Goal: Information Seeking & Learning: Check status

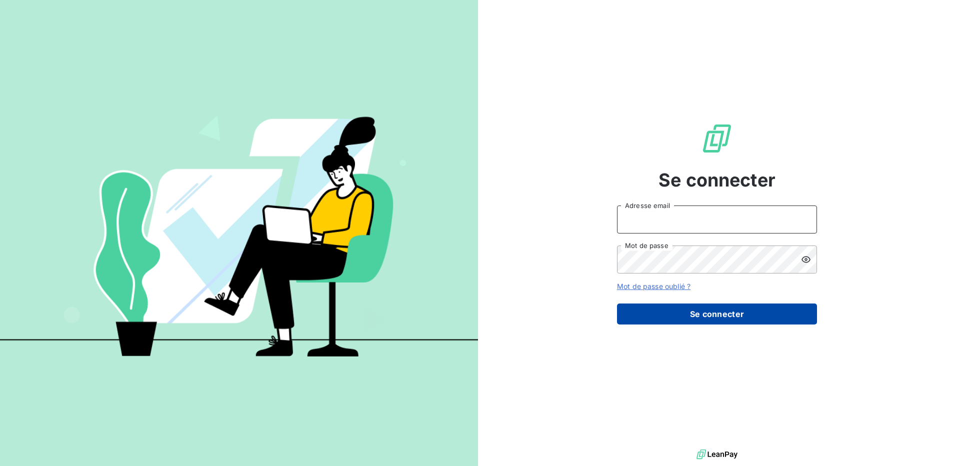
type input "[EMAIL_ADDRESS][DOMAIN_NAME]"
click at [665, 311] on button "Se connecter" at bounding box center [717, 313] width 200 height 21
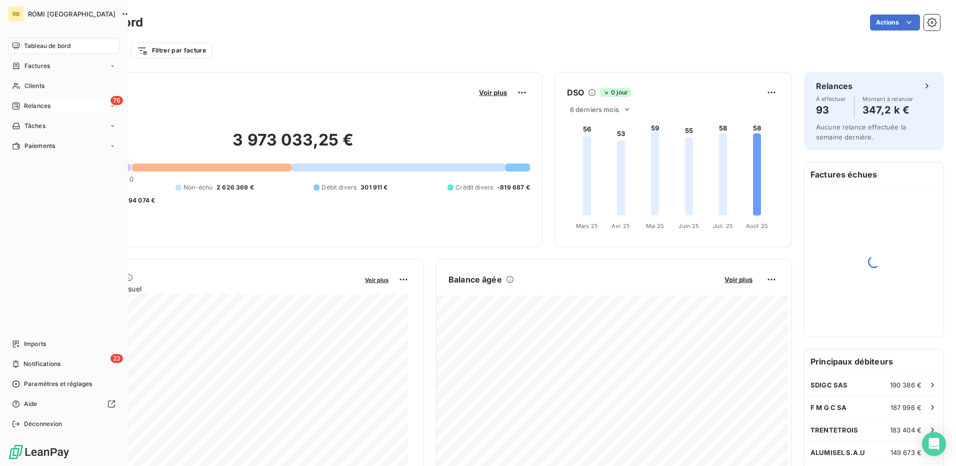
click at [45, 105] on span "Relances" at bounding box center [37, 105] width 26 height 9
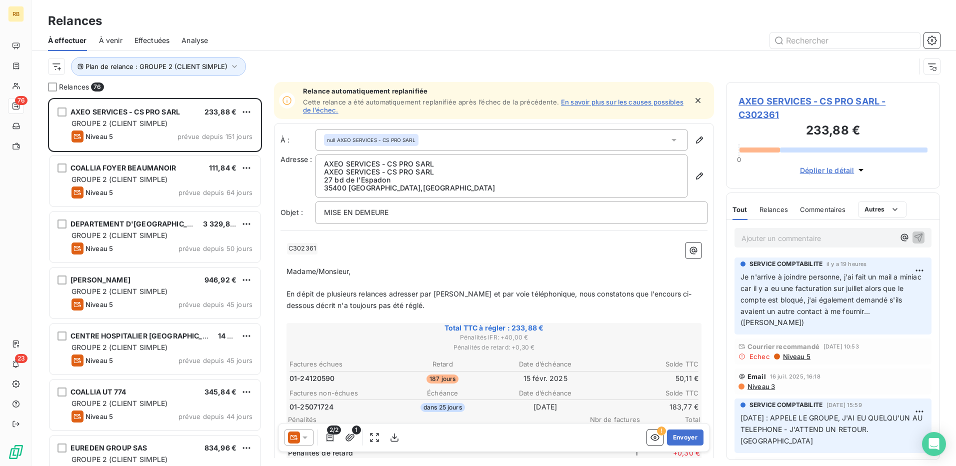
scroll to position [360, 206]
click at [52, 65] on html "RB 76 23 Relances À effectuer À venir Effectuées Analyse Plan de relance : GROU…" at bounding box center [478, 233] width 956 height 466
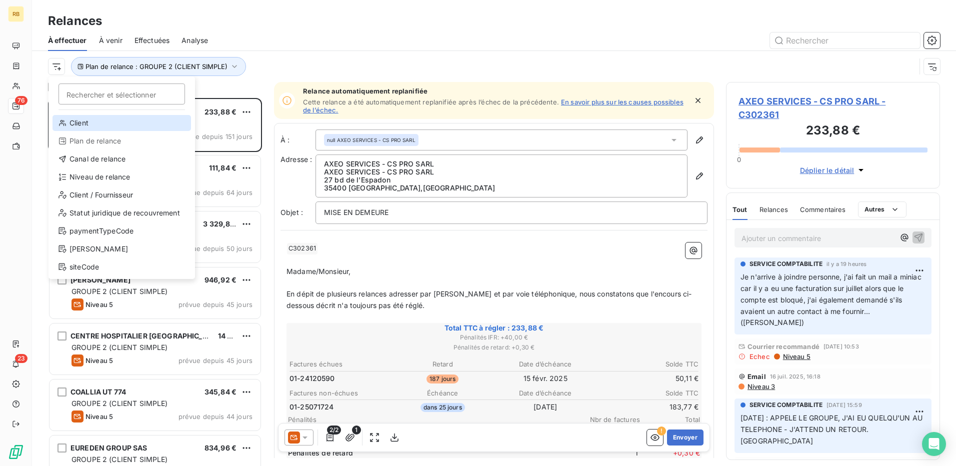
click at [84, 123] on div "Client" at bounding box center [121, 123] width 138 height 16
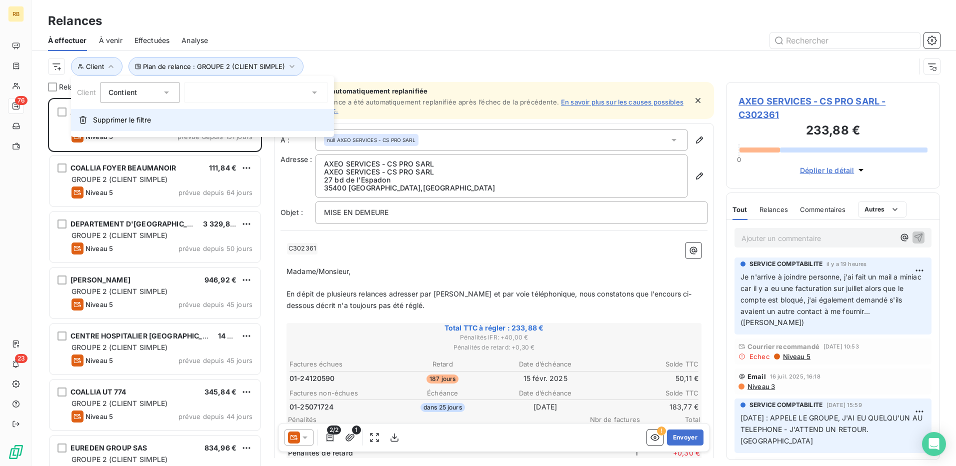
click at [122, 126] on button "Supprimer le filtre" at bounding box center [202, 120] width 263 height 22
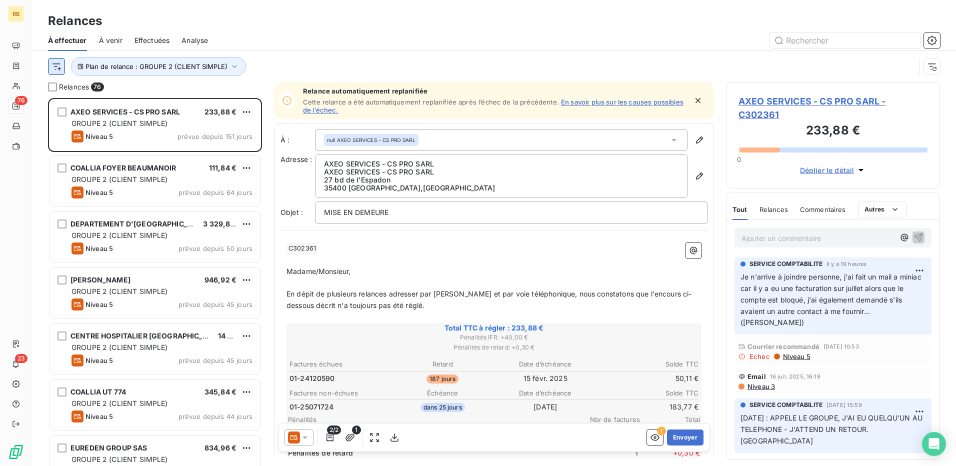
click at [60, 67] on html "RB 76 23 Relances À effectuer À venir Effectuées Analyse Plan de relance : GROU…" at bounding box center [478, 233] width 956 height 466
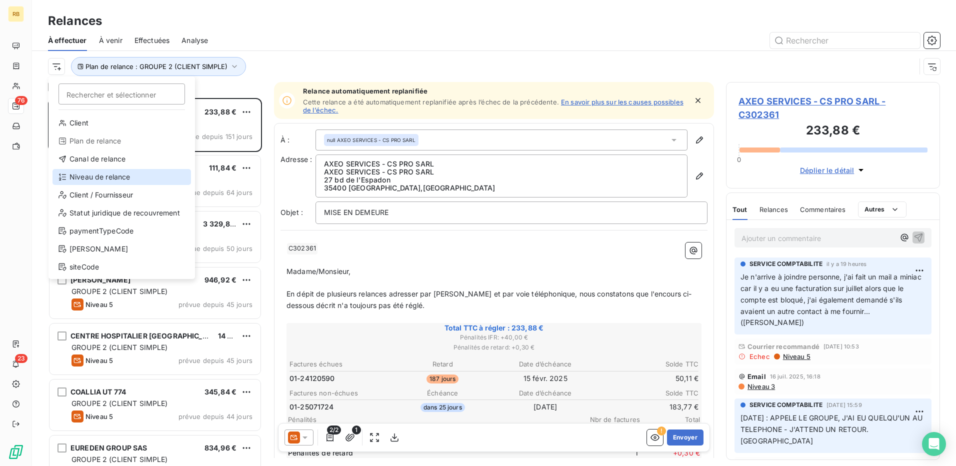
drag, startPoint x: 90, startPoint y: 173, endPoint x: 391, endPoint y: 101, distance: 308.9
click at [91, 171] on div "Niveau de relance" at bounding box center [121, 177] width 138 height 16
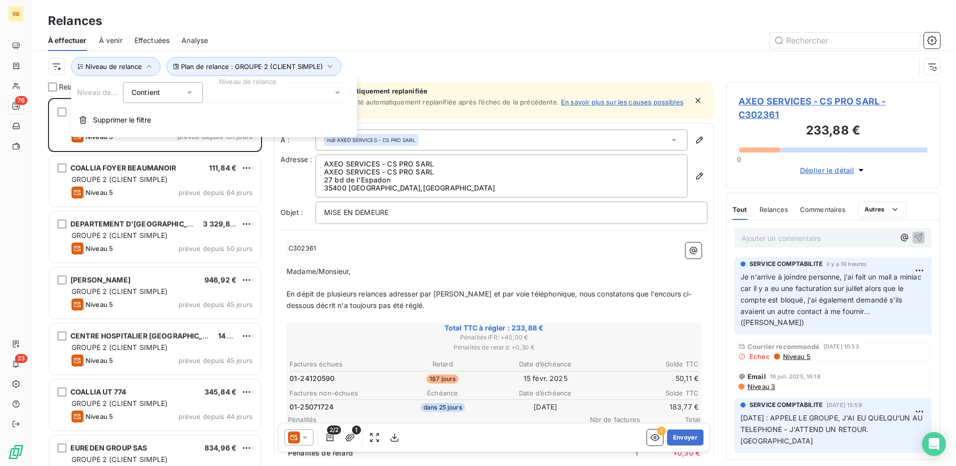
click at [318, 94] on div at bounding box center [279, 92] width 144 height 21
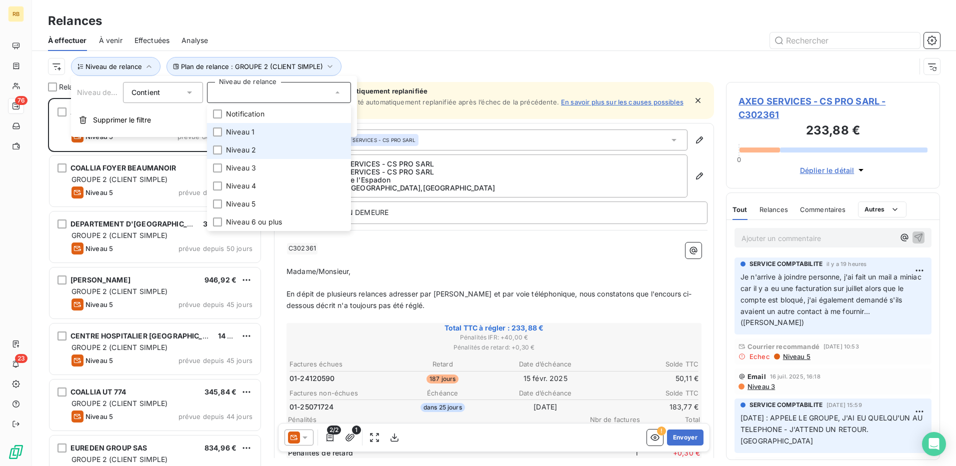
drag, startPoint x: 266, startPoint y: 149, endPoint x: 263, endPoint y: 136, distance: 12.9
click at [266, 149] on li "Niveau 2" at bounding box center [279, 150] width 144 height 18
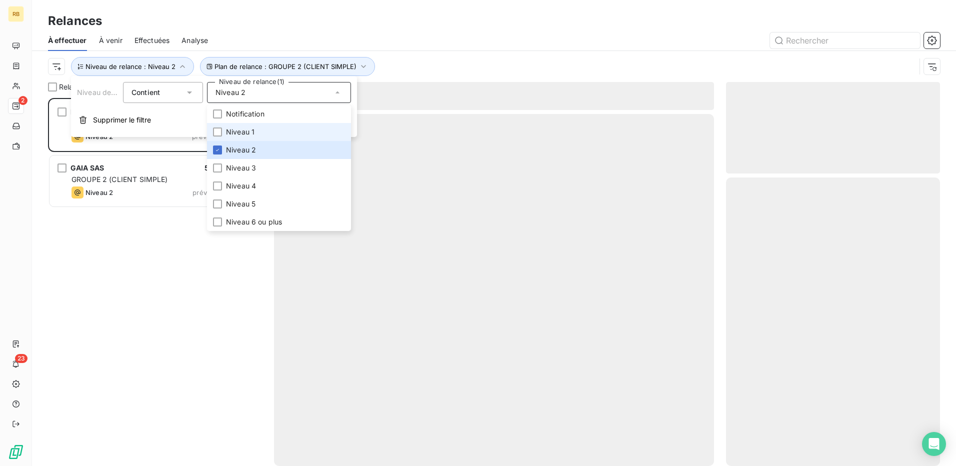
scroll to position [360, 206]
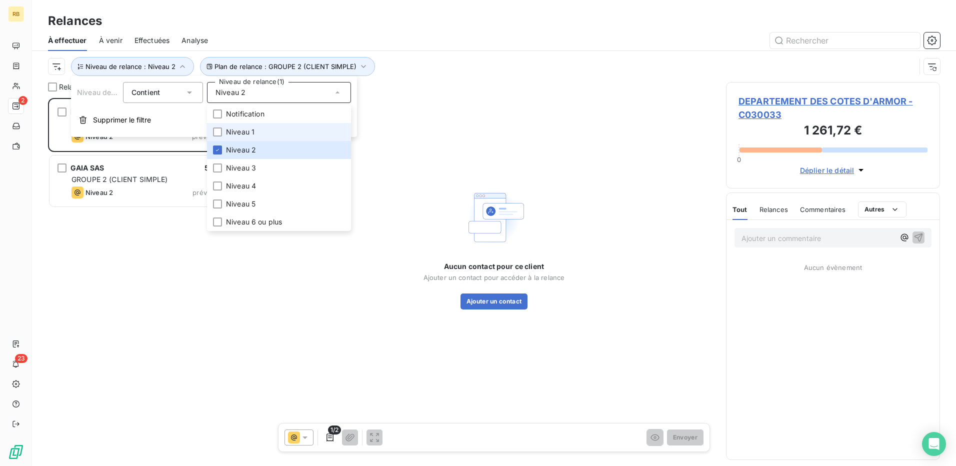
click at [263, 136] on li "Niveau 1" at bounding box center [279, 132] width 144 height 18
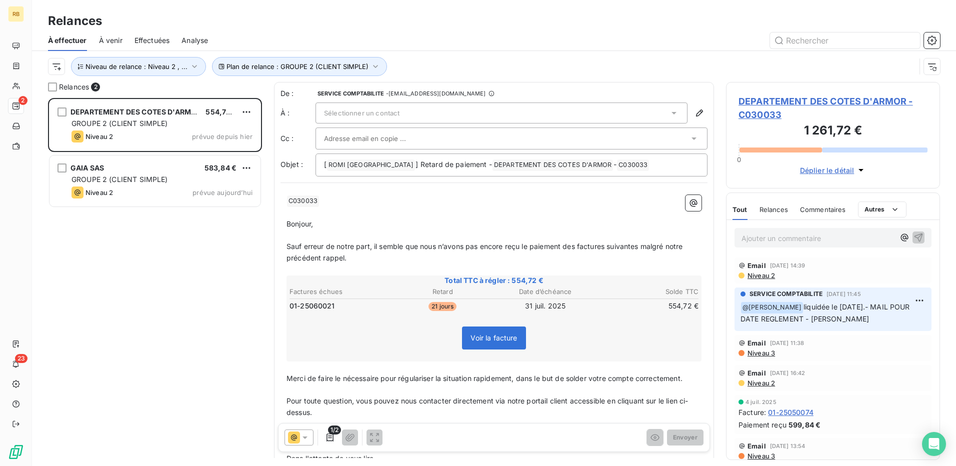
click at [499, 65] on div "Plan de relance : GROUPE 2 (CLIENT SIMPLE) Niveau de relance : Niveau 2 , ..." at bounding box center [481, 66] width 867 height 19
click at [178, 69] on span "Niveau de relance : Niveau 2 , ..." at bounding box center [136, 66] width 102 height 8
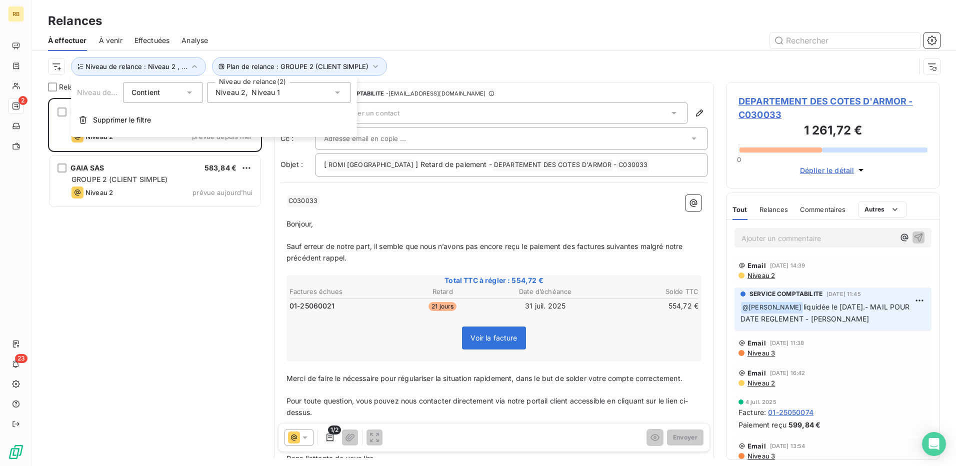
drag, startPoint x: 260, startPoint y: 93, endPoint x: 265, endPoint y: 101, distance: 9.6
click at [260, 92] on span "Niveau 1" at bounding box center [265, 92] width 28 height 10
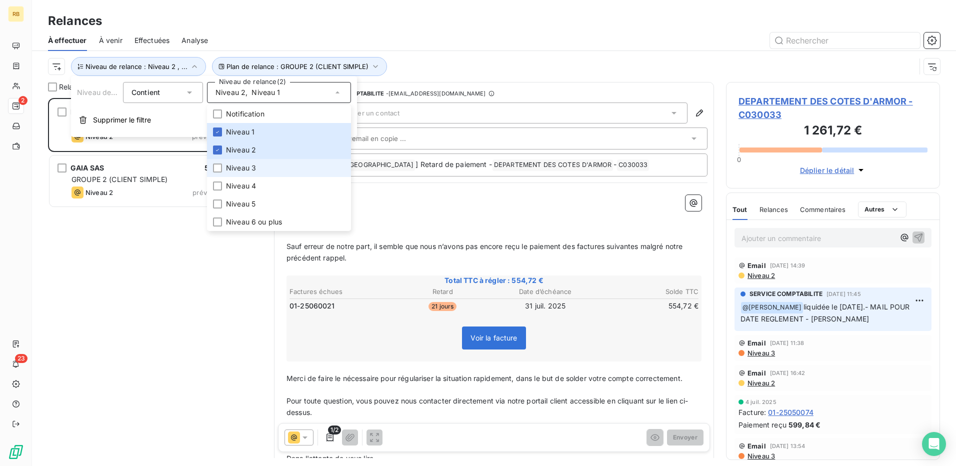
drag, startPoint x: 243, startPoint y: 174, endPoint x: 245, endPoint y: 166, distance: 8.1
click at [243, 174] on li "Niveau 3" at bounding box center [279, 168] width 144 height 18
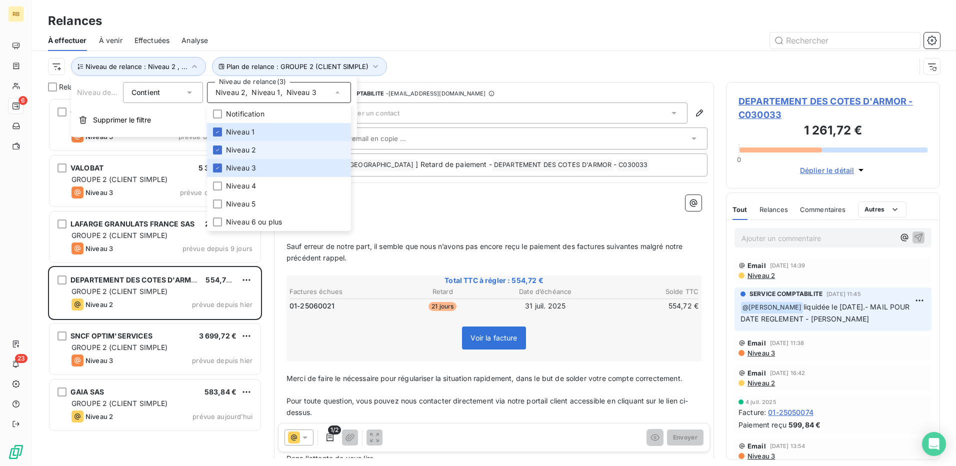
click at [248, 151] on span "Niveau 2" at bounding box center [241, 150] width 30 height 10
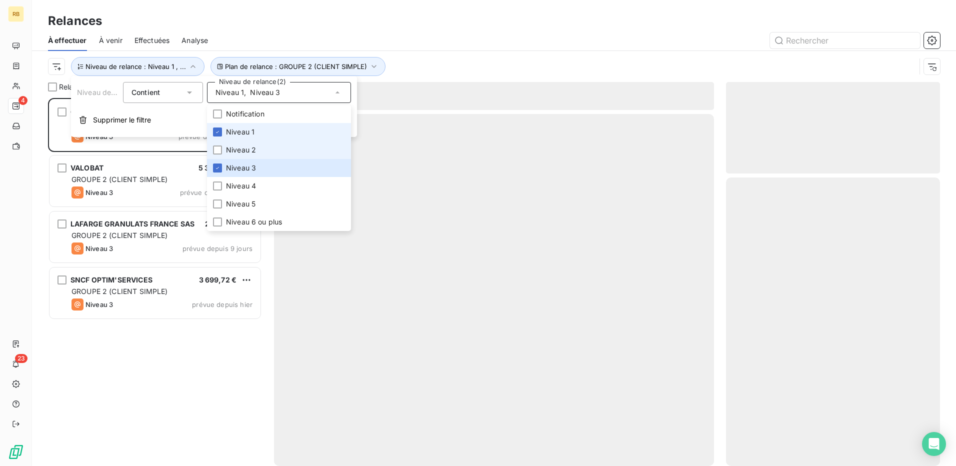
scroll to position [360, 206]
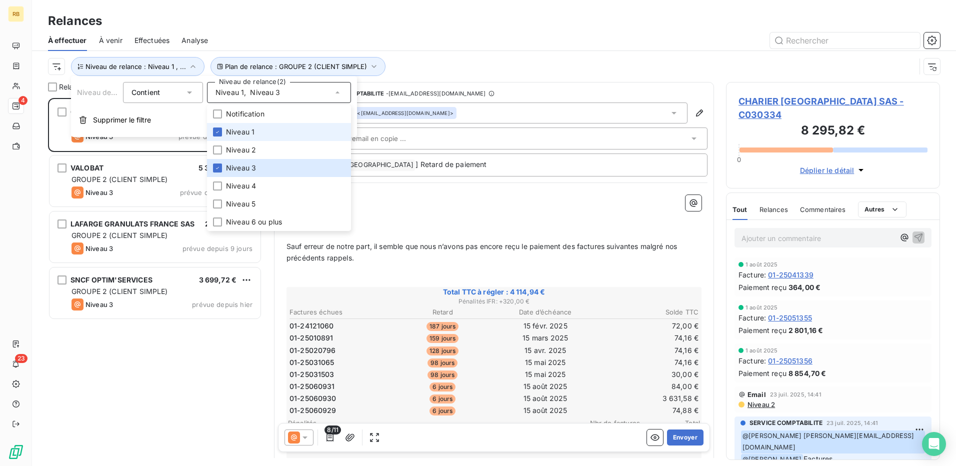
click at [249, 133] on span "Niveau 1" at bounding box center [240, 132] width 28 height 10
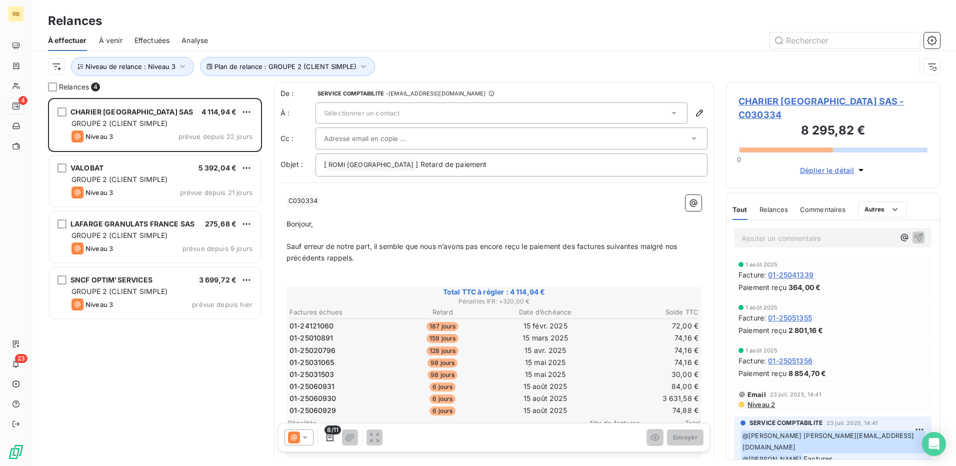
click at [532, 61] on div "Plan de relance : GROUPE 2 (CLIENT SIMPLE) Niveau de relance : Niveau 3" at bounding box center [481, 66] width 867 height 19
click at [166, 64] on span "Niveau de relance : Niveau 3" at bounding box center [130, 66] width 90 height 8
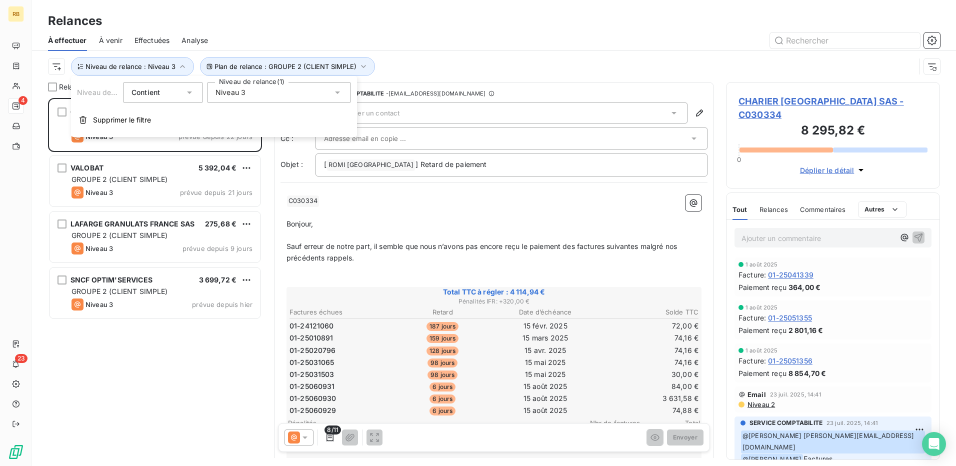
click at [242, 96] on span "Niveau 3" at bounding box center [230, 92] width 30 height 10
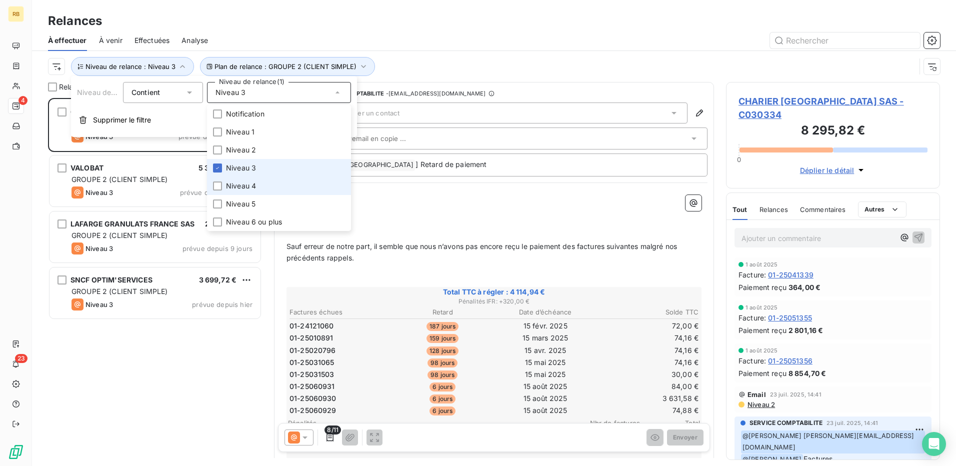
drag, startPoint x: 230, startPoint y: 186, endPoint x: 237, endPoint y: 171, distance: 16.8
click at [229, 186] on span "Niveau 4" at bounding box center [241, 186] width 30 height 10
click at [237, 171] on span "Niveau 3" at bounding box center [241, 168] width 30 height 10
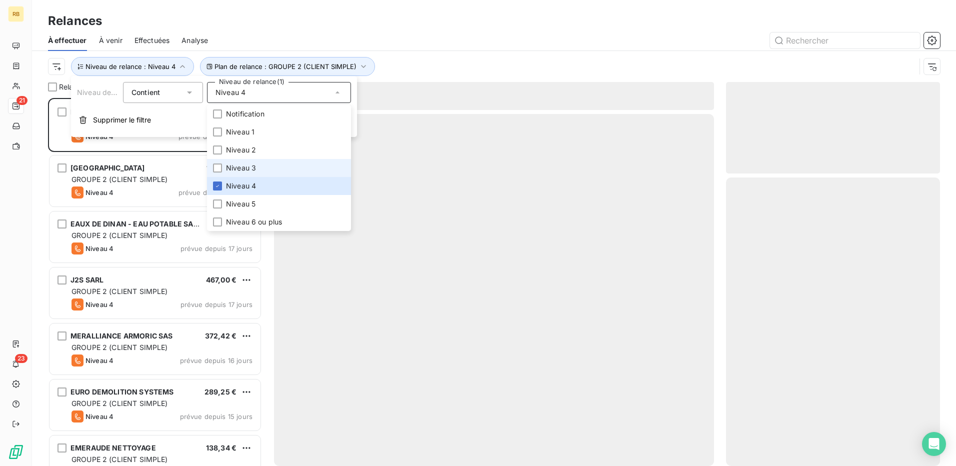
scroll to position [360, 206]
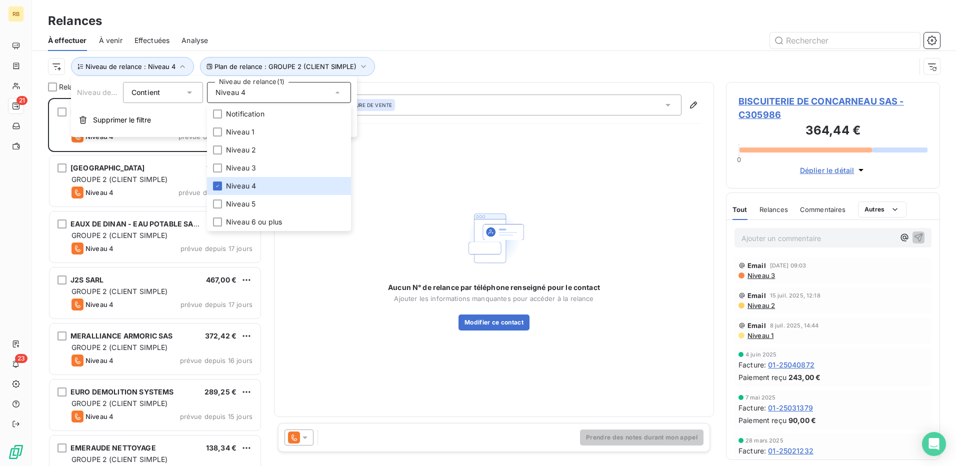
click at [459, 71] on div "Plan de relance : GROUPE 2 (CLIENT SIMPLE) Niveau de relance : Niveau 4" at bounding box center [481, 66] width 867 height 19
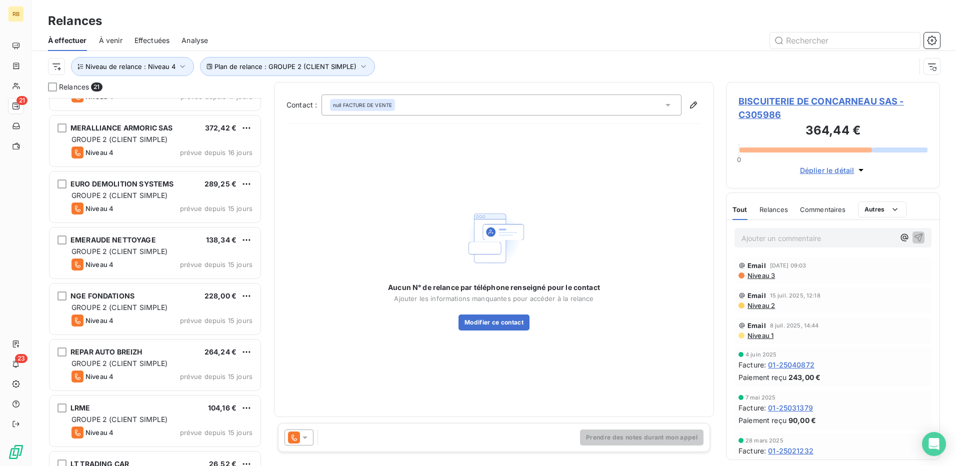
scroll to position [0, 0]
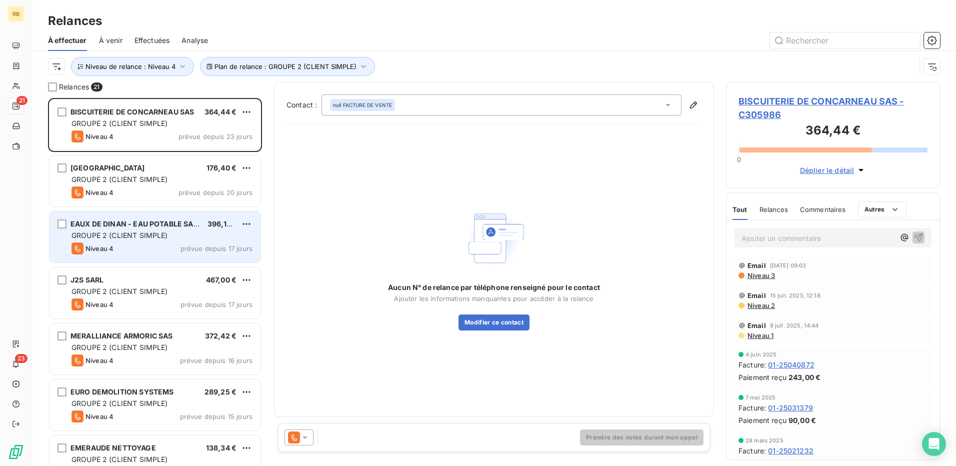
click at [131, 250] on div "Niveau 4 prévue depuis 17 jours" at bounding box center [161, 248] width 181 height 12
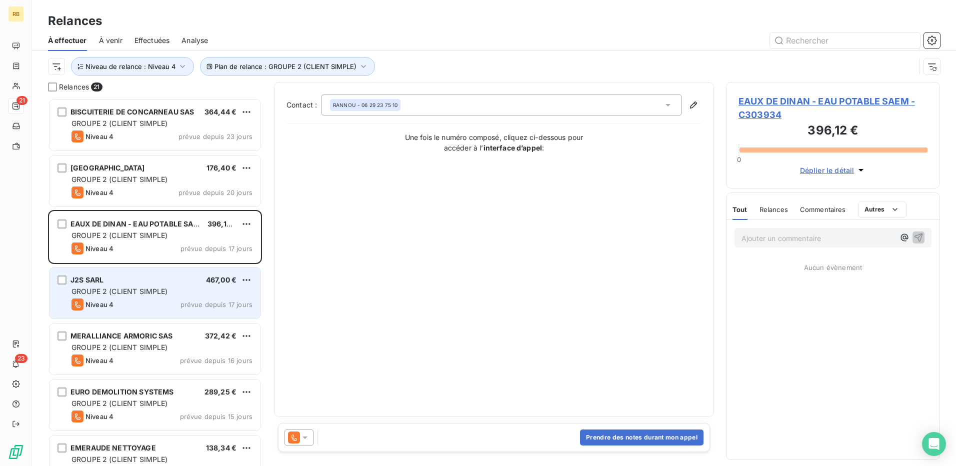
click at [125, 293] on span "GROUPE 2 (CLIENT SIMPLE)" at bounding box center [119, 291] width 96 height 8
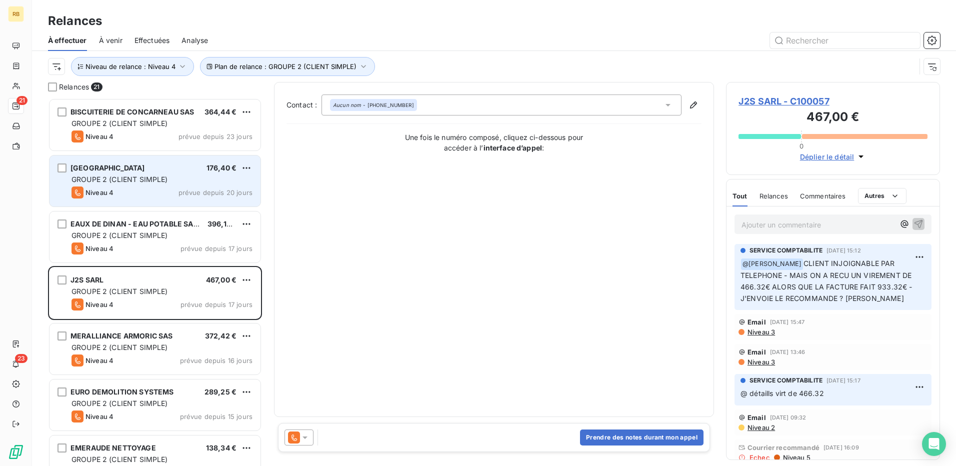
click at [114, 179] on span "GROUPE 2 (CLIENT SIMPLE)" at bounding box center [119, 179] width 96 height 8
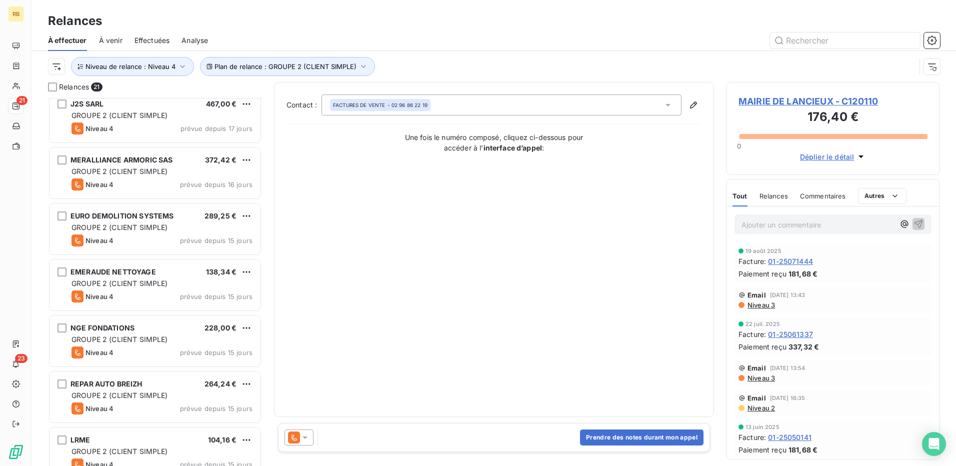
scroll to position [250, 0]
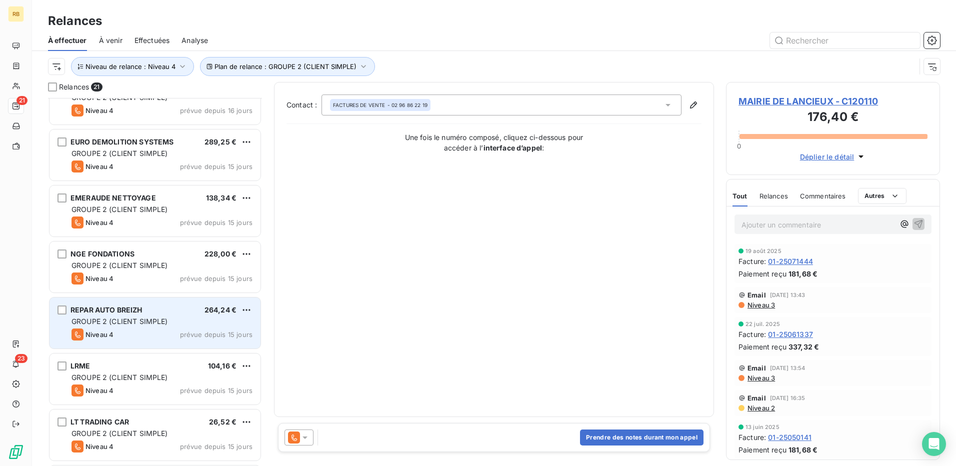
click at [141, 323] on span "GROUPE 2 (CLIENT SIMPLE)" at bounding box center [119, 321] width 96 height 8
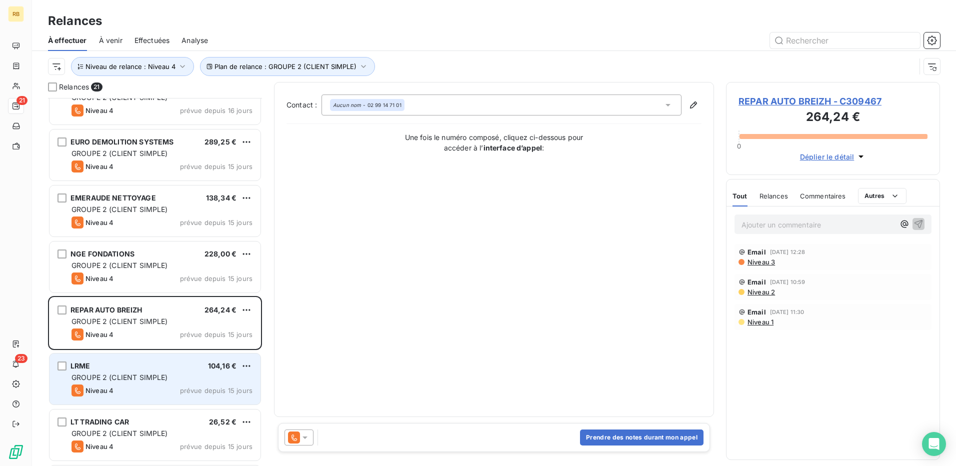
click at [147, 382] on div "GROUPE 2 (CLIENT SIMPLE)" at bounding box center [161, 377] width 181 height 10
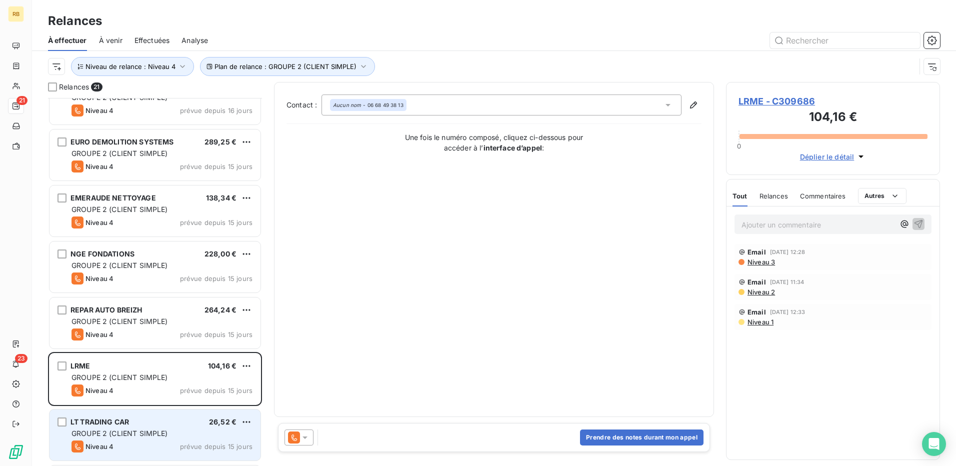
click at [162, 440] on div "LT TRADING CAR 26,52 € GROUPE 2 (CLIENT SIMPLE) Niveau 4 prévue depuis 15 jours" at bounding box center [154, 434] width 211 height 51
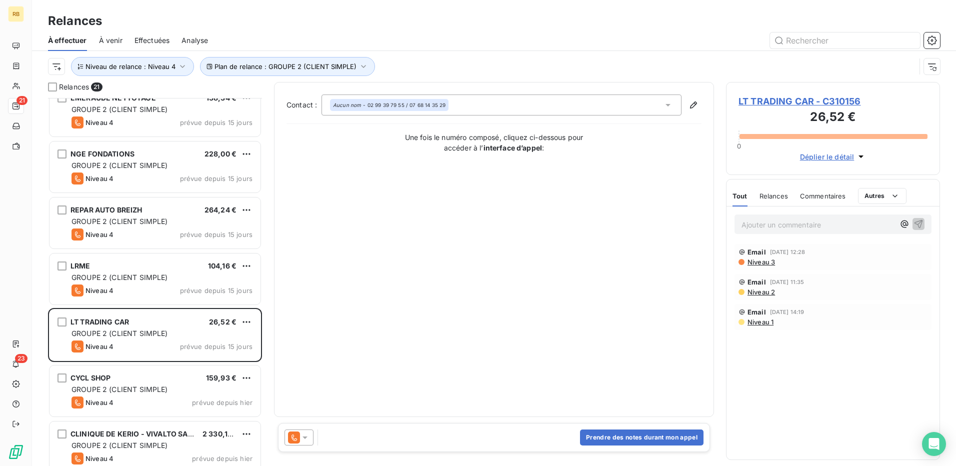
scroll to position [500, 0]
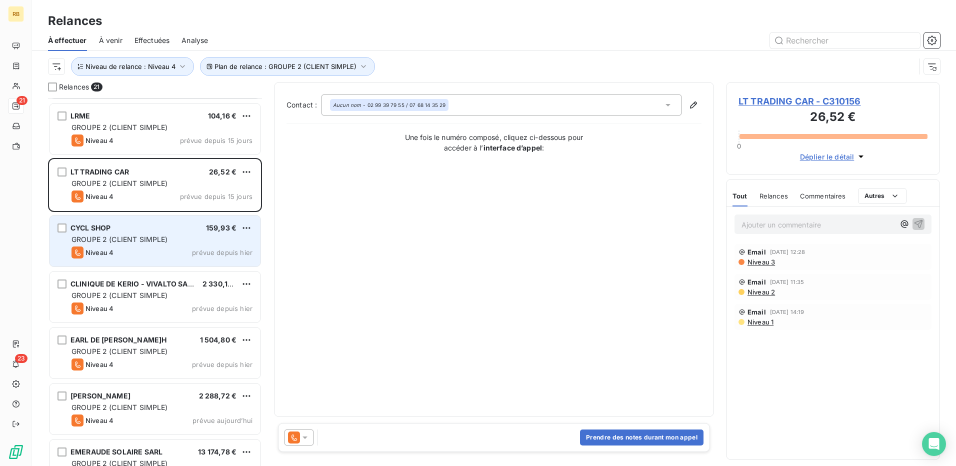
click at [136, 233] on div "CYCL SHOP 159,93 € GROUPE 2 (CLIENT SIMPLE) Niveau 4 prévue depuis hier" at bounding box center [154, 240] width 211 height 51
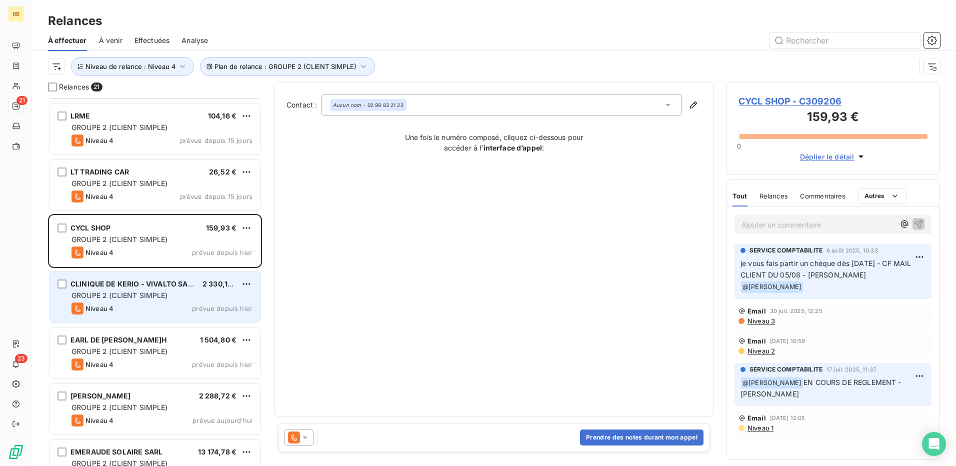
click at [132, 297] on span "GROUPE 2 (CLIENT SIMPLE)" at bounding box center [119, 295] width 96 height 8
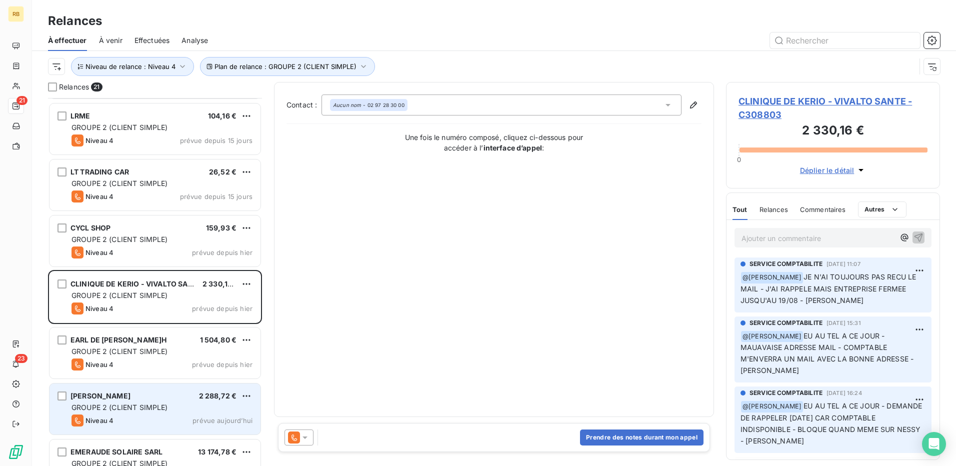
click at [148, 348] on span "GROUPE 2 (CLIENT SIMPLE)" at bounding box center [119, 351] width 96 height 8
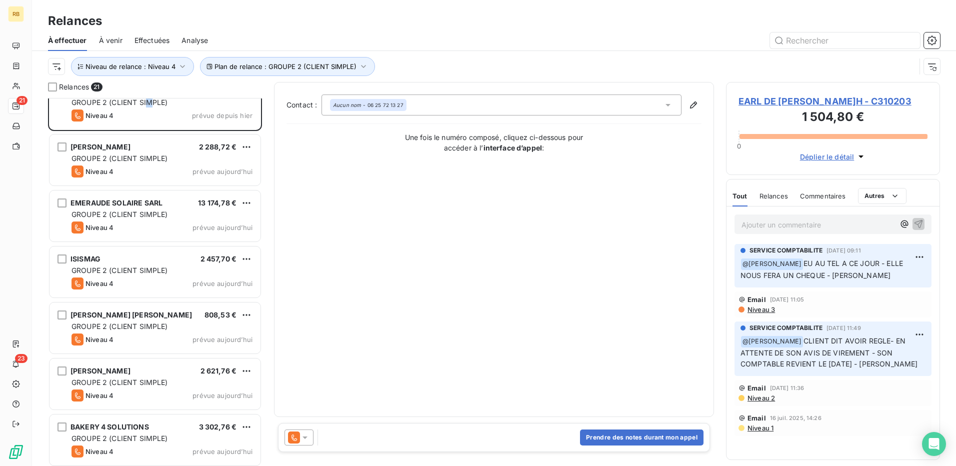
scroll to position [750, 0]
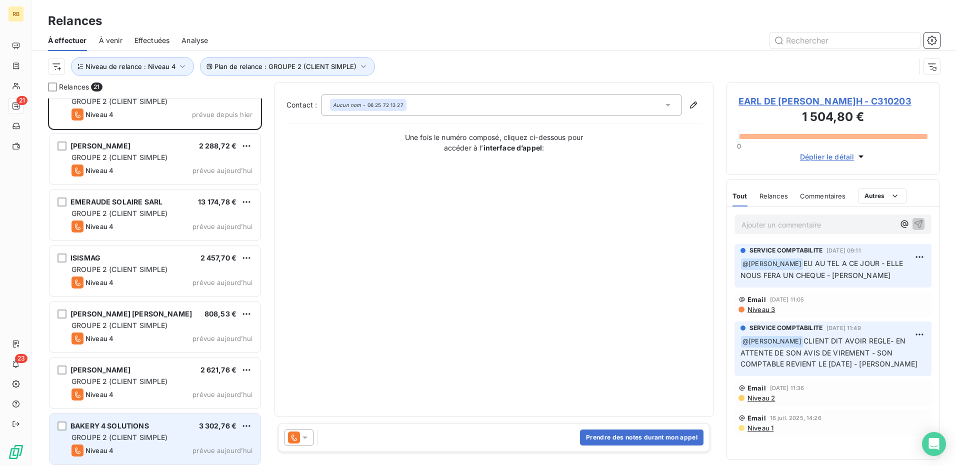
click at [139, 436] on span "GROUPE 2 (CLIENT SIMPLE)" at bounding box center [119, 437] width 96 height 8
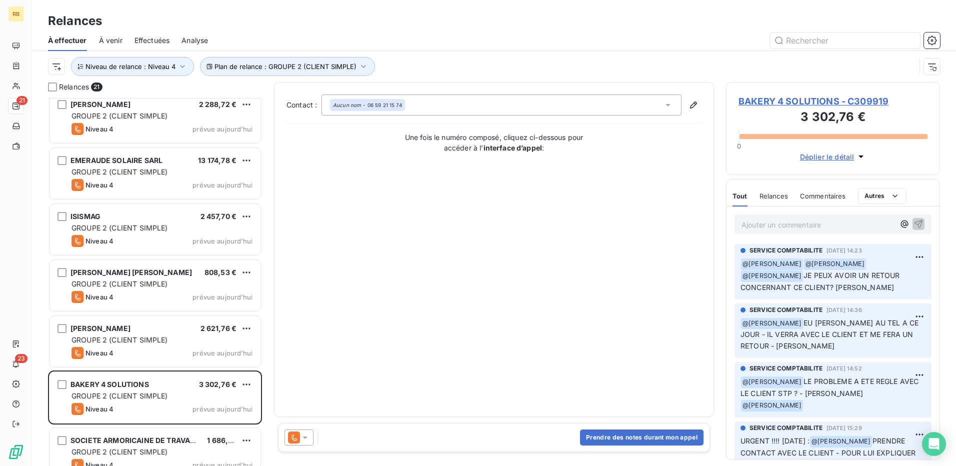
scroll to position [808, 0]
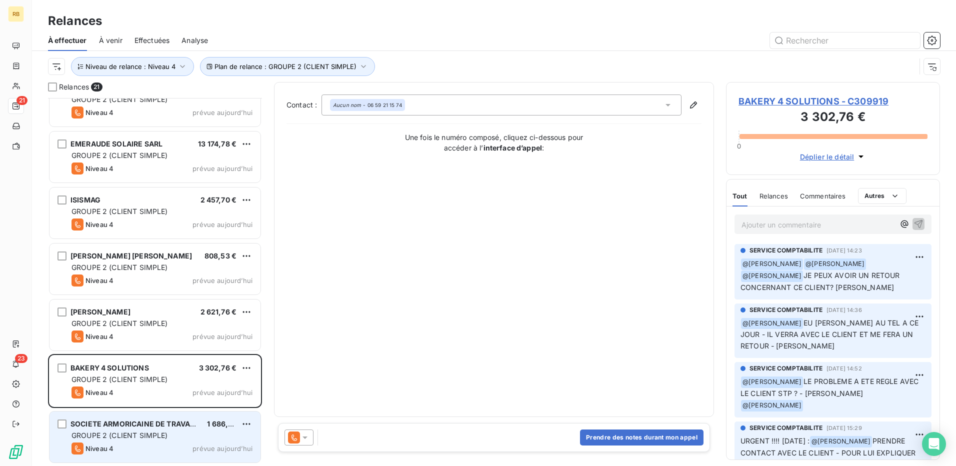
click at [155, 459] on div "SOCIETE ARMORICAINE DE TRAVAUX PUBLICS 1 686,00 € GROUPE 2 (CLIENT SIMPLE) Nive…" at bounding box center [154, 436] width 211 height 51
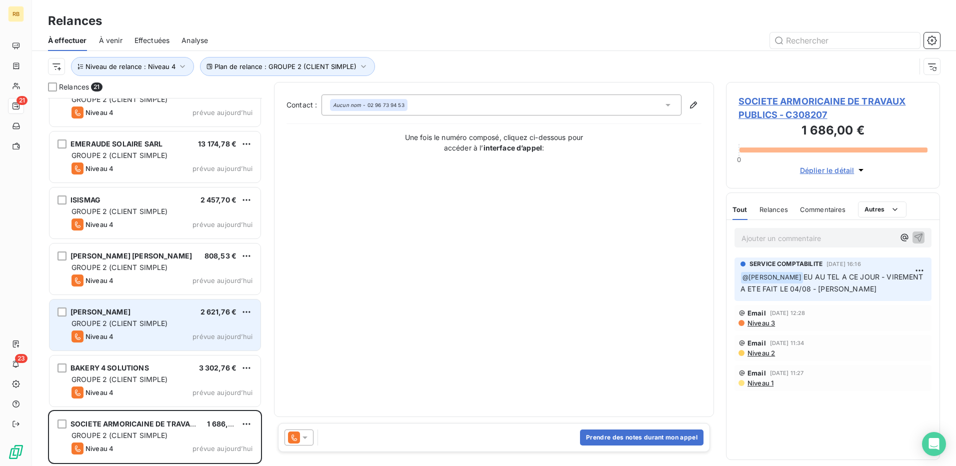
click at [121, 330] on div "Niveau 4 prévue aujourd’hui" at bounding box center [161, 336] width 181 height 12
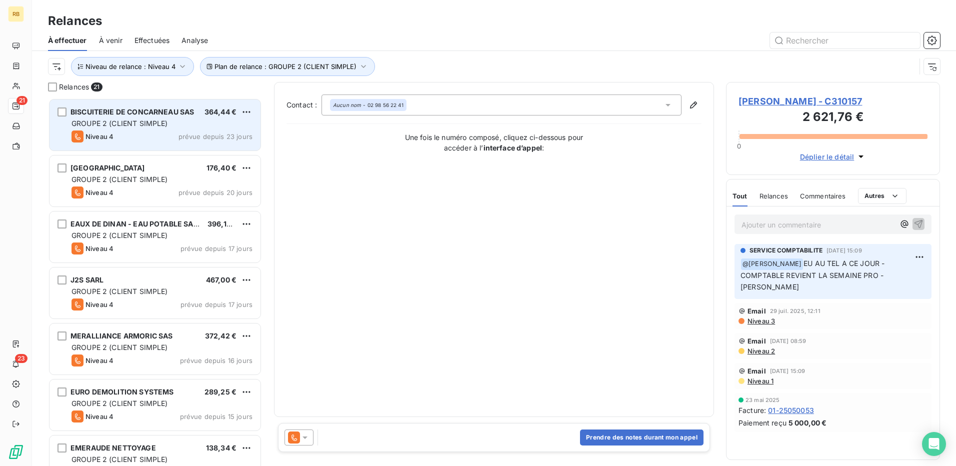
drag, startPoint x: 124, startPoint y: 130, endPoint x: 128, endPoint y: 148, distance: 18.4
click at [124, 132] on div "Niveau 4 prévue depuis 23 jours" at bounding box center [161, 136] width 181 height 12
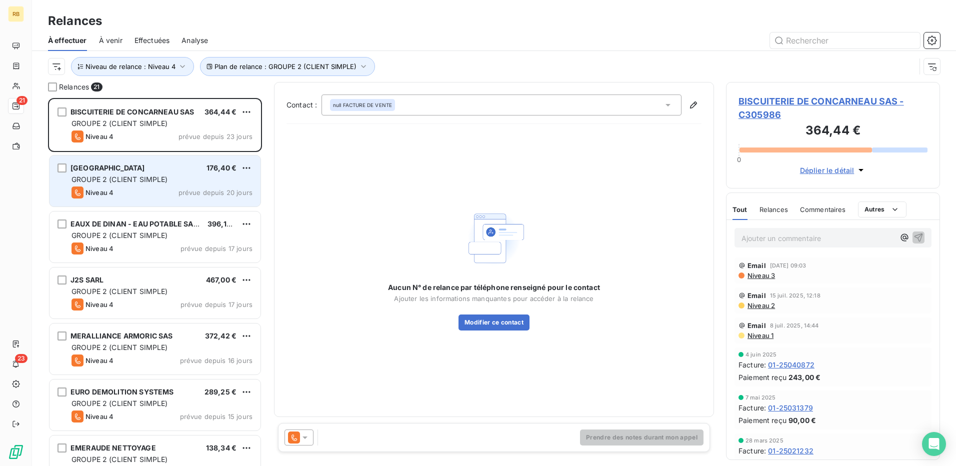
click at [136, 185] on div "MAIRIE DE LANCIEUX 176,40 € GROUPE 2 (CLIENT SIMPLE) Niveau 4 prévue depuis 20 …" at bounding box center [154, 180] width 211 height 51
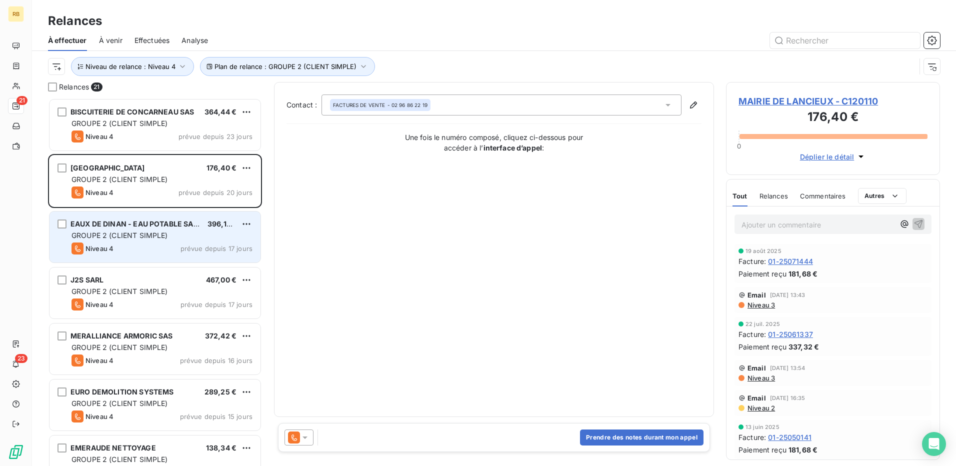
drag, startPoint x: 136, startPoint y: 185, endPoint x: 123, endPoint y: 238, distance: 54.6
click at [123, 238] on span "GROUPE 2 (CLIENT SIMPLE)" at bounding box center [119, 235] width 96 height 8
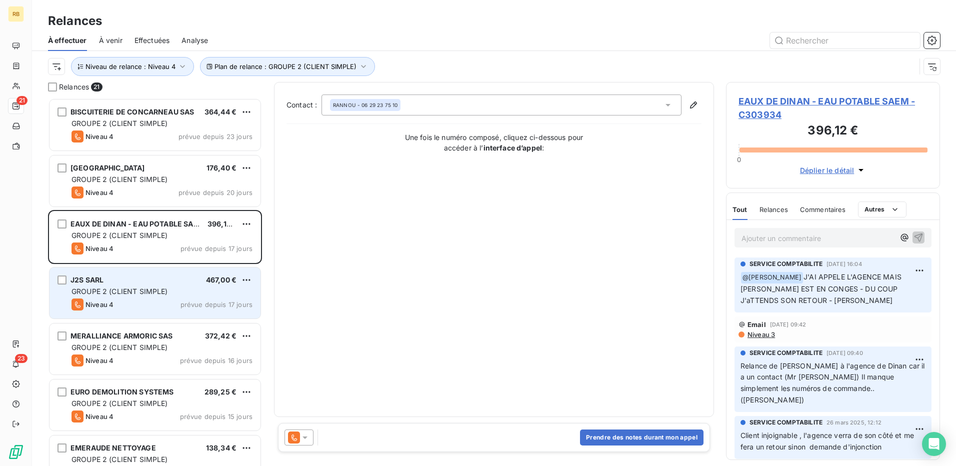
click at [139, 309] on div "Niveau 4 prévue depuis 17 jours" at bounding box center [161, 304] width 181 height 12
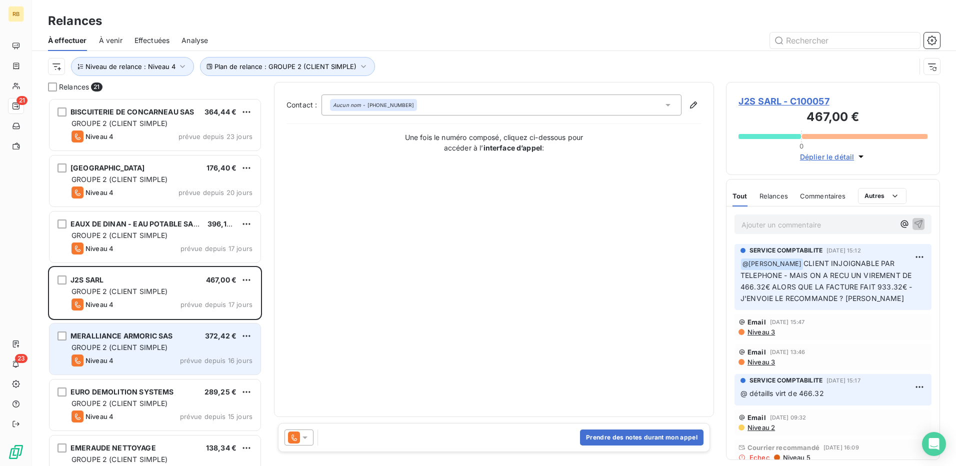
click at [131, 342] on div "GROUPE 2 (CLIENT SIMPLE)" at bounding box center [161, 347] width 181 height 10
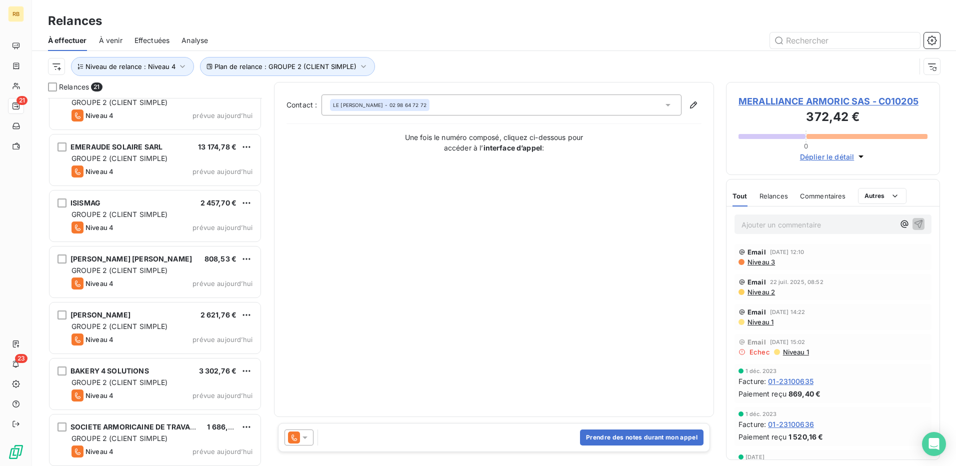
scroll to position [808, 0]
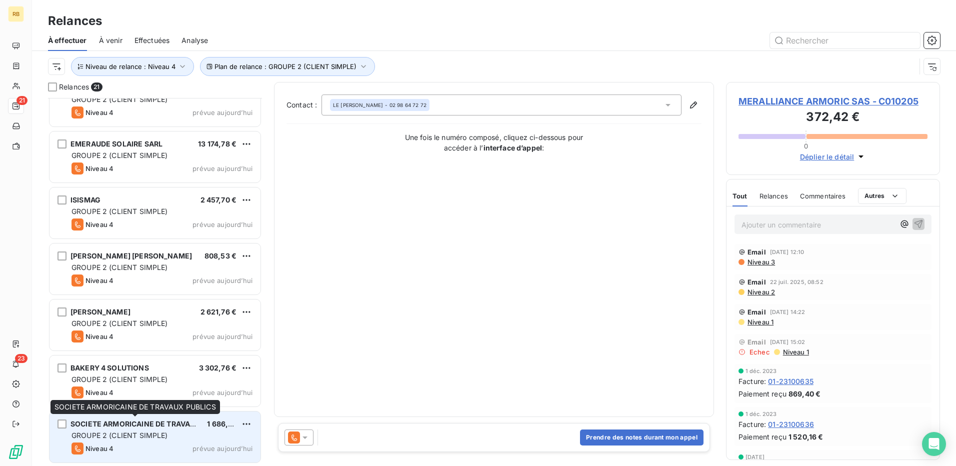
click at [161, 425] on span "SOCIETE ARMORICAINE DE TRAVAUX PUBLICS" at bounding box center [150, 423] width 161 height 8
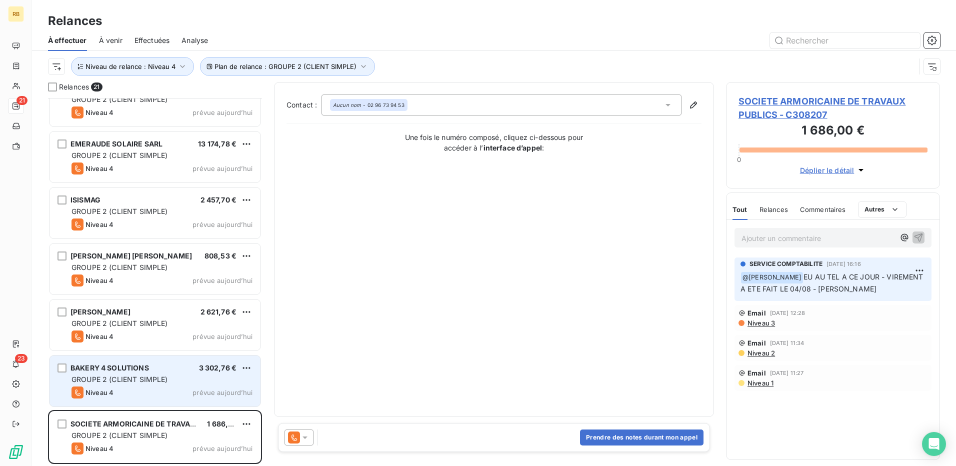
click at [146, 383] on span "GROUPE 2 (CLIENT SIMPLE)" at bounding box center [119, 379] width 96 height 8
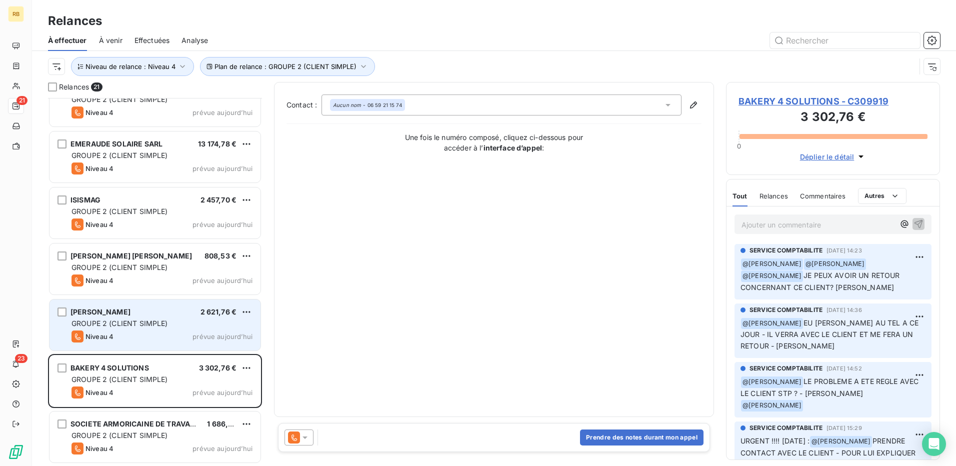
click at [117, 311] on span "EARL PIERRE CALVEZ" at bounding box center [100, 311] width 60 height 8
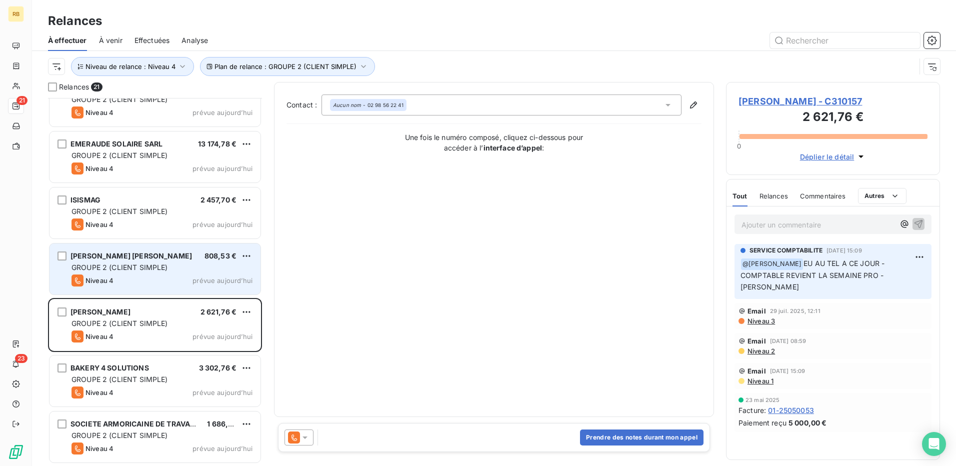
click at [109, 274] on div "BRION CARLIER STEPHANE 808,53 € GROUPE 2 (CLIENT SIMPLE) Niveau 4 prévue aujour…" at bounding box center [154, 268] width 211 height 51
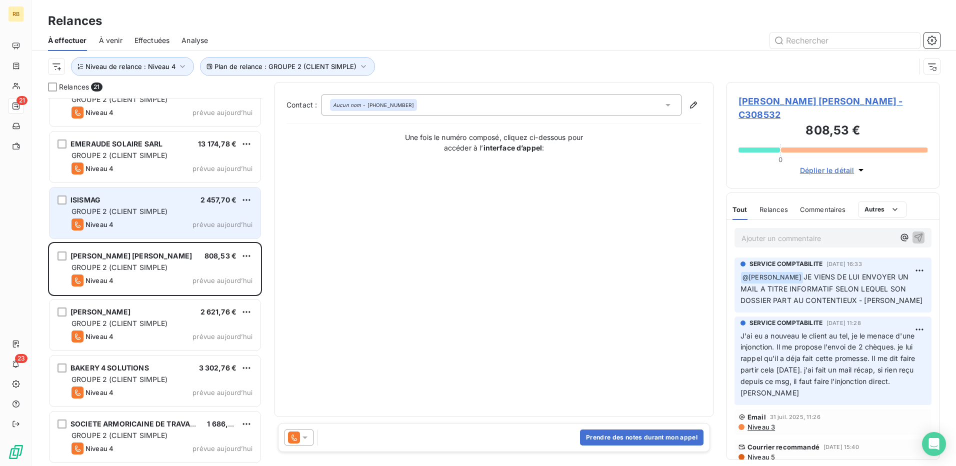
click at [95, 210] on span "GROUPE 2 (CLIENT SIMPLE)" at bounding box center [119, 211] width 96 height 8
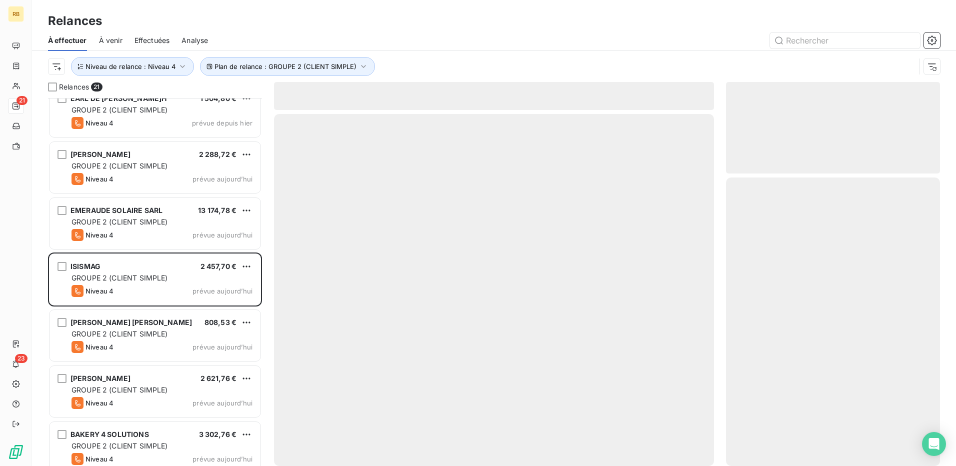
scroll to position [658, 0]
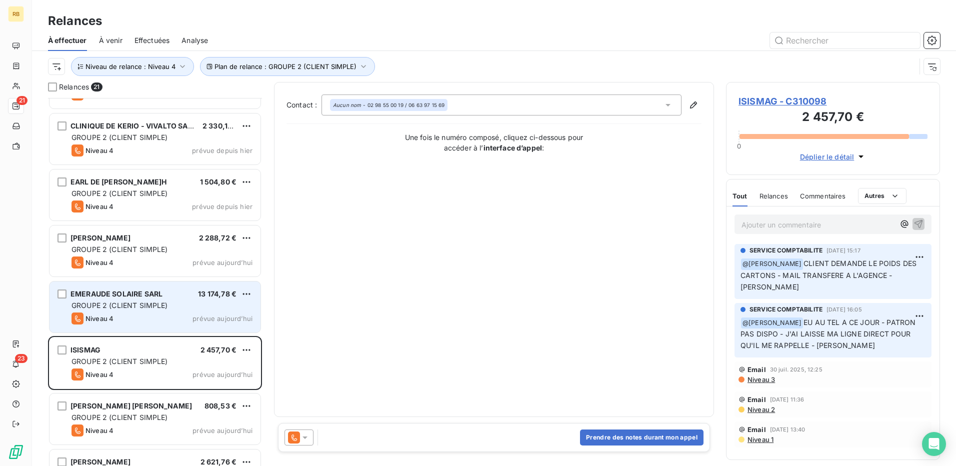
click at [107, 309] on div "GROUPE 2 (CLIENT SIMPLE)" at bounding box center [161, 305] width 181 height 10
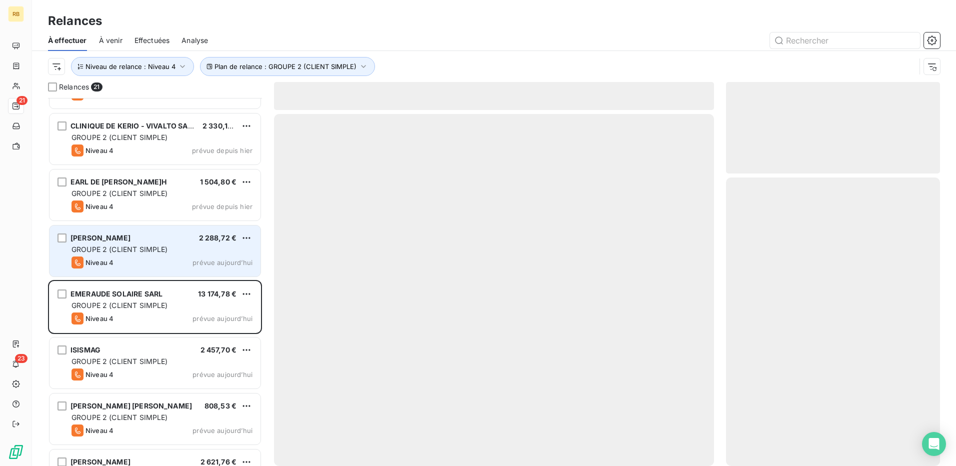
click at [104, 254] on div "FRANCOIS CHERBONNEL 2 288,72 € GROUPE 2 (CLIENT SIMPLE) Niveau 4 prévue aujourd…" at bounding box center [154, 250] width 211 height 51
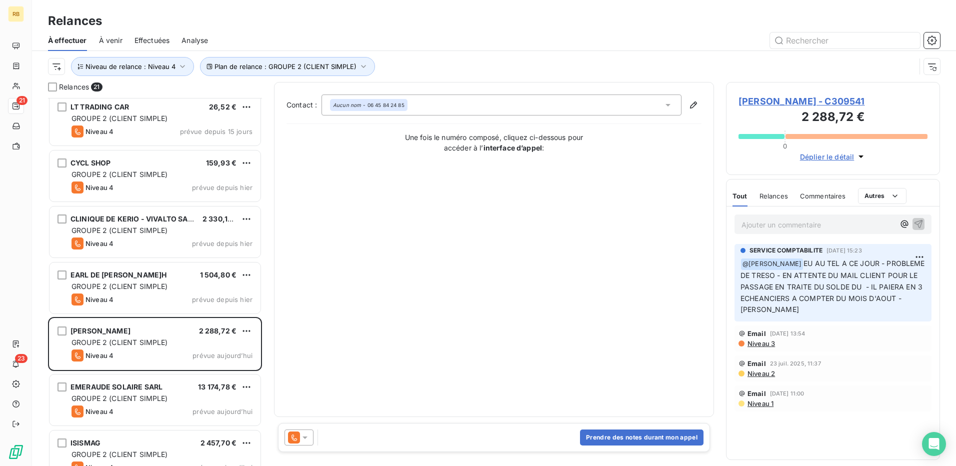
scroll to position [558, 0]
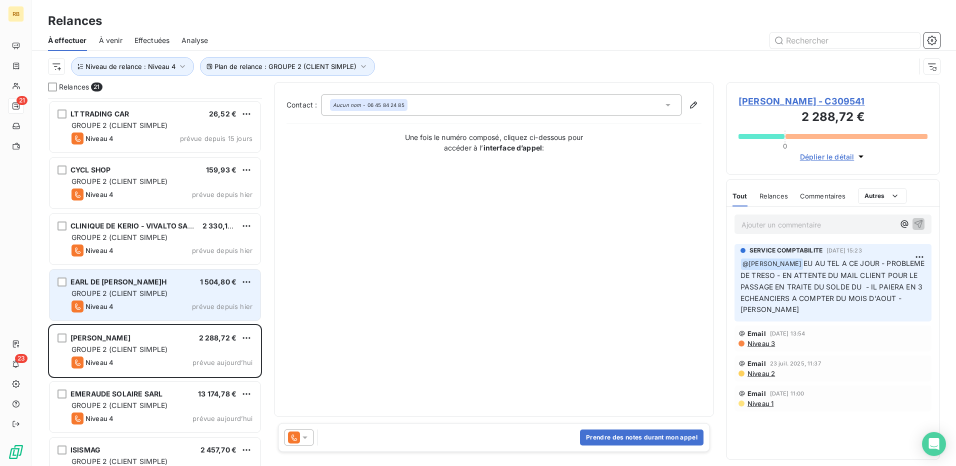
click at [119, 282] on span "EARL DE KERROC'H" at bounding box center [118, 281] width 96 height 8
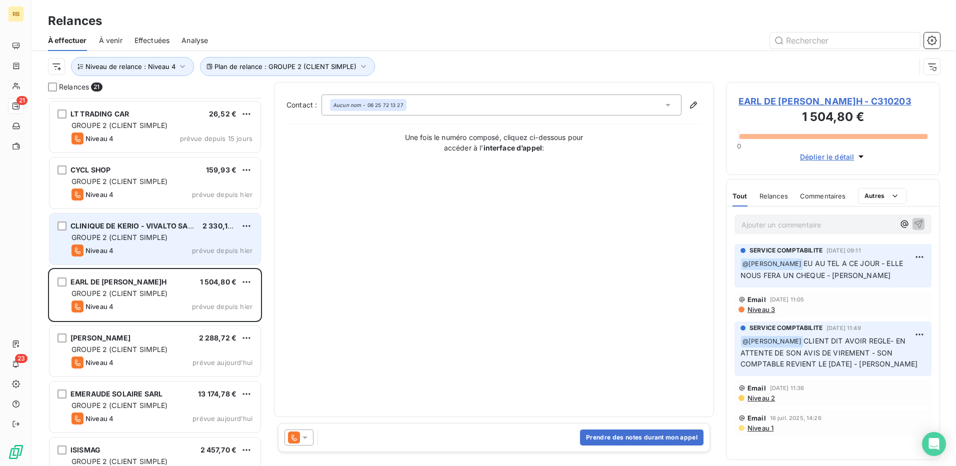
click at [108, 245] on div "Niveau 4" at bounding box center [92, 250] width 42 height 12
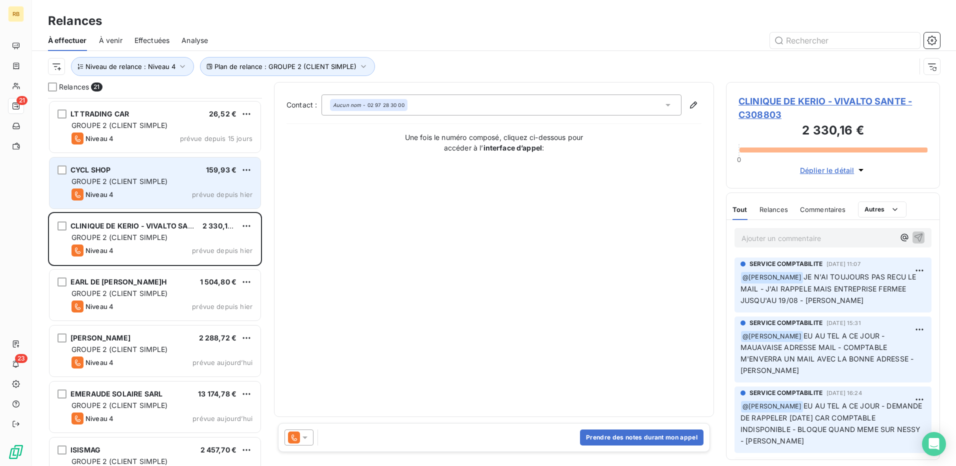
click at [112, 192] on span "Niveau 4" at bounding box center [99, 194] width 28 height 8
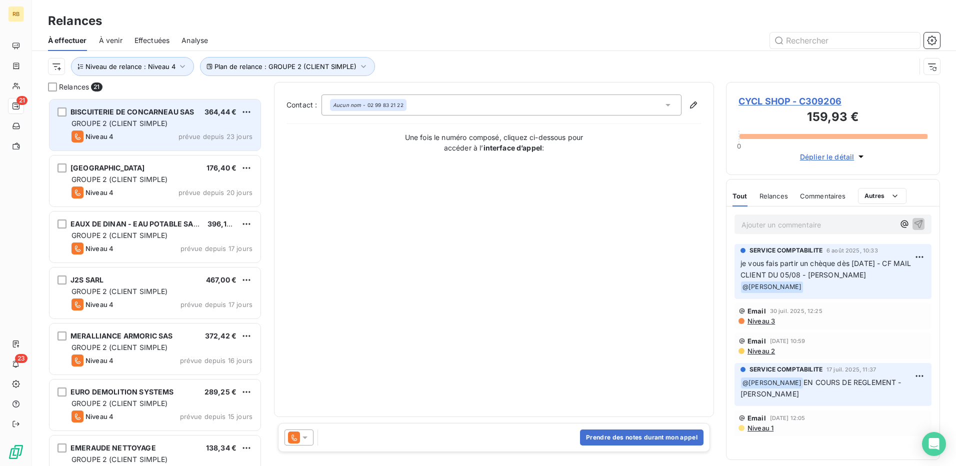
click at [138, 146] on div "BISCUITERIE DE CONCARNEAU SAS 364,44 € GROUPE 2 (CLIENT SIMPLE) Niveau 4 prévue…" at bounding box center [154, 124] width 211 height 51
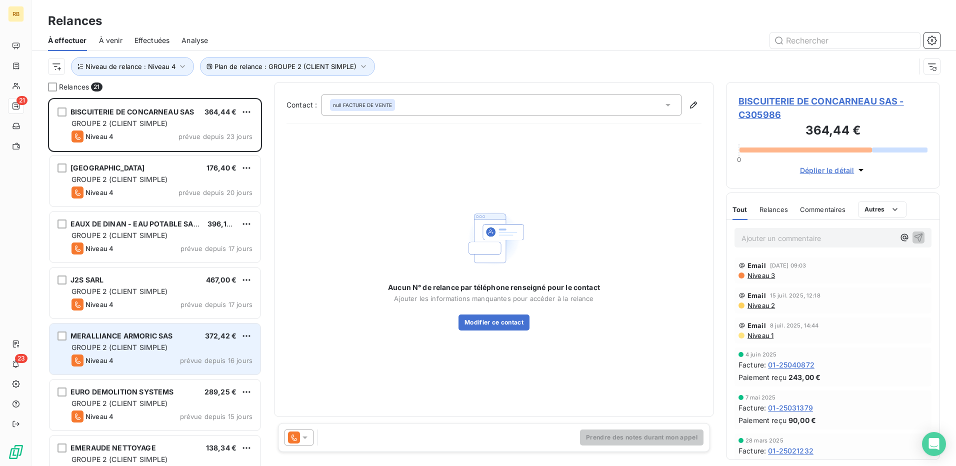
click at [97, 363] on span "Niveau 4" at bounding box center [99, 360] width 28 height 8
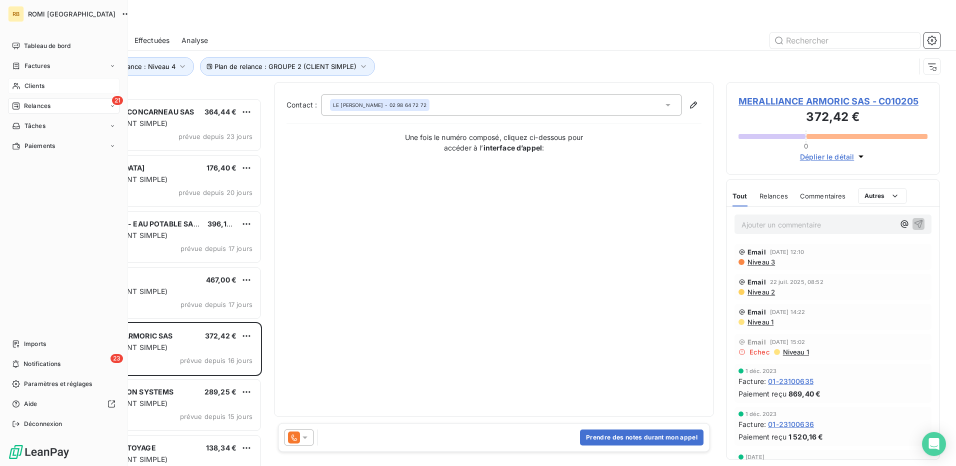
click at [47, 84] on div "Clients" at bounding box center [63, 86] width 111 height 16
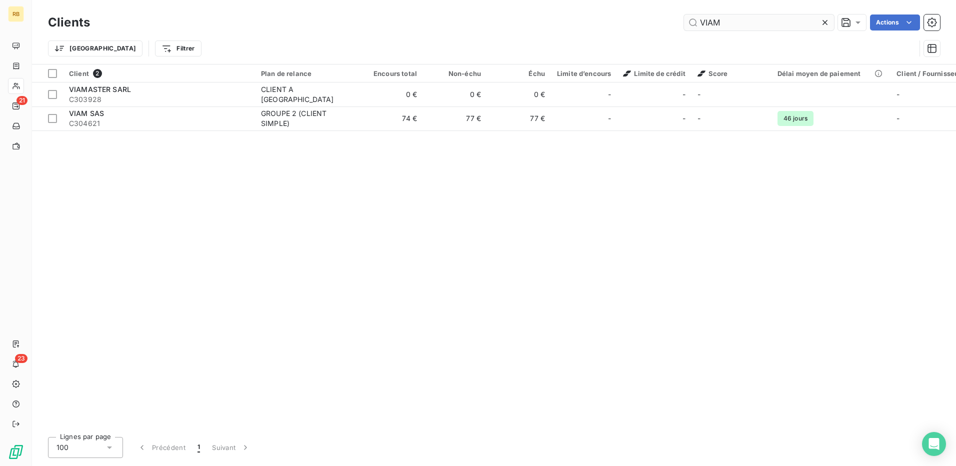
click at [718, 24] on input "VIAM" at bounding box center [759, 22] width 150 height 16
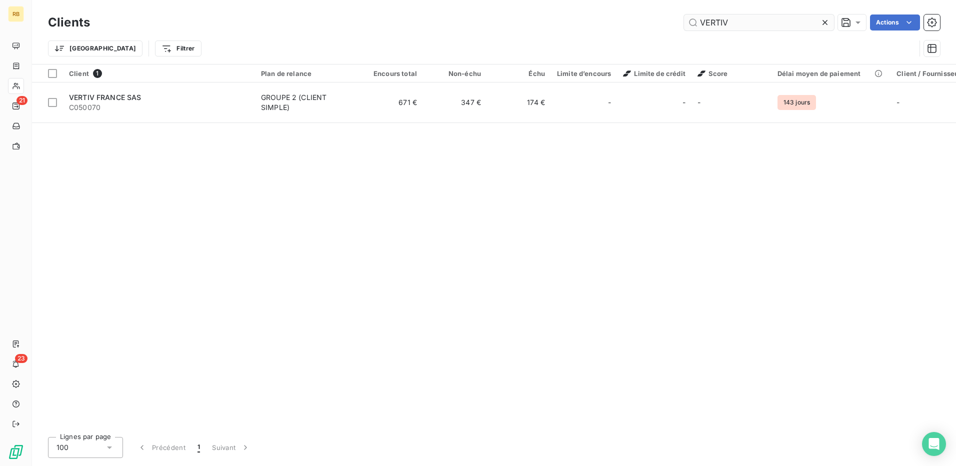
click at [714, 27] on input "VERTIV" at bounding box center [759, 22] width 150 height 16
click at [715, 32] on div "Clients TUFFIGO Actions" at bounding box center [494, 22] width 892 height 21
click at [714, 23] on input "TUFFIGO" at bounding box center [759, 22] width 150 height 16
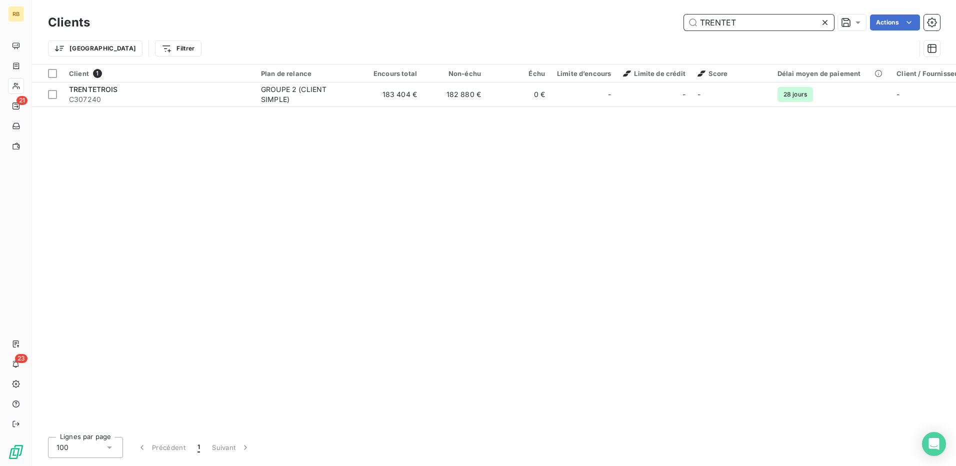
click at [712, 29] on input "TRENTET" at bounding box center [759, 22] width 150 height 16
click at [712, 22] on input "TERRIAL" at bounding box center [759, 22] width 150 height 16
click at [711, 22] on input "TERRIAL" at bounding box center [759, 22] width 150 height 16
click at [710, 15] on input "TERRIAL" at bounding box center [759, 22] width 150 height 16
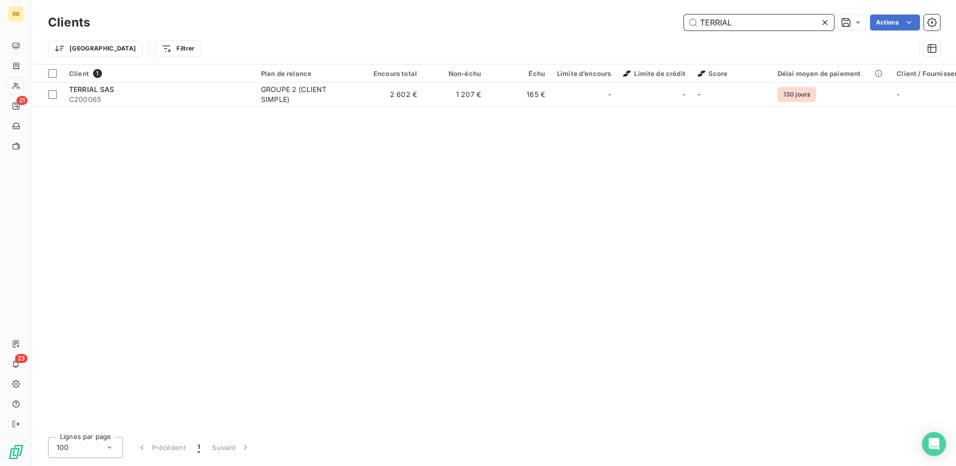
click at [705, 21] on input "TERRIAL" at bounding box center [759, 22] width 150 height 16
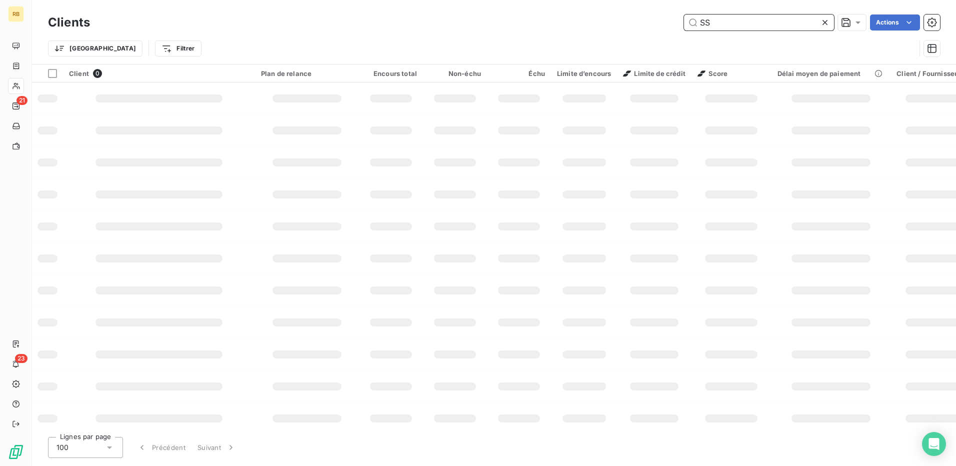
type input "S"
type input "L"
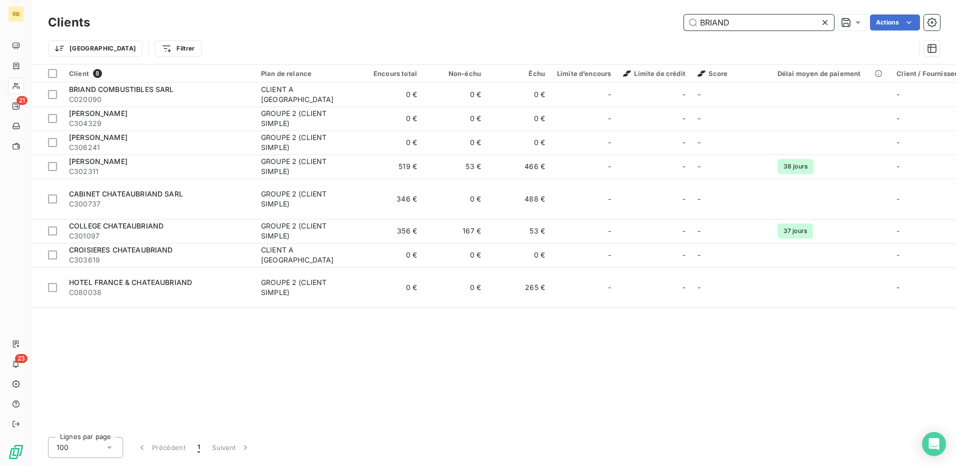
click at [706, 24] on input "BRIAND" at bounding box center [759, 22] width 150 height 16
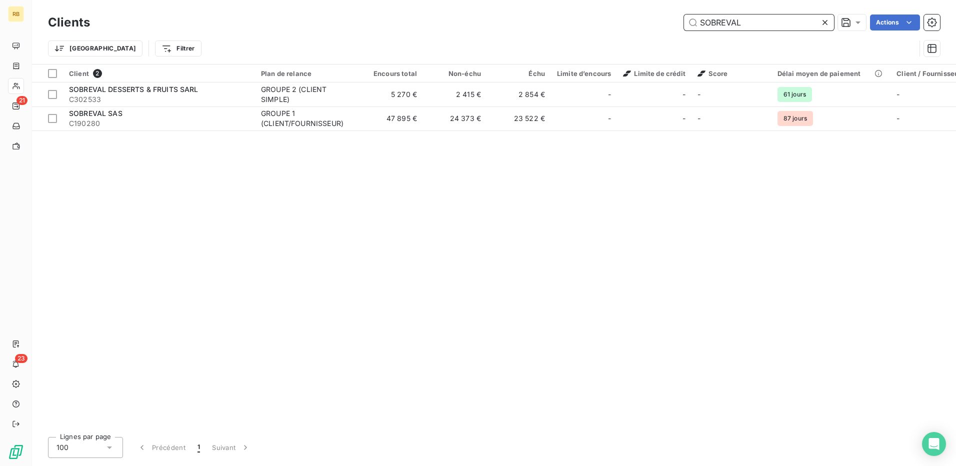
click at [718, 27] on input "SOBREVAL" at bounding box center [759, 22] width 150 height 16
click at [711, 27] on input "SIDENOR" at bounding box center [759, 22] width 150 height 16
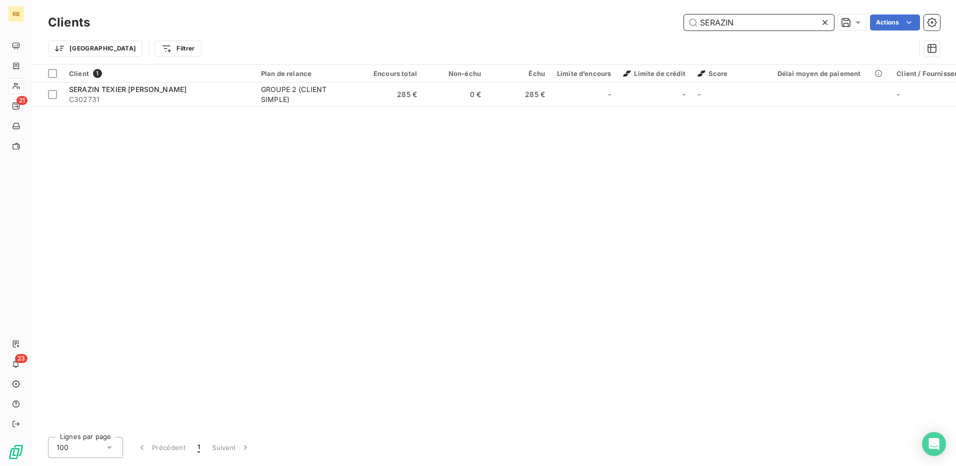
click at [731, 18] on input "SERAZIN" at bounding box center [759, 22] width 150 height 16
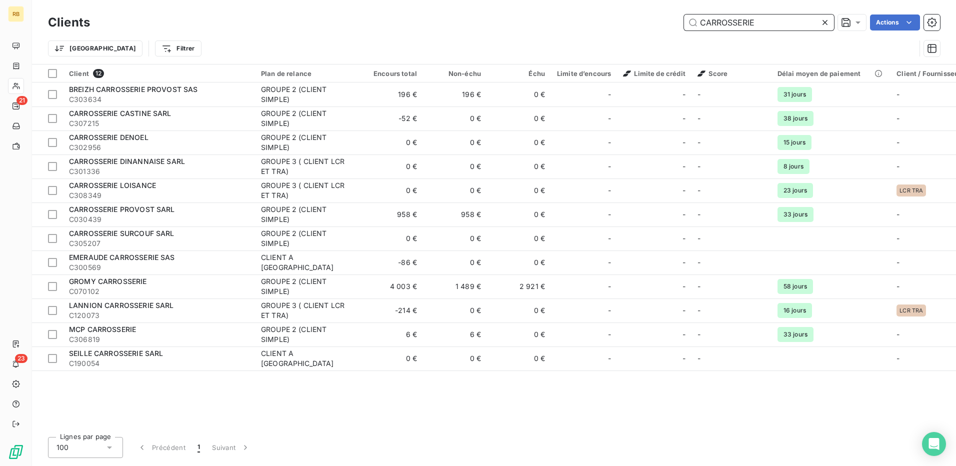
click at [734, 24] on input "CARROSSERIE" at bounding box center [759, 22] width 150 height 16
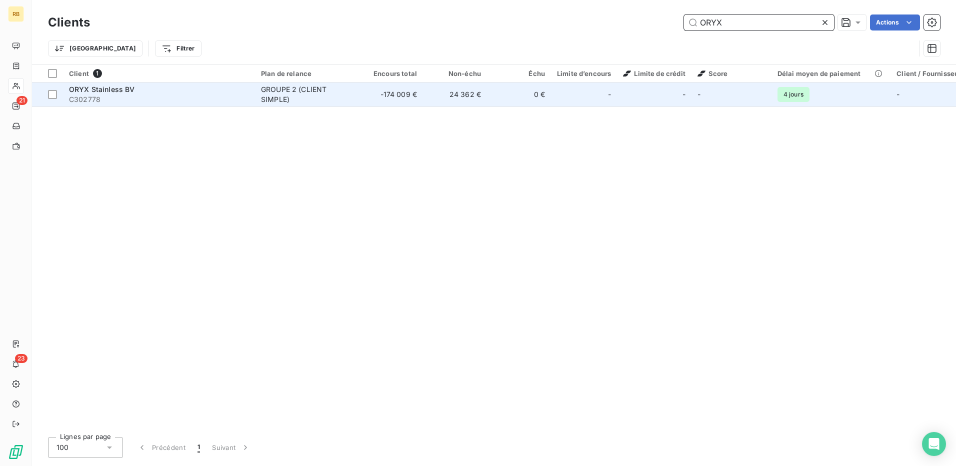
type input "ORYX"
click at [740, 102] on td "-" at bounding box center [731, 94] width 80 height 24
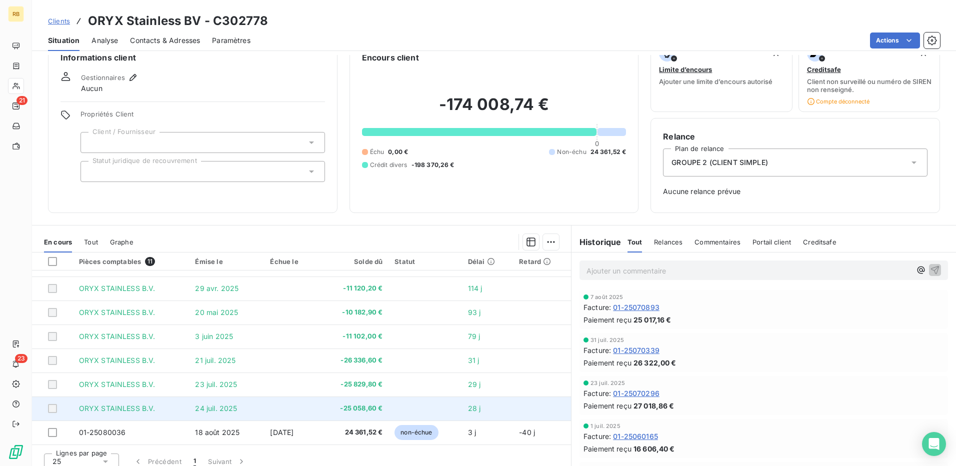
scroll to position [31, 0]
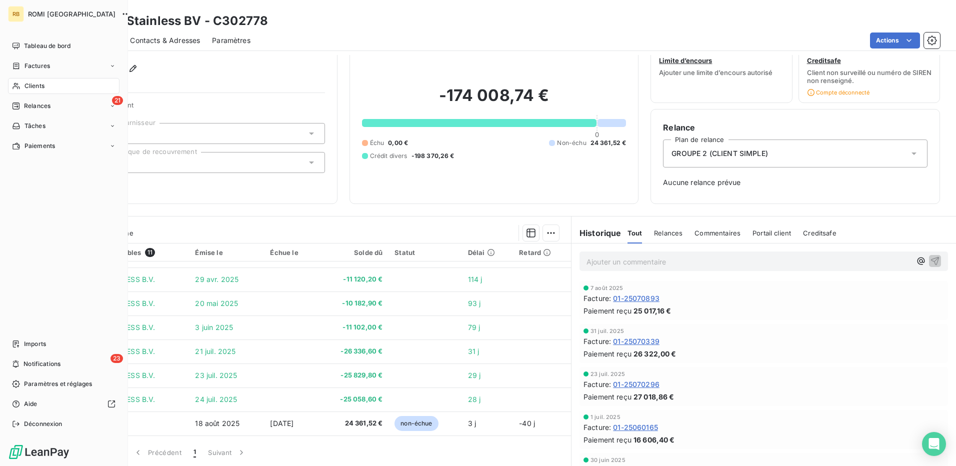
click at [20, 82] on div "Clients" at bounding box center [63, 86] width 111 height 16
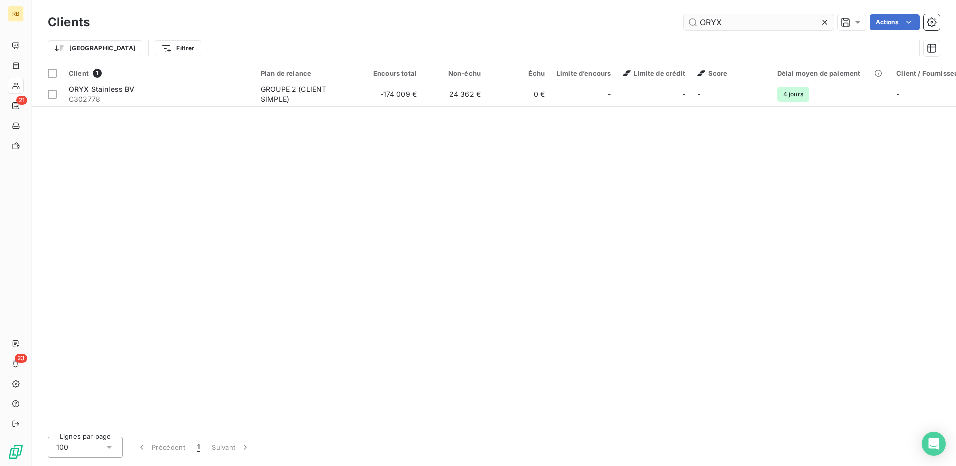
click at [727, 16] on input "ORYX" at bounding box center [759, 22] width 150 height 16
click at [726, 16] on input "ORYX" at bounding box center [759, 22] width 150 height 16
click at [703, 25] on input "OMT" at bounding box center [759, 22] width 150 height 16
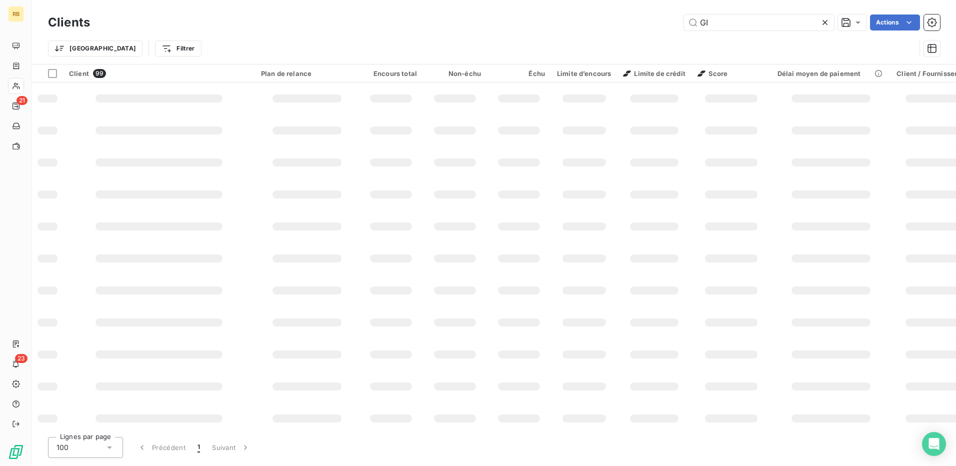
type input "G"
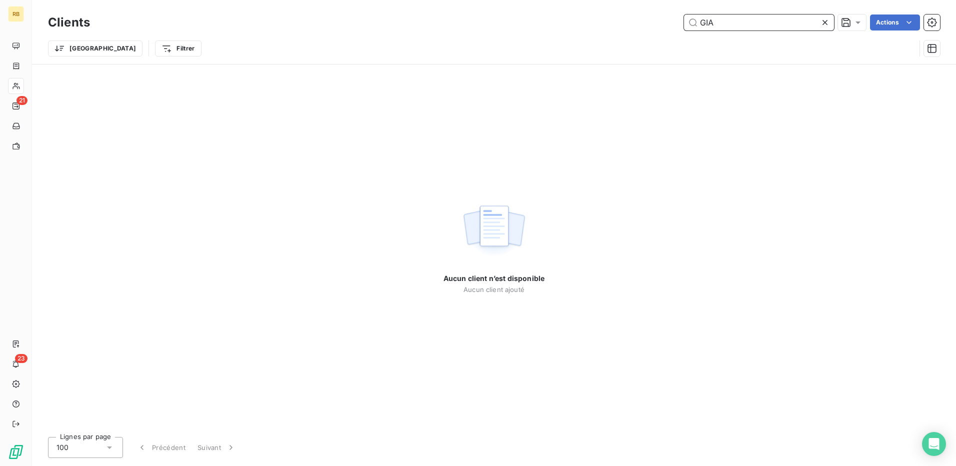
click at [701, 28] on input "GIA" at bounding box center [759, 22] width 150 height 16
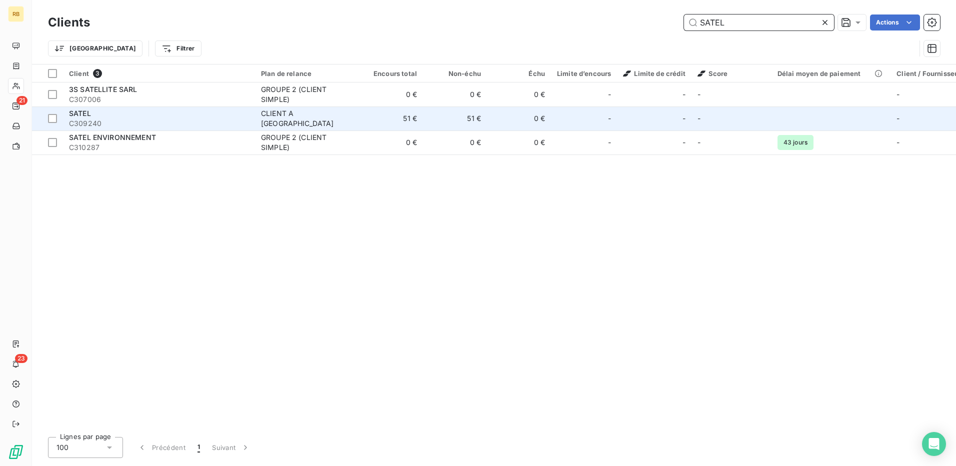
type input "SATEL"
click at [341, 119] on span "CLIENT A TRIER" at bounding box center [307, 118] width 92 height 20
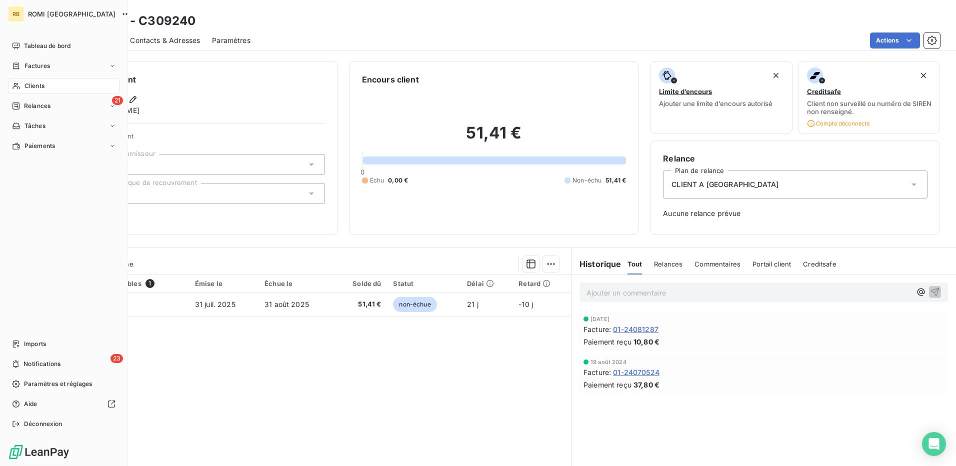
click at [38, 81] on span "Clients" at bounding box center [34, 85] width 20 height 9
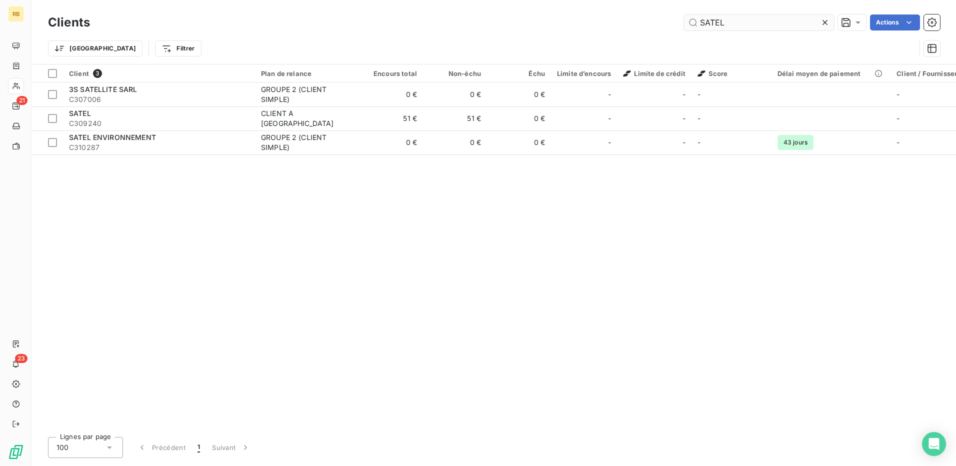
click at [726, 25] on input "SATEL" at bounding box center [759, 22] width 150 height 16
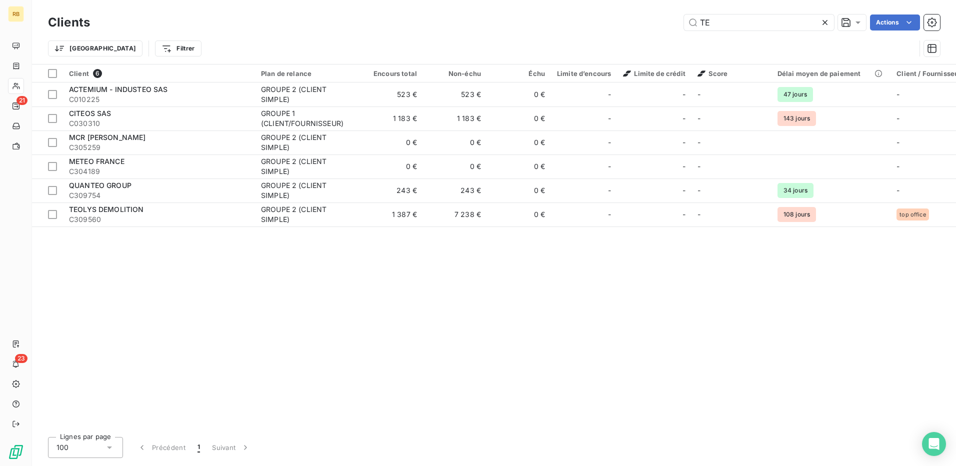
type input "T"
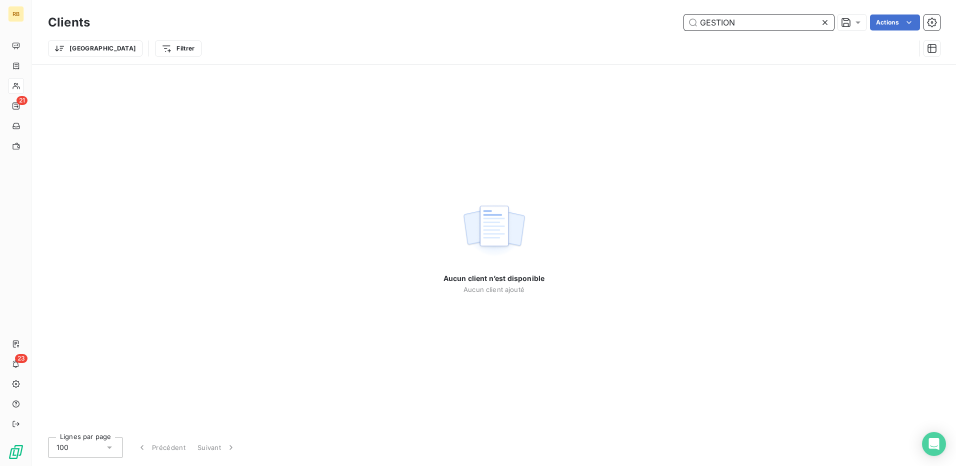
click at [728, 26] on input "GESTION" at bounding box center [759, 22] width 150 height 16
click at [729, 24] on input "FENETRA" at bounding box center [759, 22] width 150 height 16
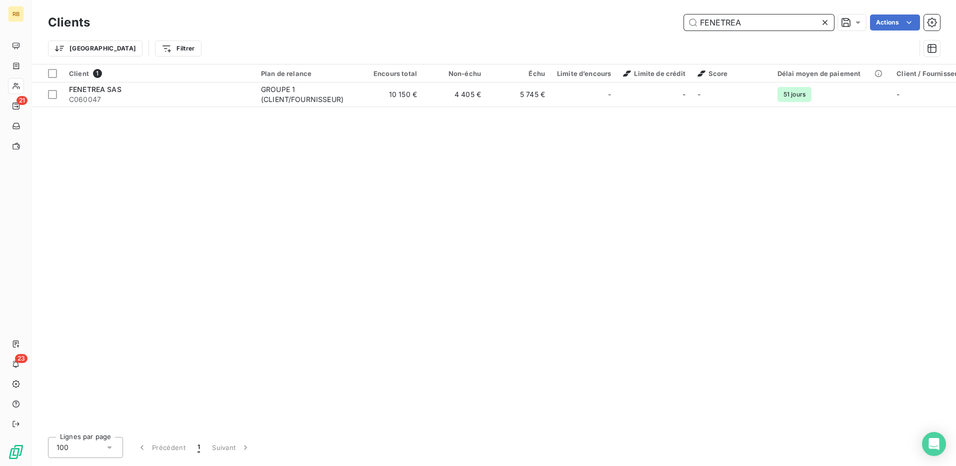
click at [715, 24] on input "FENETREA" at bounding box center [759, 22] width 150 height 16
click at [728, 16] on input "RK R" at bounding box center [759, 22] width 150 height 16
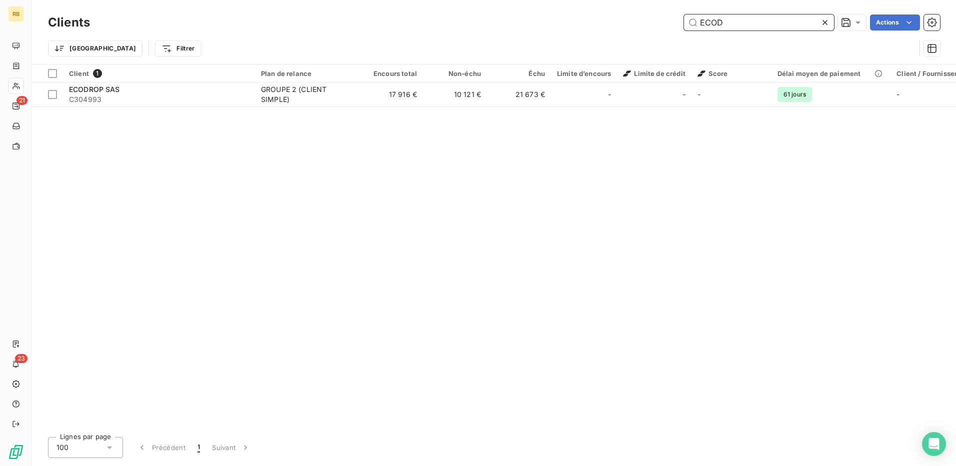
click at [706, 27] on input "ECOD" at bounding box center [759, 22] width 150 height 16
click at [717, 26] on input "COUVRE" at bounding box center [759, 22] width 150 height 16
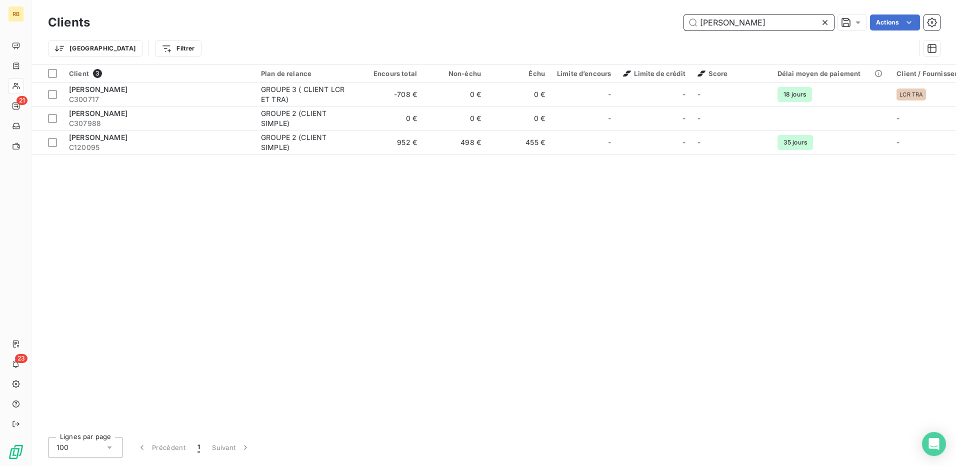
click at [710, 22] on input "CLAUDE" at bounding box center [759, 22] width 150 height 16
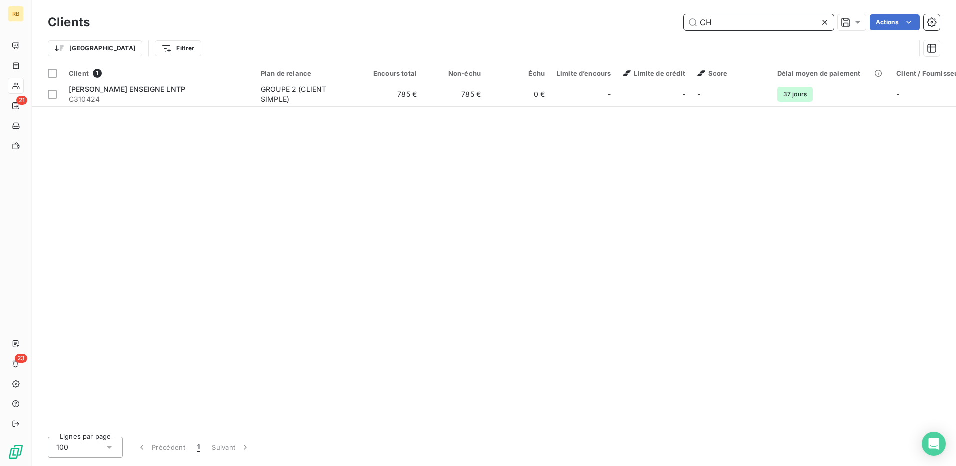
type input "C"
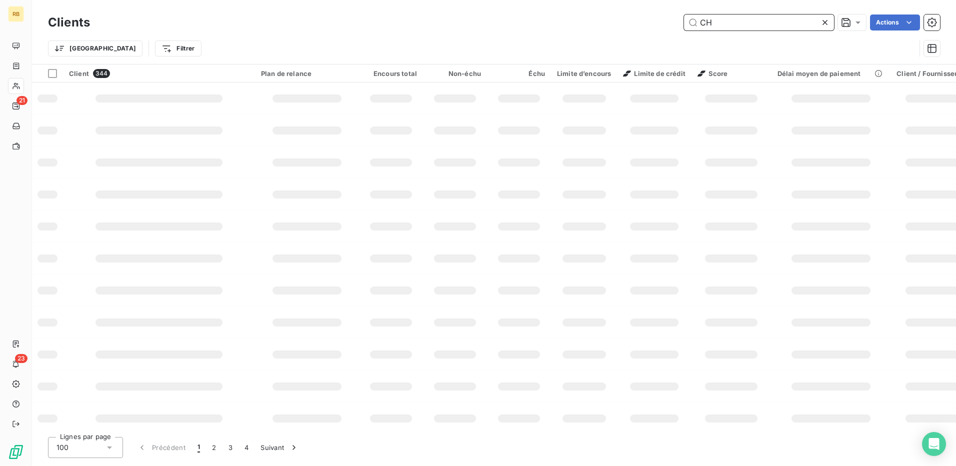
type input "C"
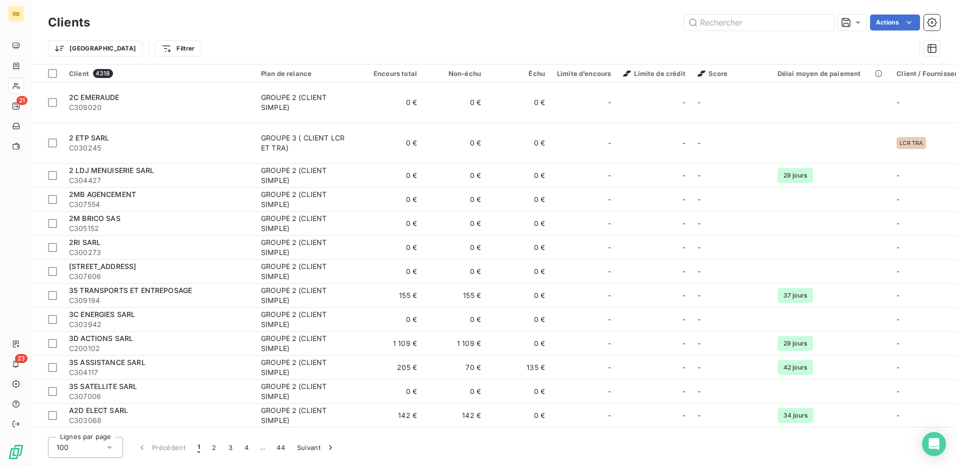
click at [389, 38] on div "Trier Filtrer" at bounding box center [494, 48] width 892 height 31
click at [741, 26] on input "text" at bounding box center [759, 22] width 150 height 16
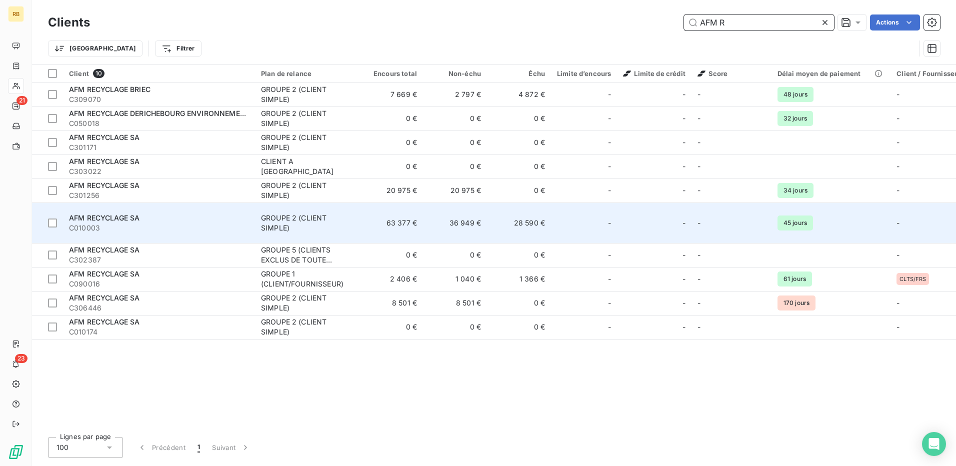
type input "AFM R"
click at [175, 223] on span "C010003" at bounding box center [159, 228] width 180 height 10
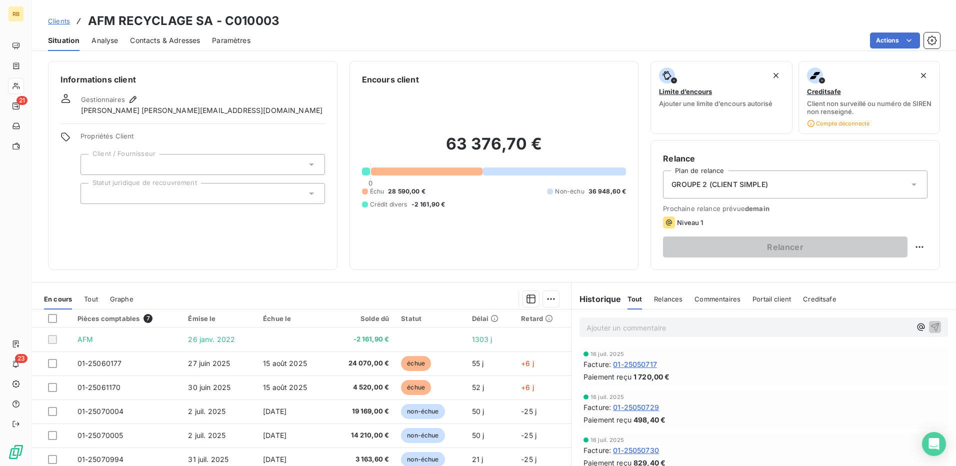
click at [389, 41] on div "Actions" at bounding box center [600, 40] width 677 height 16
click at [347, 33] on div "Actions" at bounding box center [600, 40] width 677 height 16
click at [387, 41] on div "Actions" at bounding box center [600, 40] width 677 height 16
click at [398, 36] on div "Actions" at bounding box center [600, 40] width 677 height 16
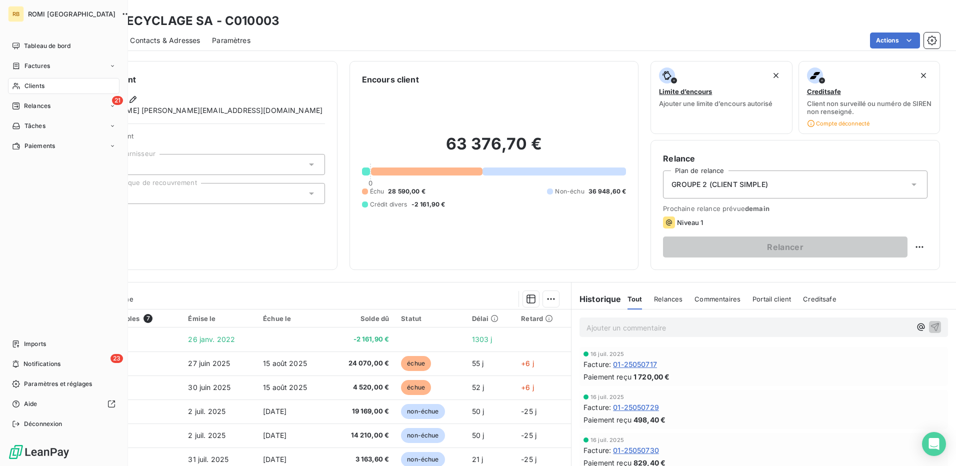
click at [44, 89] on span "Clients" at bounding box center [34, 85] width 20 height 9
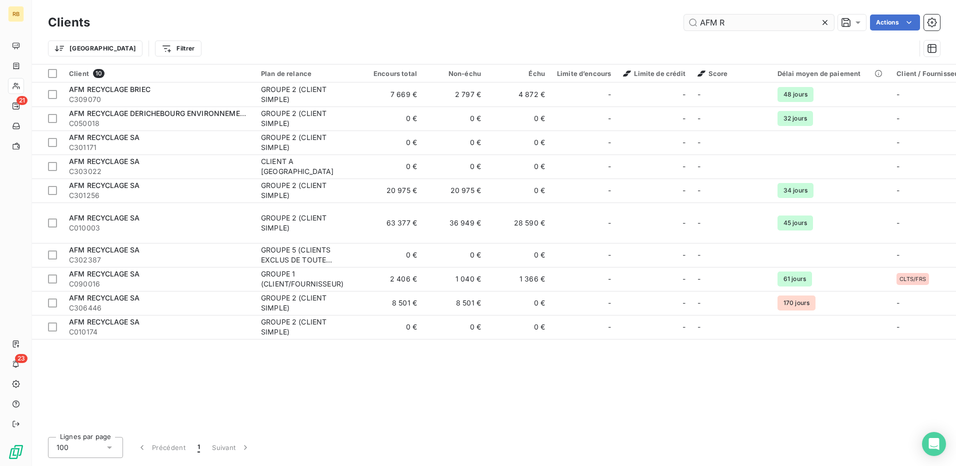
click at [731, 18] on input "AFM R" at bounding box center [759, 22] width 150 height 16
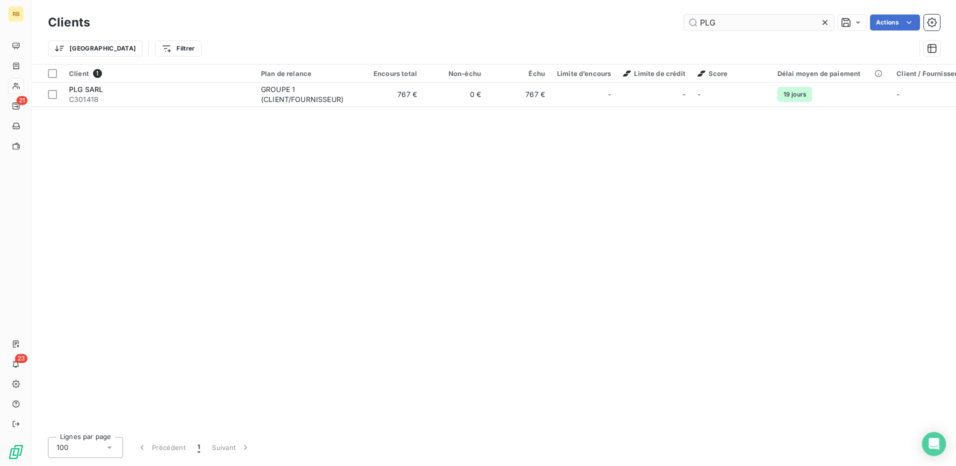
click at [712, 25] on input "PLG" at bounding box center [759, 22] width 150 height 16
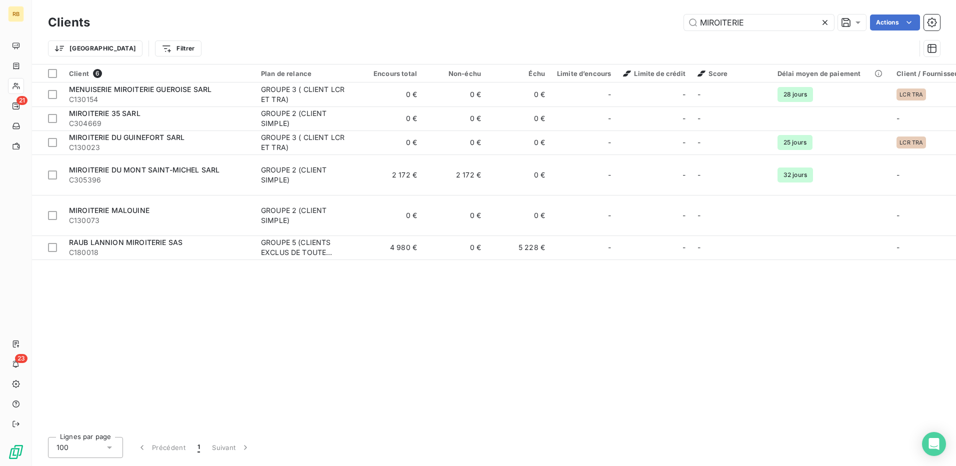
drag, startPoint x: 285, startPoint y: 18, endPoint x: 560, endPoint y: 50, distance: 276.2
click at [286, 18] on div "MIROITERIE Actions" at bounding box center [521, 22] width 838 height 16
click at [729, 26] on input "MIROITERIE" at bounding box center [759, 22] width 150 height 16
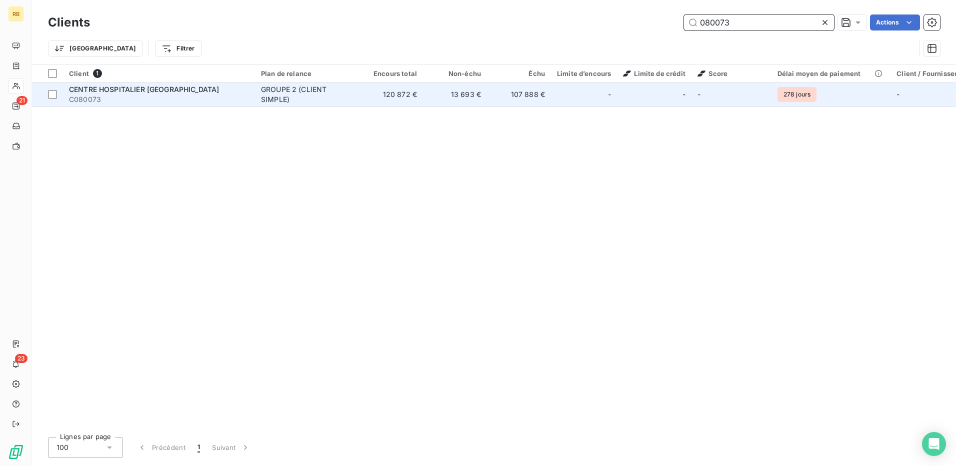
type input "080073"
click at [544, 99] on td "107 888 €" at bounding box center [519, 94] width 64 height 24
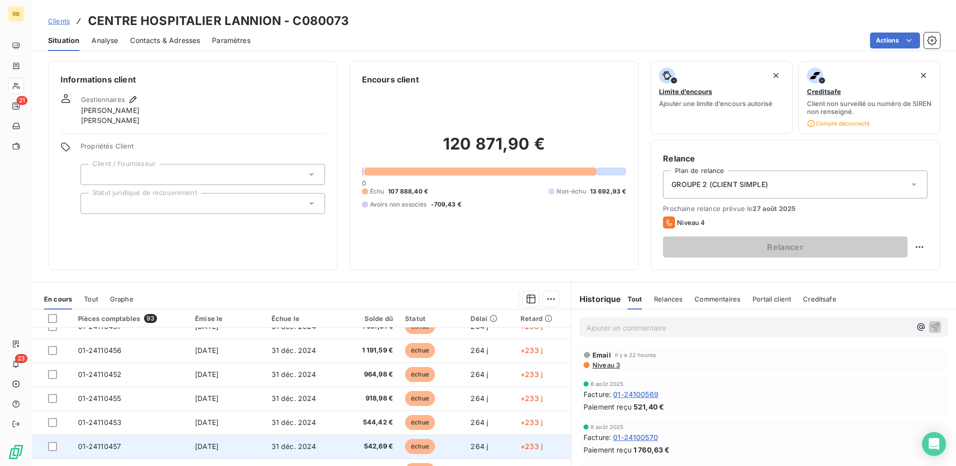
scroll to position [200, 0]
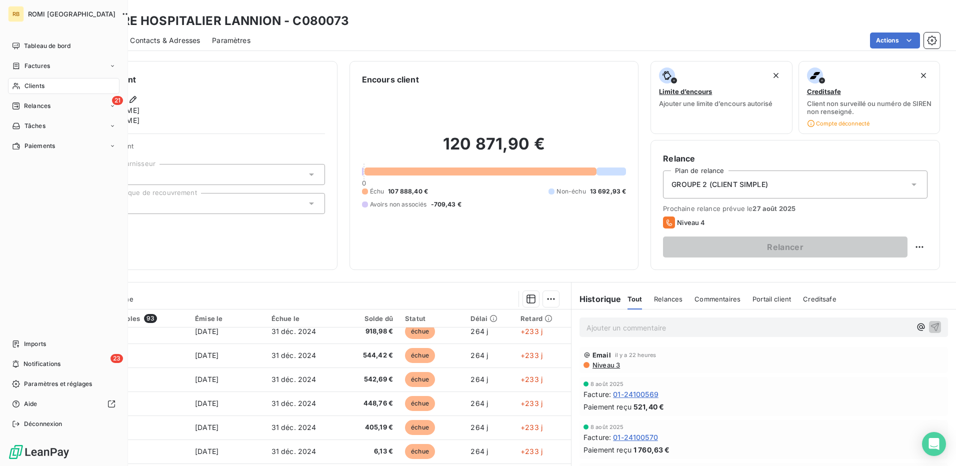
click at [36, 85] on span "Clients" at bounding box center [34, 85] width 20 height 9
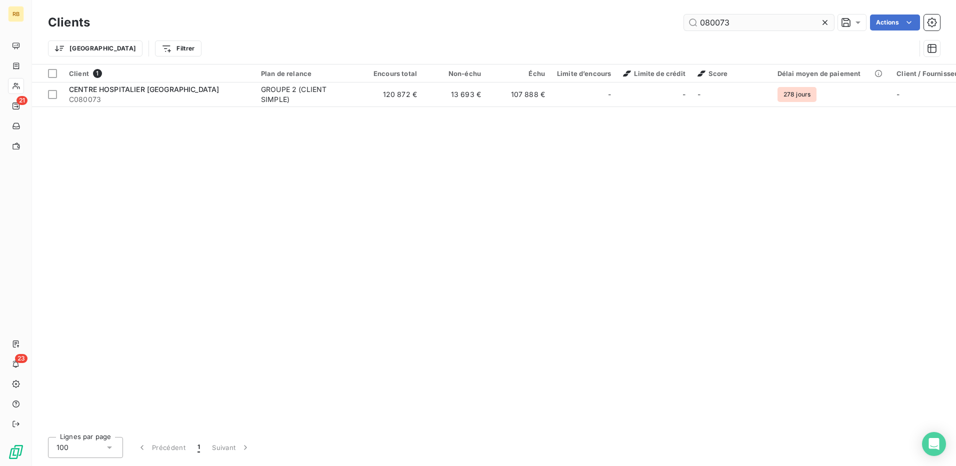
click at [700, 26] on input "080073" at bounding box center [759, 22] width 150 height 16
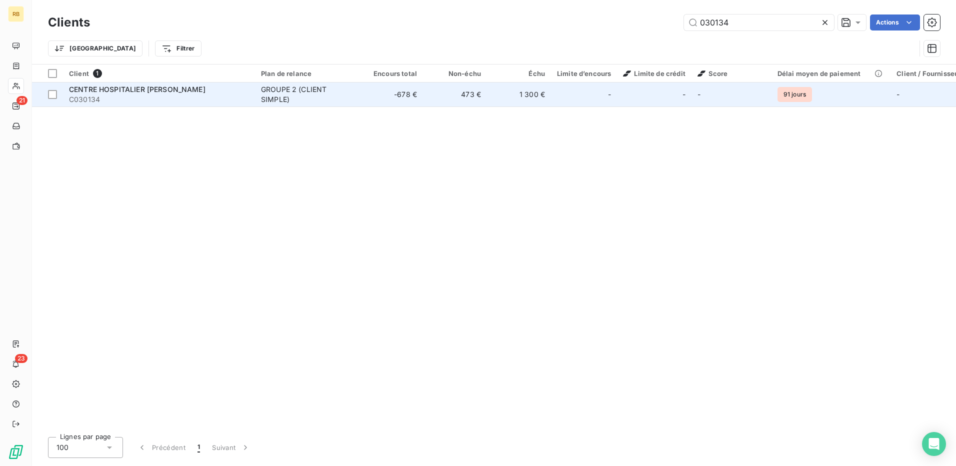
type input "030134"
click at [276, 91] on div "GROUPE 2 (CLIENT SIMPLE)" at bounding box center [307, 94] width 92 height 20
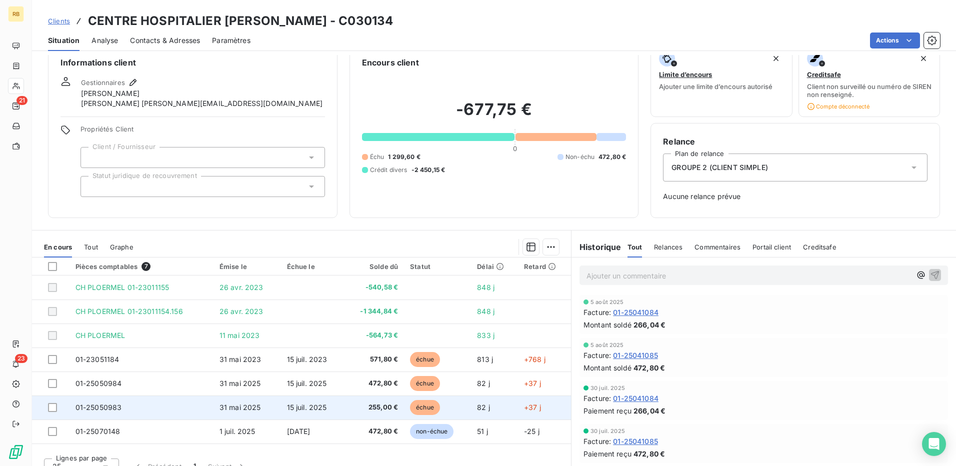
scroll to position [31, 0]
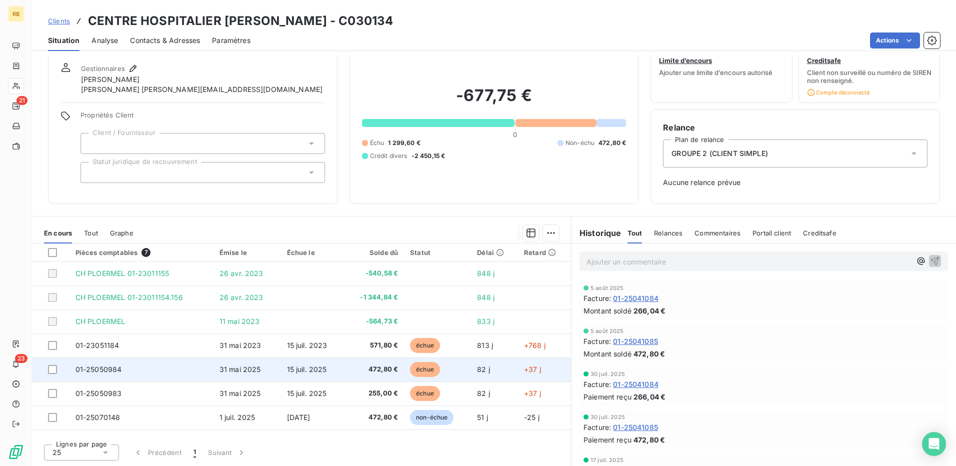
click at [94, 377] on td "01-25050984" at bounding box center [141, 369] width 144 height 24
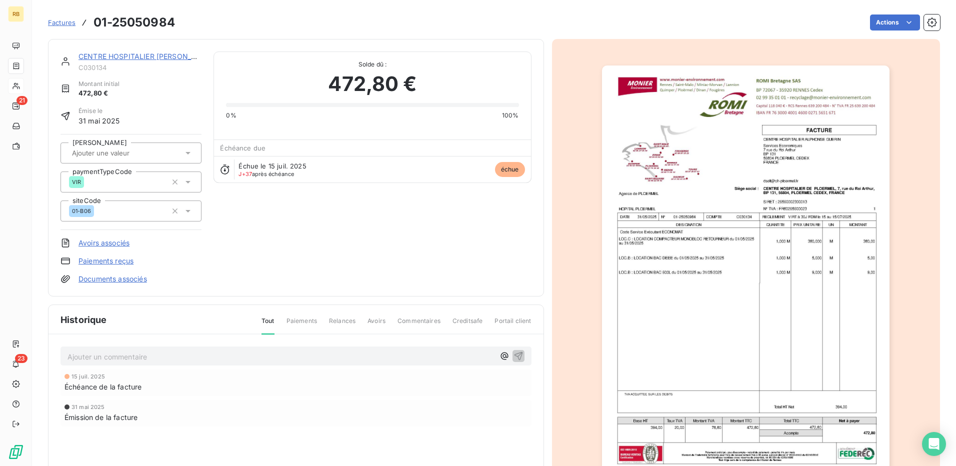
click at [718, 258] on img "button" at bounding box center [745, 268] width 287 height 407
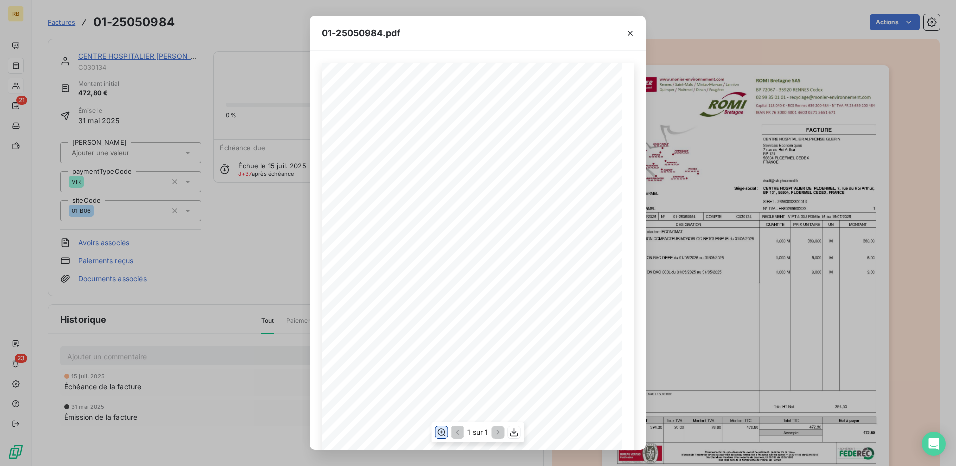
click at [439, 433] on icon "button" at bounding box center [441, 432] width 10 height 10
click at [213, 113] on div "01-25050984.pdf C030134 FACTURE 01-25050984 31/05/2025 CENTRE HOSPITALIER ALPHO…" at bounding box center [478, 233] width 956 height 466
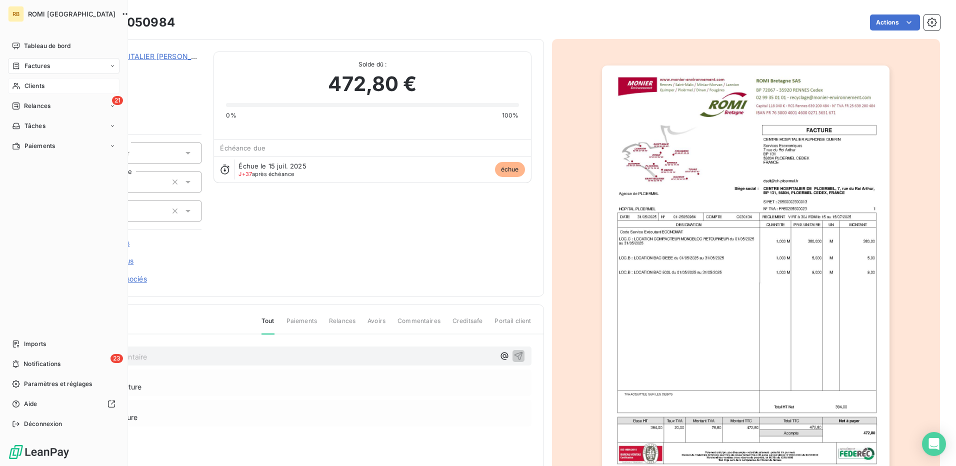
click at [39, 85] on span "Clients" at bounding box center [34, 85] width 20 height 9
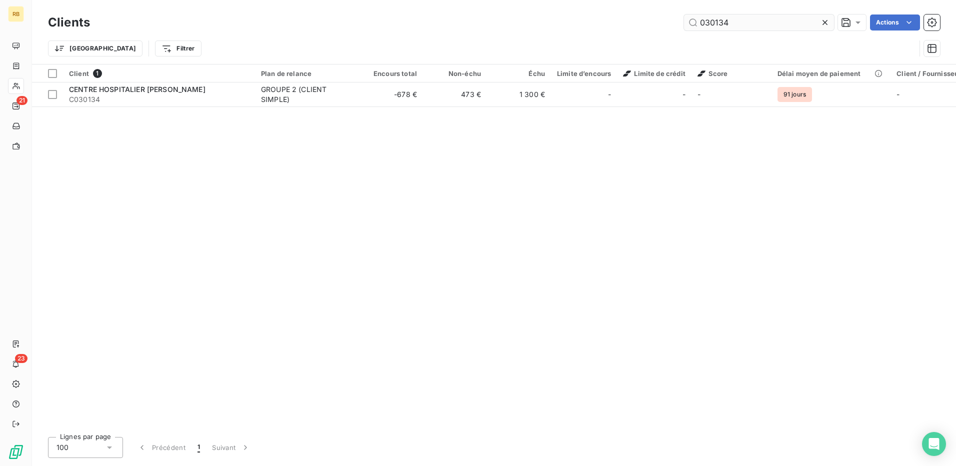
click at [713, 28] on input "030134" at bounding box center [759, 22] width 150 height 16
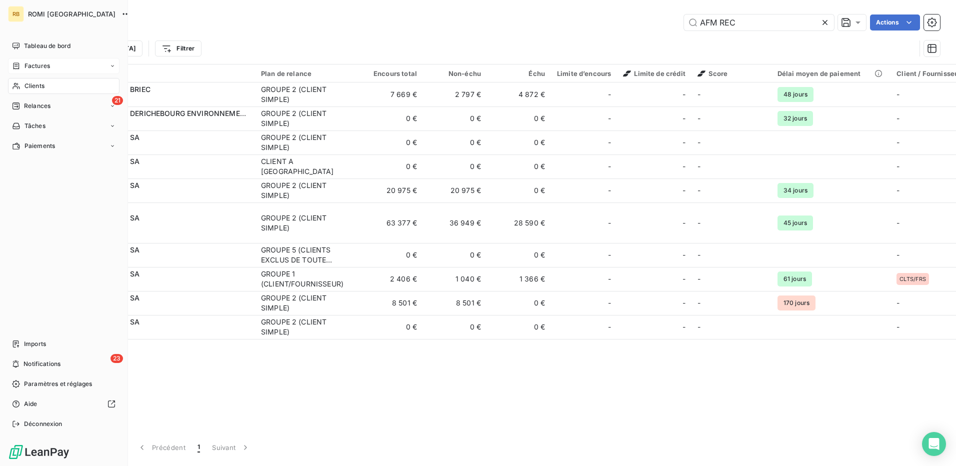
type input "AFM REC"
click at [39, 61] on div "Factures" at bounding box center [63, 66] width 111 height 16
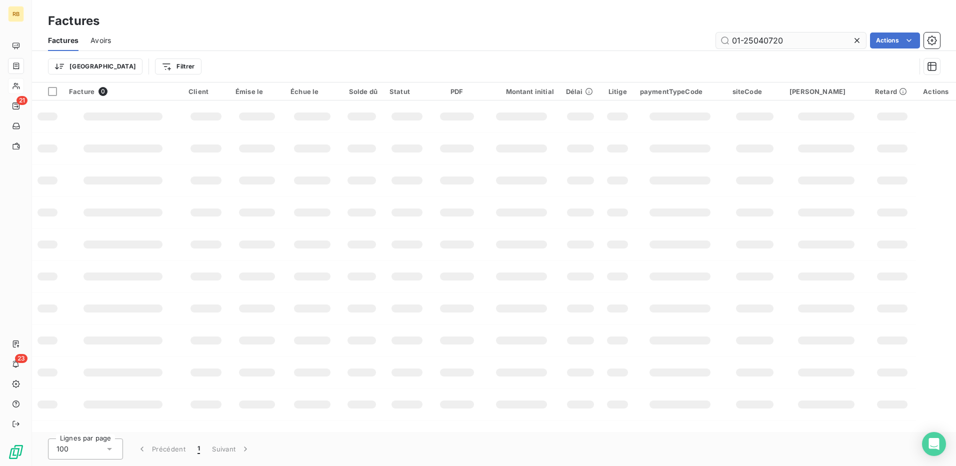
click at [760, 41] on input "01-25040720" at bounding box center [791, 40] width 150 height 16
click at [761, 42] on input "01-25040720" at bounding box center [791, 40] width 150 height 16
click at [751, 43] on input "01-25040720" at bounding box center [791, 40] width 150 height 16
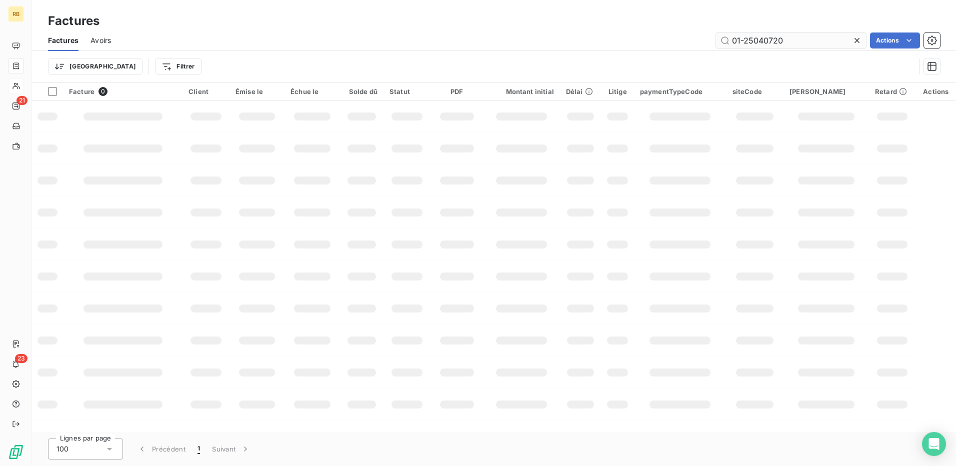
click at [751, 43] on input "01-25040720" at bounding box center [791, 40] width 150 height 16
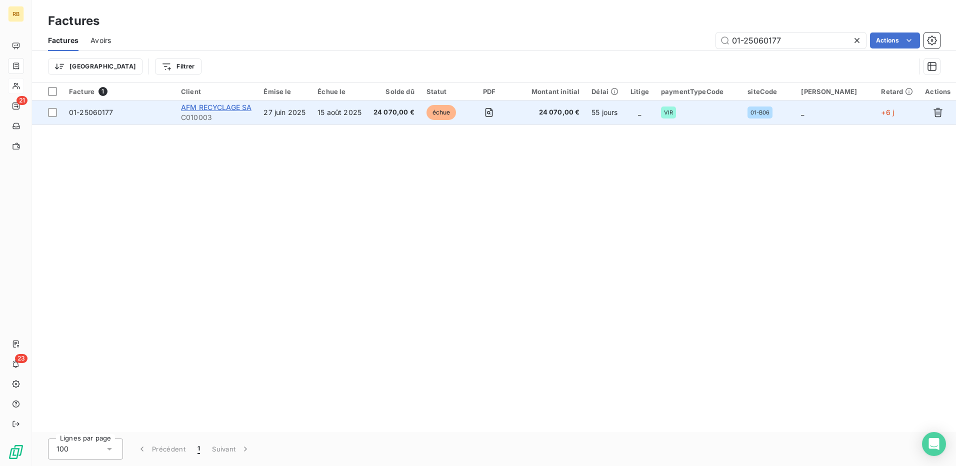
type input "01-25060177"
click at [218, 110] on span "AFM RECYCLAGE SA" at bounding box center [216, 107] width 70 height 8
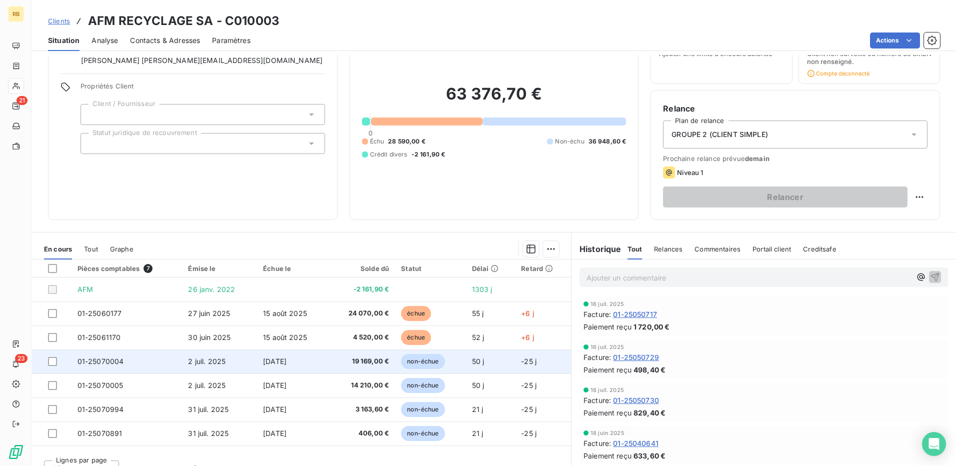
scroll to position [66, 0]
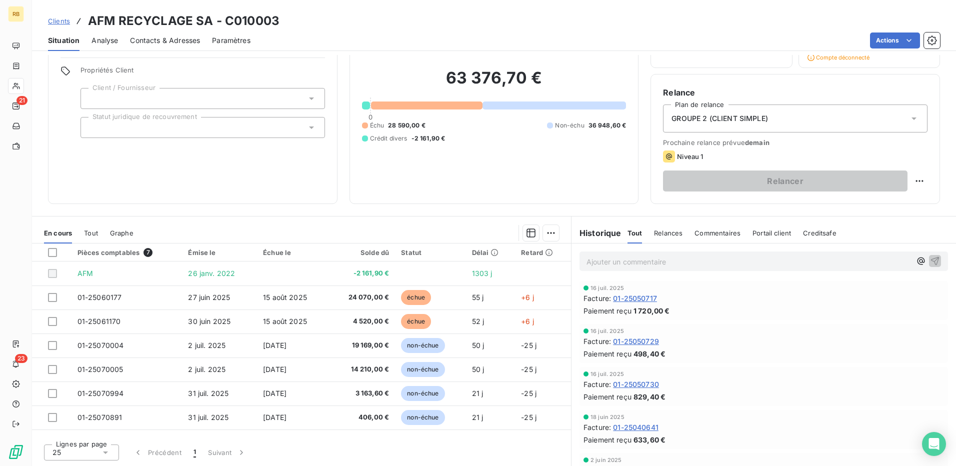
click at [450, 39] on div "Actions" at bounding box center [600, 40] width 677 height 16
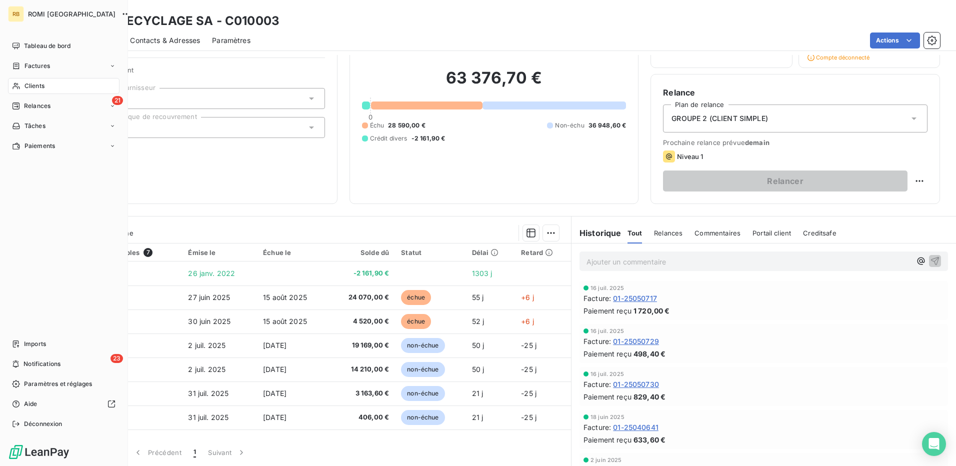
click at [38, 86] on span "Clients" at bounding box center [34, 85] width 20 height 9
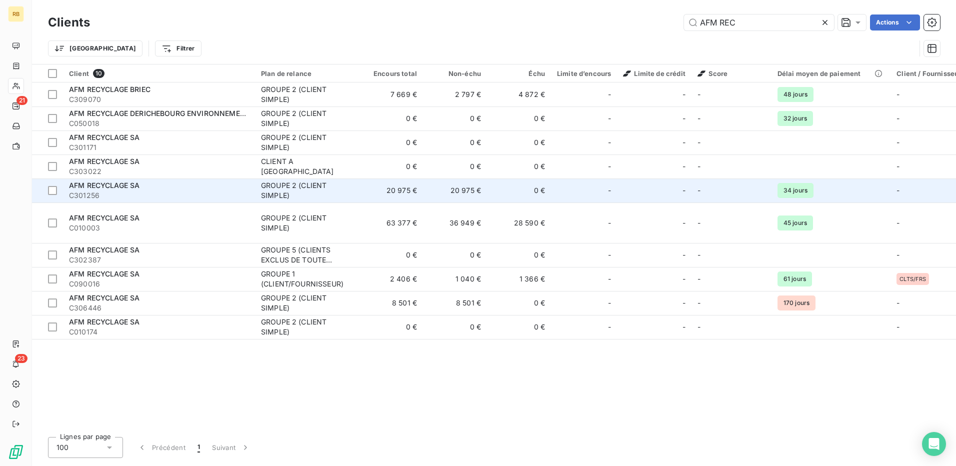
click at [466, 197] on td "20 975 €" at bounding box center [455, 190] width 64 height 24
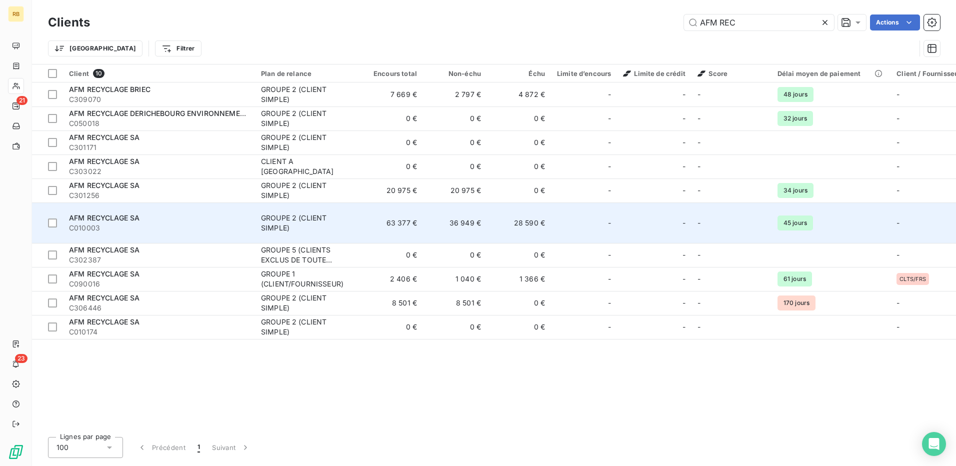
click at [331, 213] on div "GROUPE 2 (CLIENT SIMPLE)" at bounding box center [307, 223] width 92 height 20
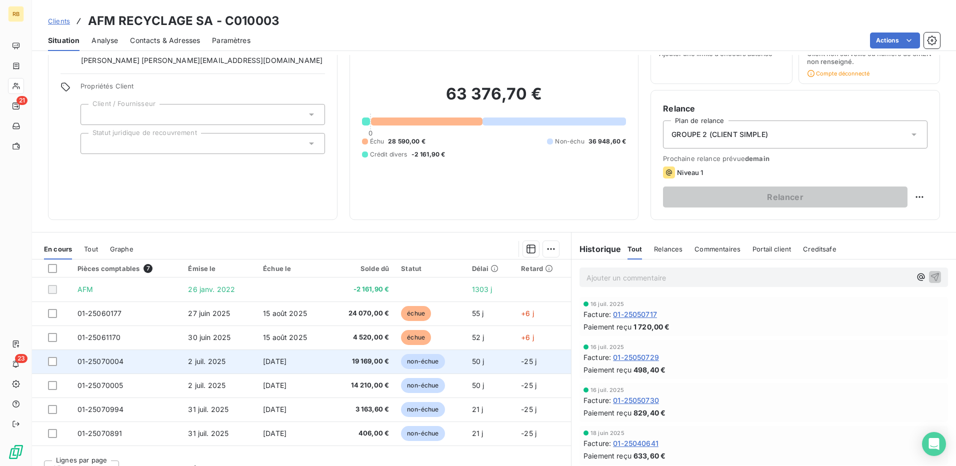
scroll to position [66, 0]
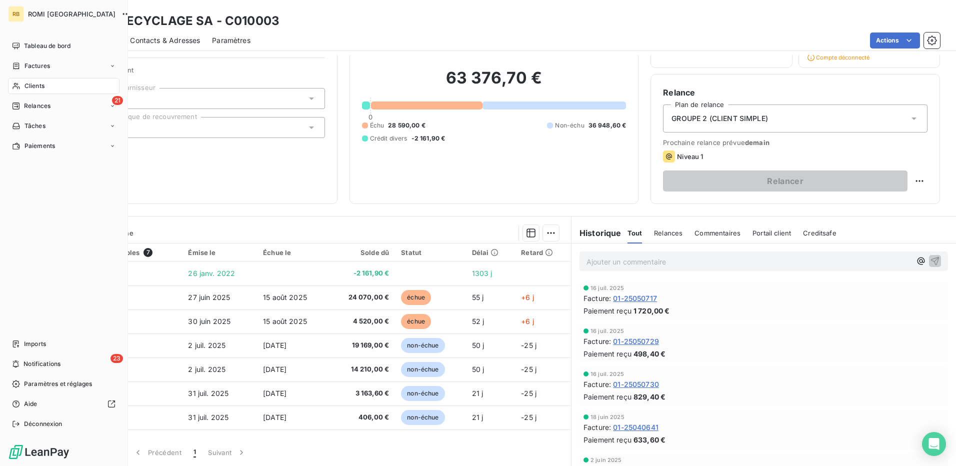
click at [39, 83] on span "Clients" at bounding box center [34, 85] width 20 height 9
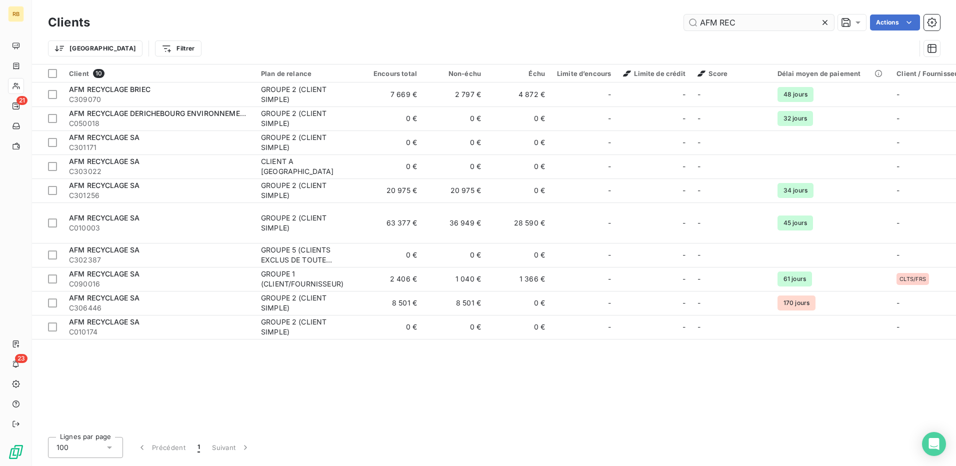
click at [729, 22] on input "AFM REC" at bounding box center [759, 22] width 150 height 16
click at [728, 22] on input "AFM REC" at bounding box center [759, 22] width 150 height 16
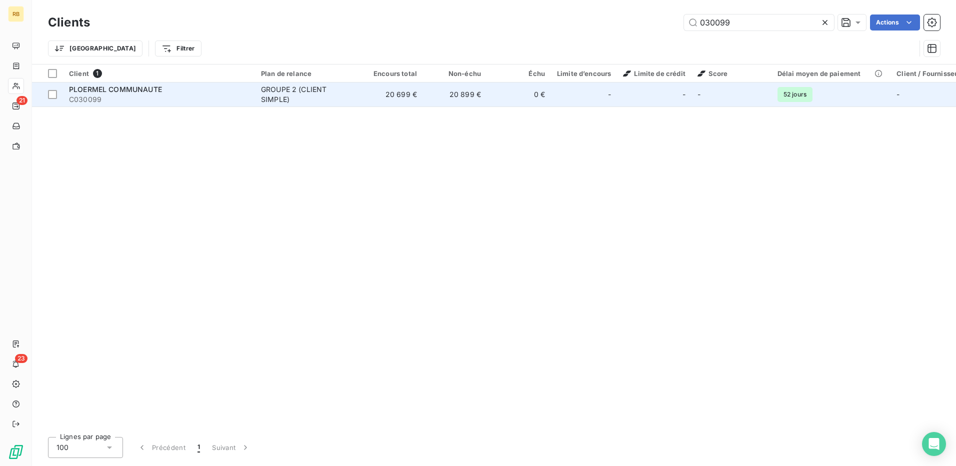
type input "030099"
click at [472, 102] on td "20 899 €" at bounding box center [455, 94] width 64 height 24
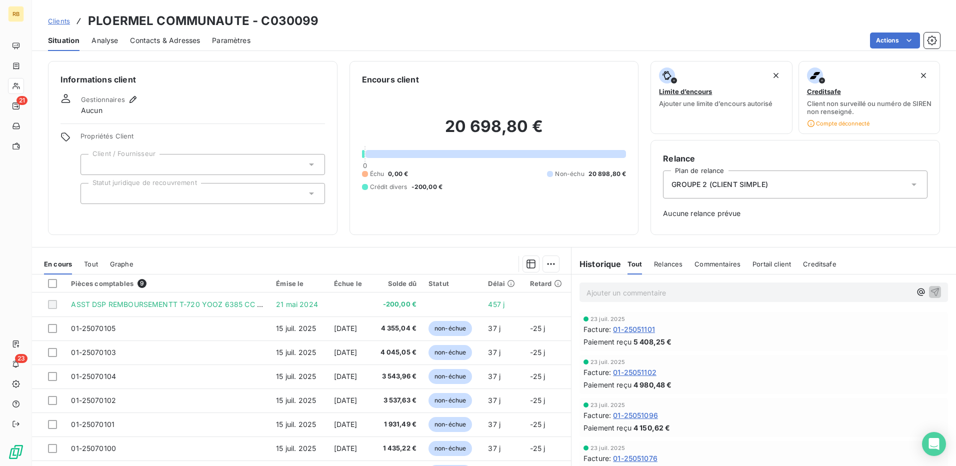
click at [361, 46] on div "Actions" at bounding box center [600, 40] width 677 height 16
click at [480, 49] on div "Situation Analyse Contacts & Adresses Paramètres Actions" at bounding box center [494, 40] width 924 height 21
click at [366, 26] on div "Clients PLOERMEL COMMUNAUTE - C030099" at bounding box center [494, 21] width 924 height 18
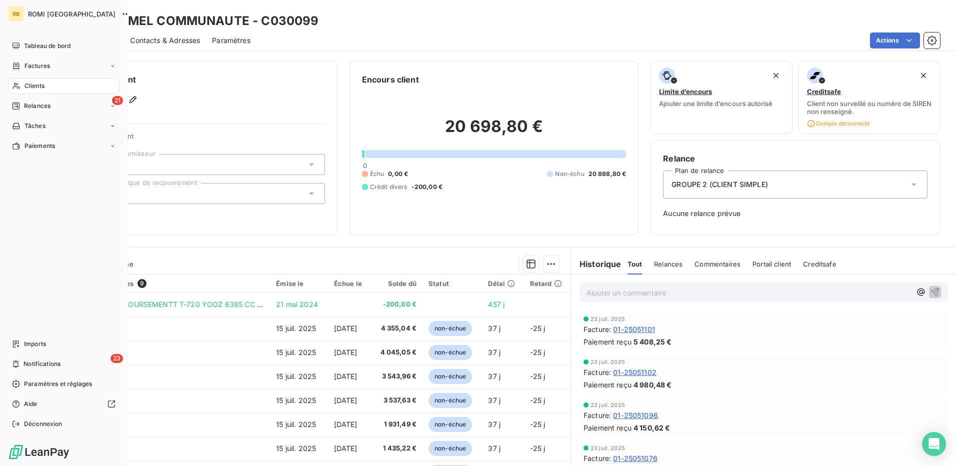
click at [34, 86] on span "Clients" at bounding box center [34, 85] width 20 height 9
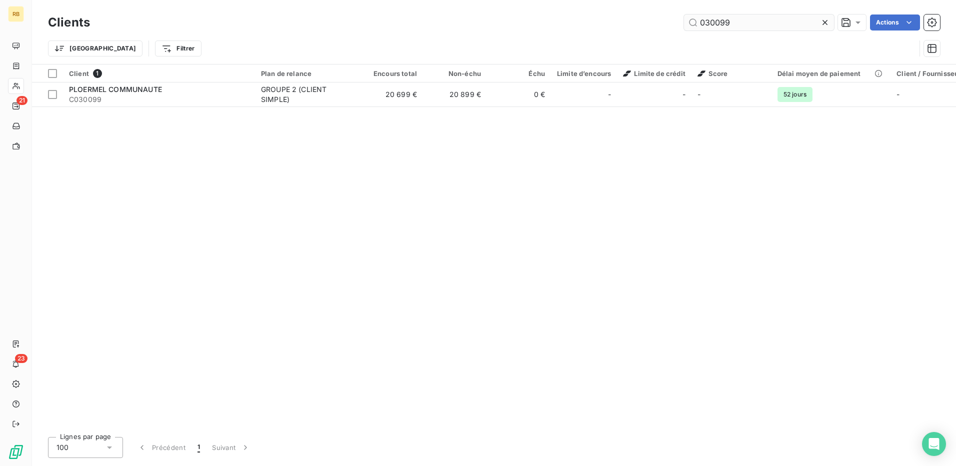
click at [726, 29] on input "030099" at bounding box center [759, 22] width 150 height 16
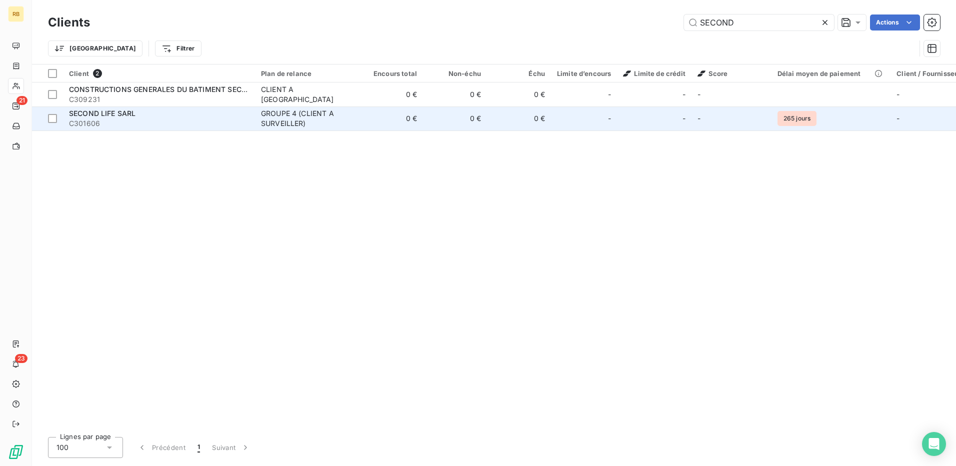
type input "SECOND"
click at [605, 127] on td "-" at bounding box center [584, 118] width 66 height 24
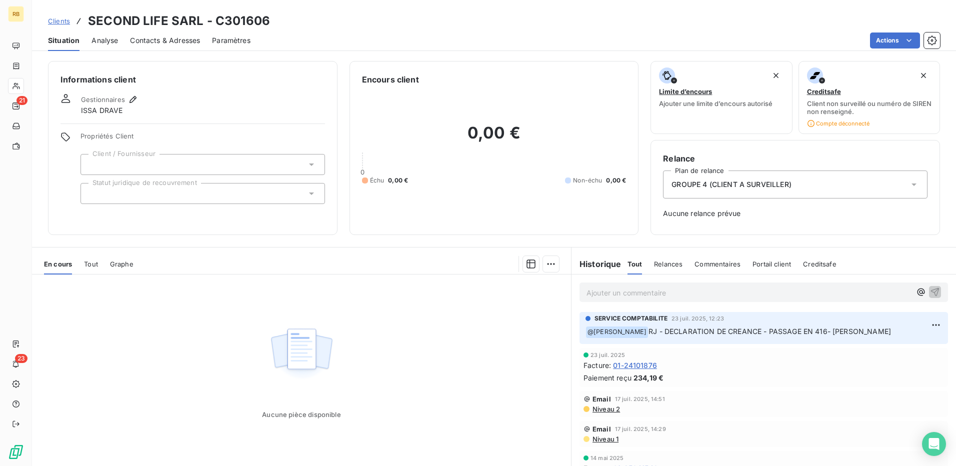
click at [179, 23] on h3 "SECOND LIFE SARL - C301606" at bounding box center [179, 21] width 182 height 18
copy h3 "SECOND LIFE SARL - C301606"
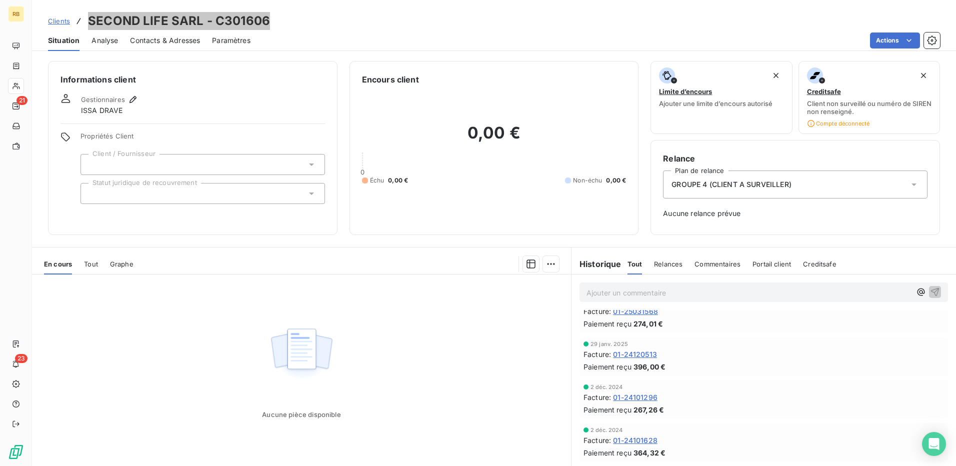
scroll to position [100, 0]
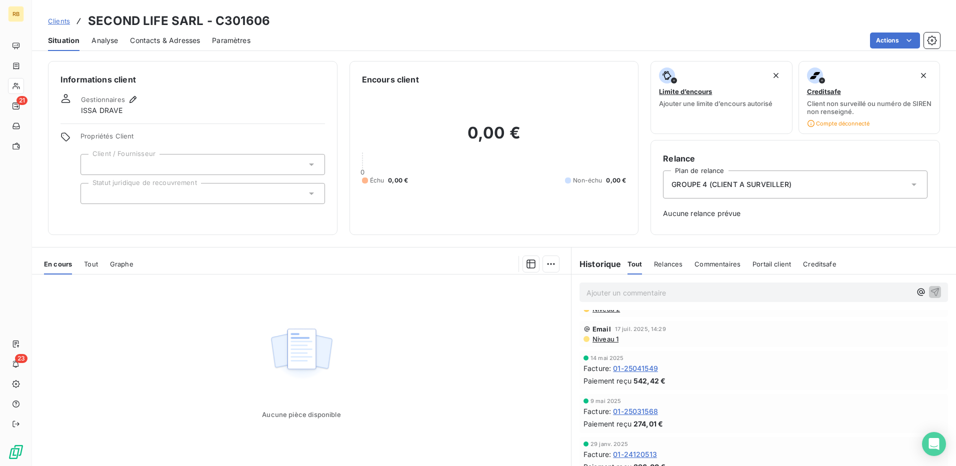
drag, startPoint x: 662, startPoint y: 35, endPoint x: 676, endPoint y: 38, distance: 14.7
click at [662, 35] on div "Actions" at bounding box center [600, 40] width 677 height 16
click at [631, 25] on div "Clients SECOND LIFE SARL - C301606" at bounding box center [494, 21] width 924 height 18
click at [404, 289] on div "Aucune pièce disponible" at bounding box center [301, 370] width 539 height 192
click at [415, 44] on div "Actions" at bounding box center [600, 40] width 677 height 16
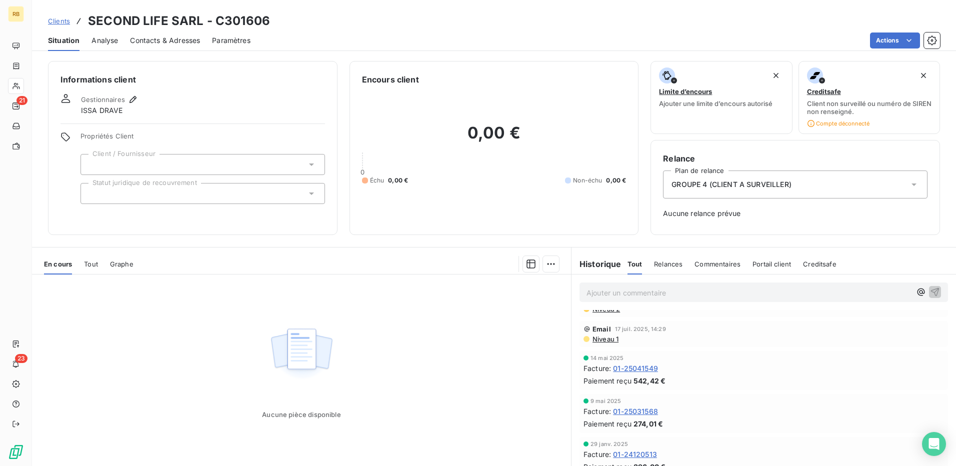
click at [498, 10] on div "Clients SECOND LIFE SARL - C301606 Situation Analyse Contacts & Adresses Paramè…" at bounding box center [494, 25] width 924 height 51
click at [617, 43] on div "Actions" at bounding box center [600, 40] width 677 height 16
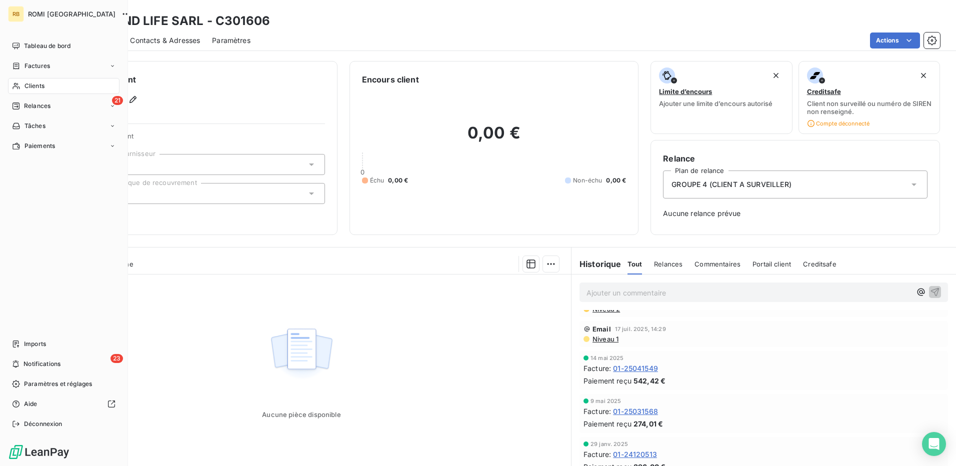
click at [30, 85] on span "Clients" at bounding box center [34, 85] width 20 height 9
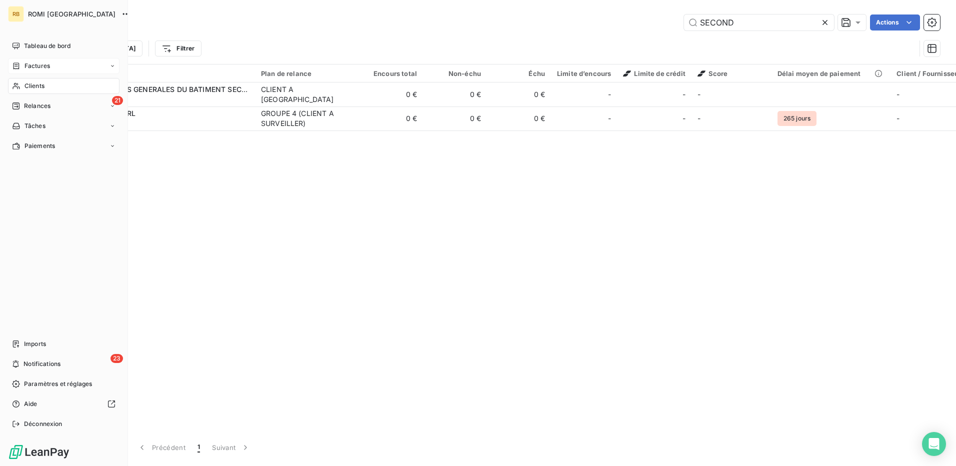
click at [53, 64] on div "Factures" at bounding box center [63, 66] width 111 height 16
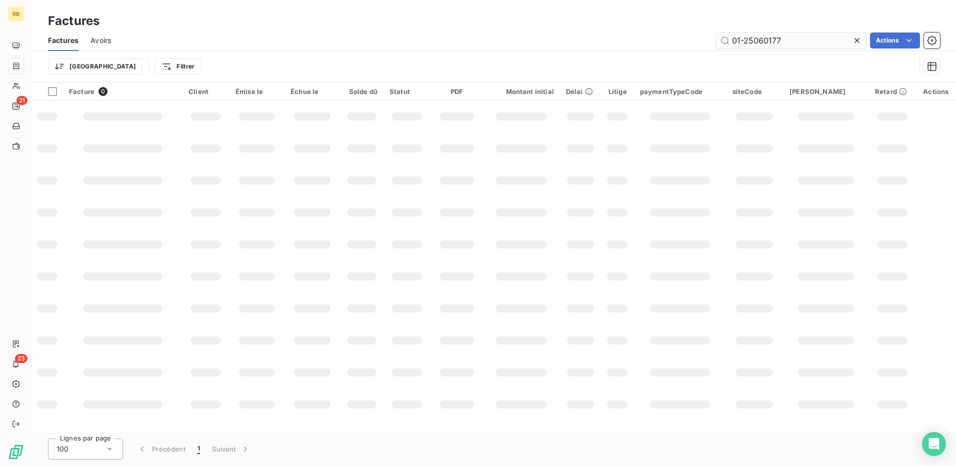
click at [749, 42] on input "01-25060177" at bounding box center [791, 40] width 150 height 16
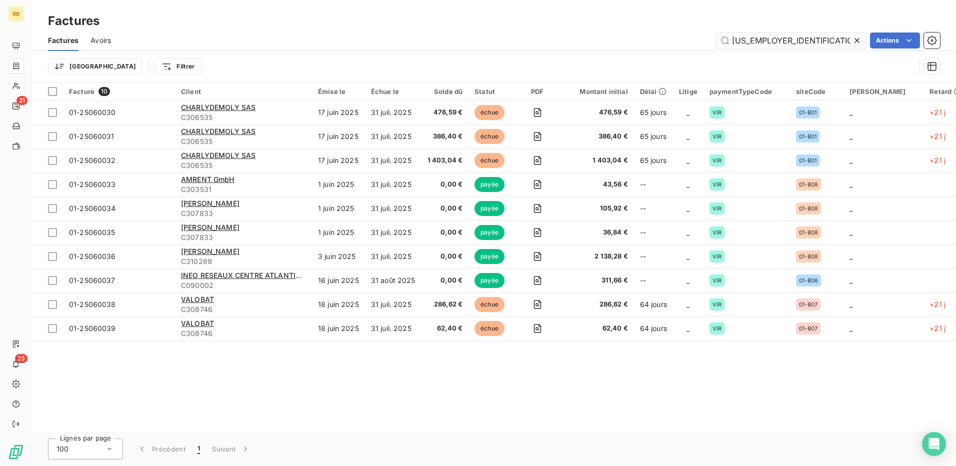
click at [748, 41] on input "01-2506003" at bounding box center [791, 40] width 150 height 16
click at [773, 40] on input "01-2506003" at bounding box center [791, 40] width 150 height 16
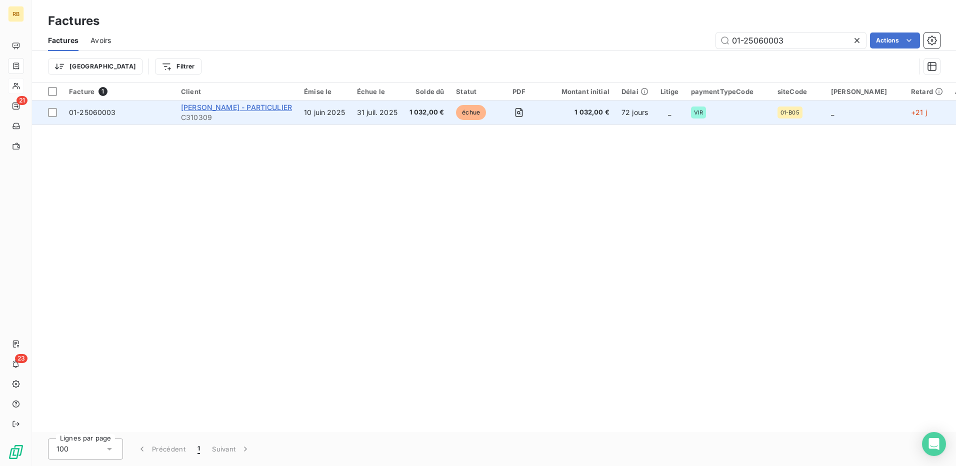
type input "01-25060003"
click at [208, 103] on span "[PERSON_NAME] - PARTICULIER" at bounding box center [236, 107] width 111 height 8
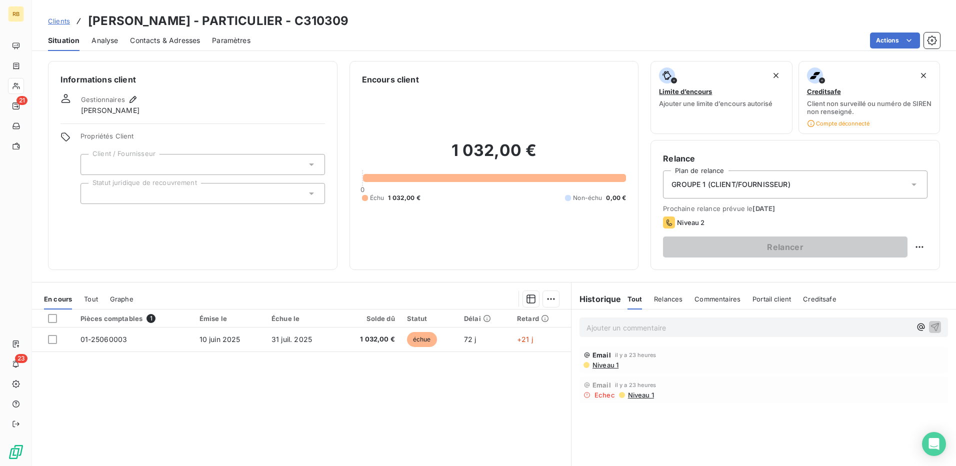
click at [413, 51] on div "Clients NATAIL PHILIPPE - PARTICULIER - C310309 Situation Analyse Contacts & Ad…" at bounding box center [494, 233] width 924 height 466
drag, startPoint x: 916, startPoint y: 326, endPoint x: 887, endPoint y: 359, distance: 44.0
click at [916, 325] on icon "button" at bounding box center [921, 326] width 10 height 10
click at [854, 374] on div "LUCIE TRIPOTIN" at bounding box center [844, 372] width 102 height 12
click at [847, 376] on span "LUCIE TRIPOTIN" at bounding box center [844, 372] width 94 height 8
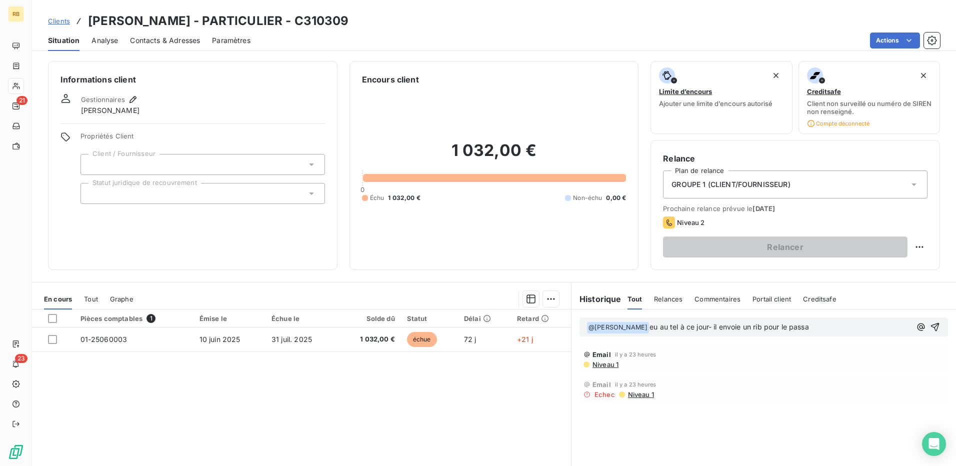
click at [915, 321] on button "button" at bounding box center [921, 327] width 12 height 12
click at [823, 325] on p "﻿ @ LUCIE TRIPOTIN ﻿ eu au tel à ce jour- il envoie un rib pour le passa" at bounding box center [748, 327] width 324 height 12
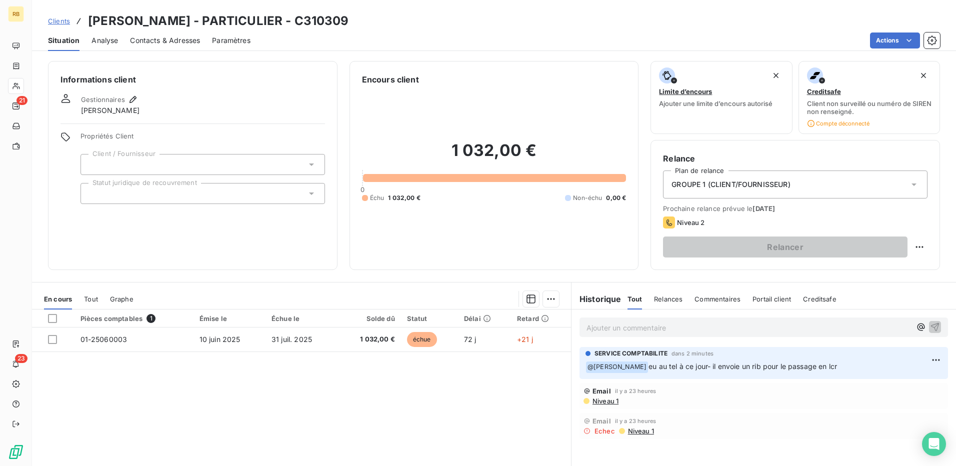
click at [441, 33] on div "Actions" at bounding box center [600, 40] width 677 height 16
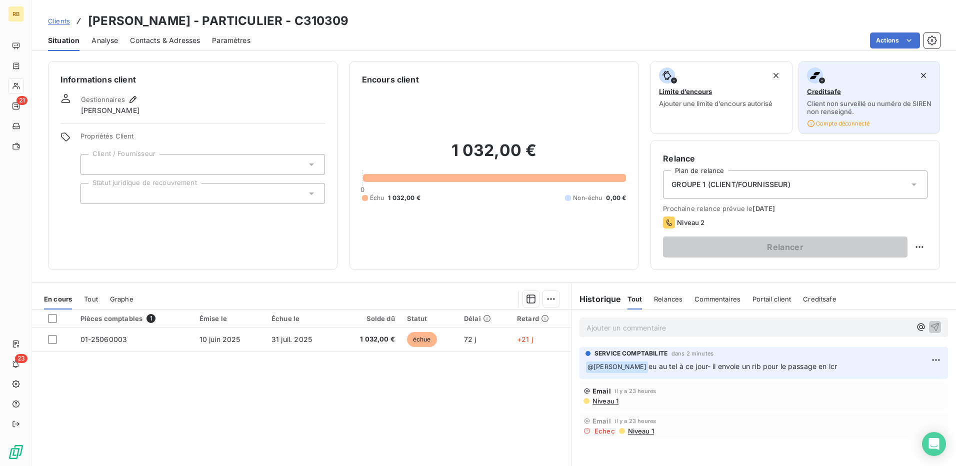
drag, startPoint x: 440, startPoint y: 43, endPoint x: 815, endPoint y: 102, distance: 380.1
click at [449, 43] on div "Actions" at bounding box center [600, 40] width 677 height 16
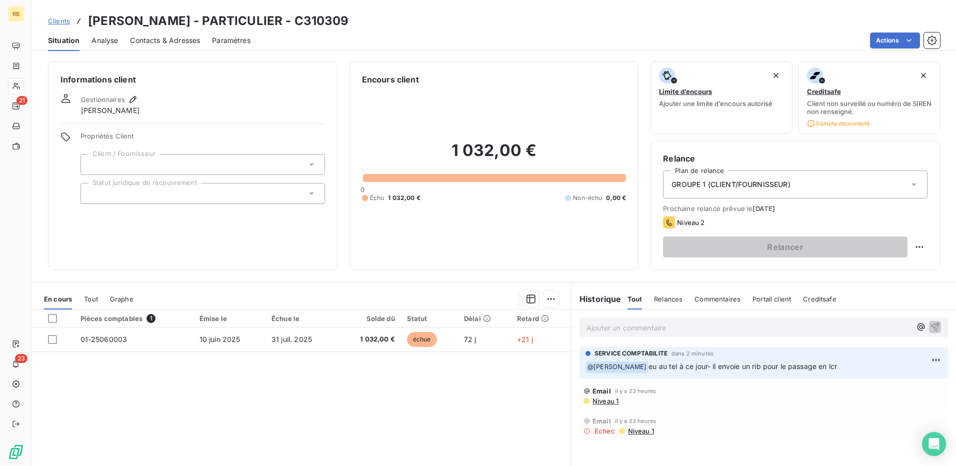
drag, startPoint x: 427, startPoint y: 35, endPoint x: 460, endPoint y: 57, distance: 39.4
click at [427, 35] on div "Actions" at bounding box center [600, 40] width 677 height 16
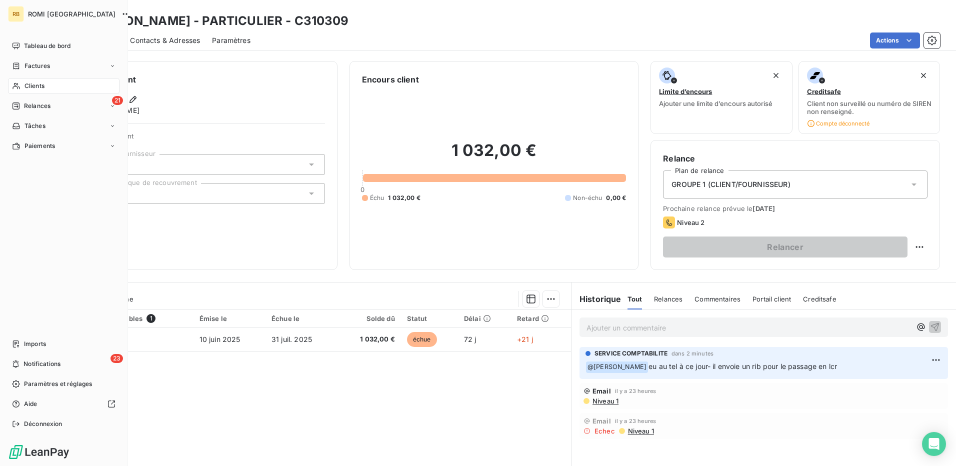
drag, startPoint x: 32, startPoint y: 85, endPoint x: 123, endPoint y: 84, distance: 91.0
click at [32, 85] on span "Clients" at bounding box center [34, 85] width 20 height 9
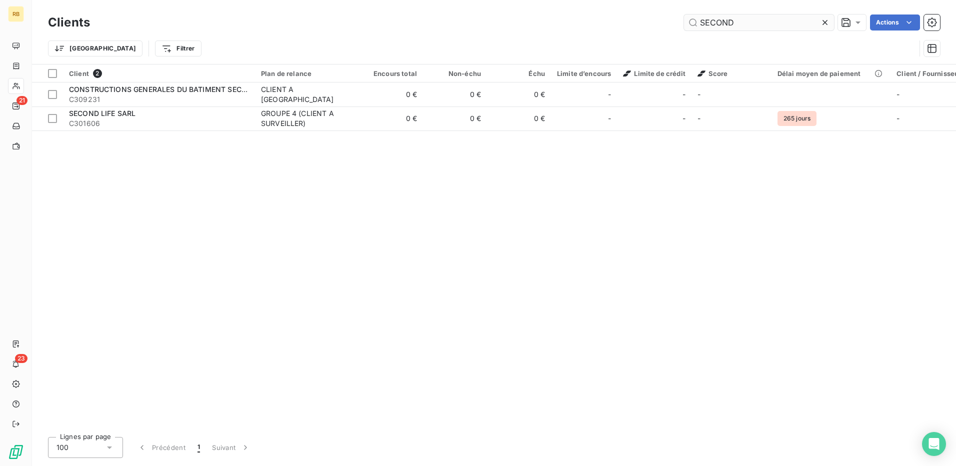
click at [706, 25] on input "SECOND" at bounding box center [759, 22] width 150 height 16
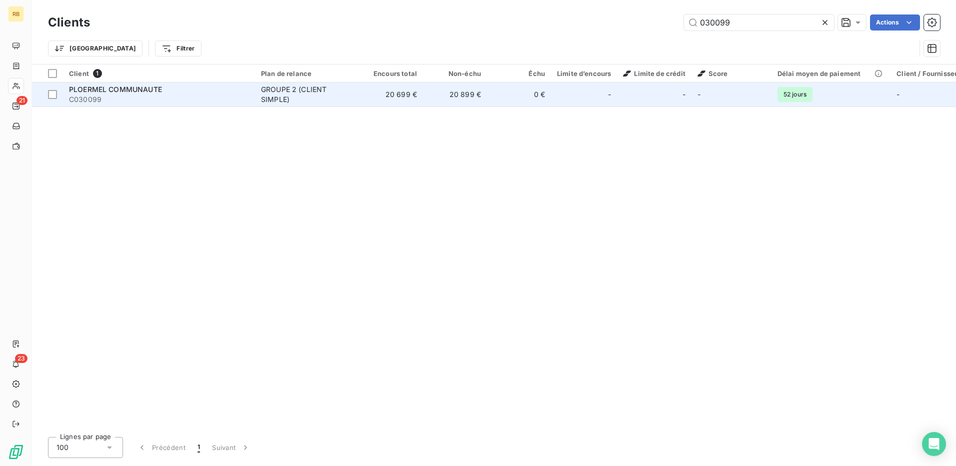
type input "030099"
click at [500, 97] on td "0 €" at bounding box center [519, 94] width 64 height 24
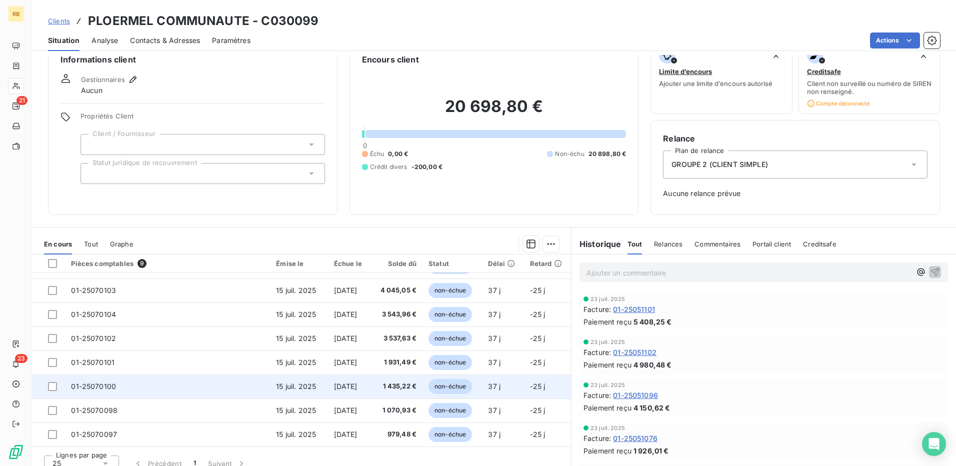
scroll to position [31, 0]
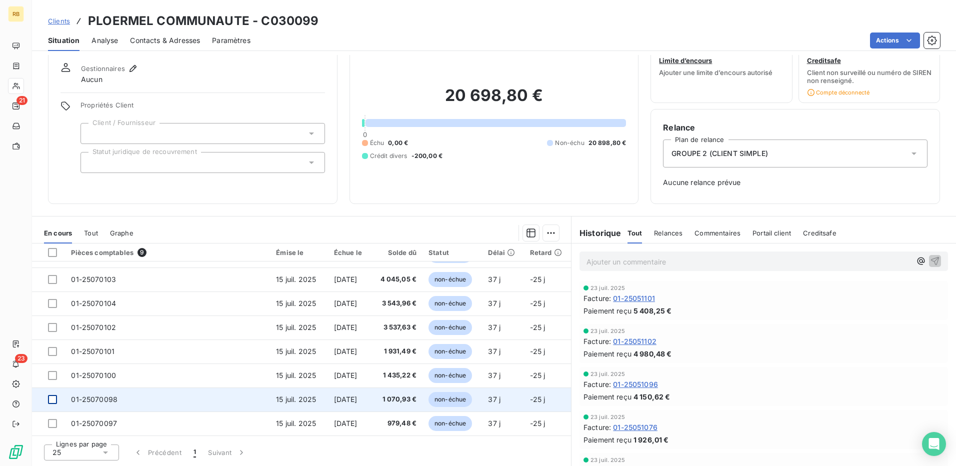
click at [50, 399] on div at bounding box center [52, 399] width 9 height 9
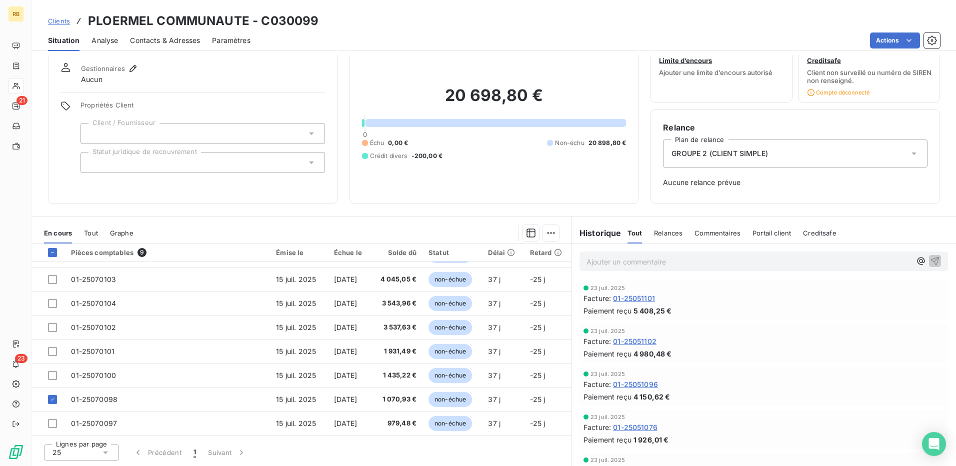
click at [374, 45] on div "Actions" at bounding box center [600, 40] width 677 height 16
click at [325, 29] on div "Clients PLOERMEL COMMUNAUTE - C030099" at bounding box center [494, 21] width 924 height 18
click at [753, 293] on div "Facture : 01-25051101" at bounding box center [763, 298] width 360 height 10
click at [377, 36] on div "Actions" at bounding box center [600, 40] width 677 height 16
click at [458, 15] on div "Clients PLOERMEL COMMUNAUTE - C030099" at bounding box center [494, 21] width 924 height 18
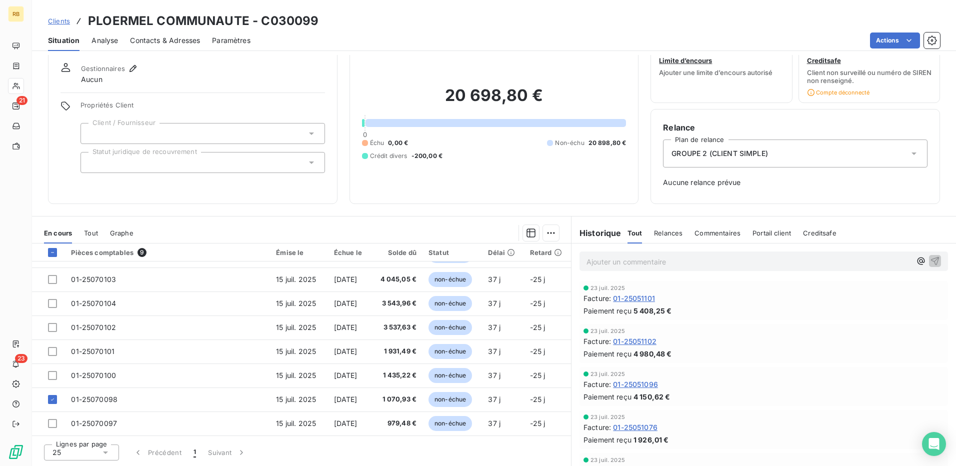
click at [418, 49] on div "Situation Analyse Contacts & Adresses Paramètres Actions" at bounding box center [494, 40] width 924 height 21
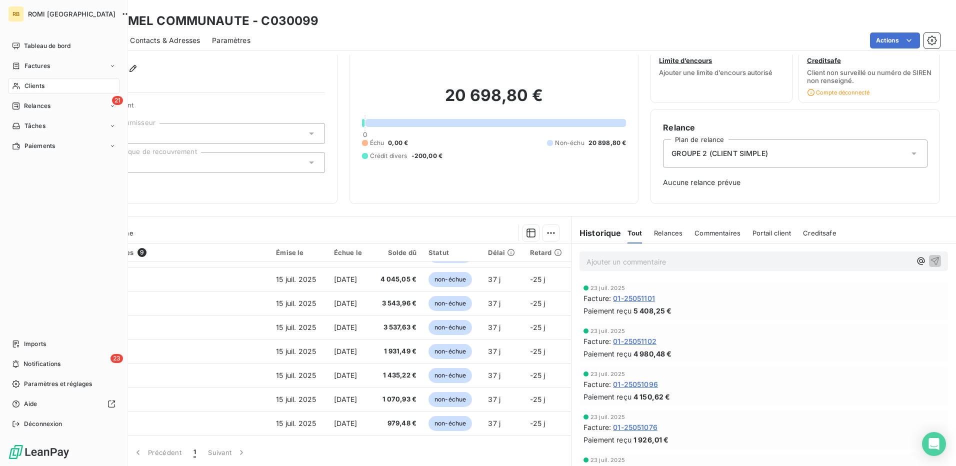
click at [68, 88] on div "Clients" at bounding box center [63, 86] width 111 height 16
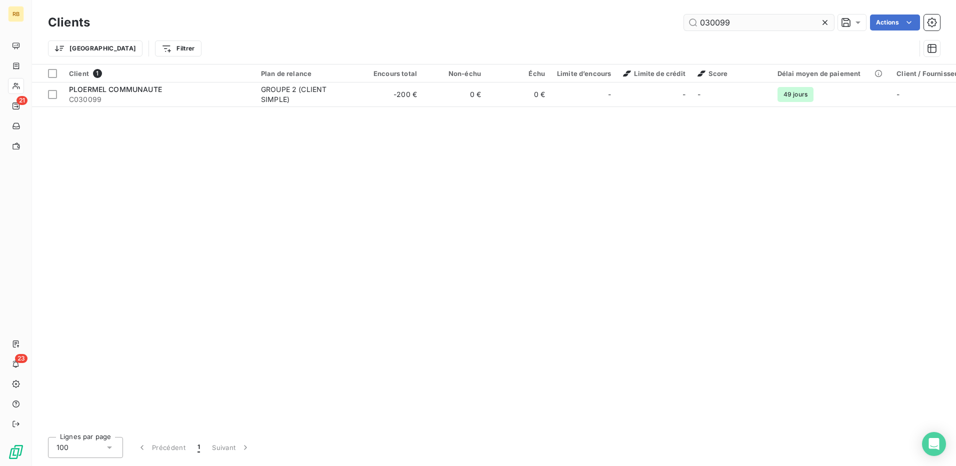
click at [717, 19] on input "030099" at bounding box center [759, 22] width 150 height 16
click at [720, 19] on input "030099" at bounding box center [759, 22] width 150 height 16
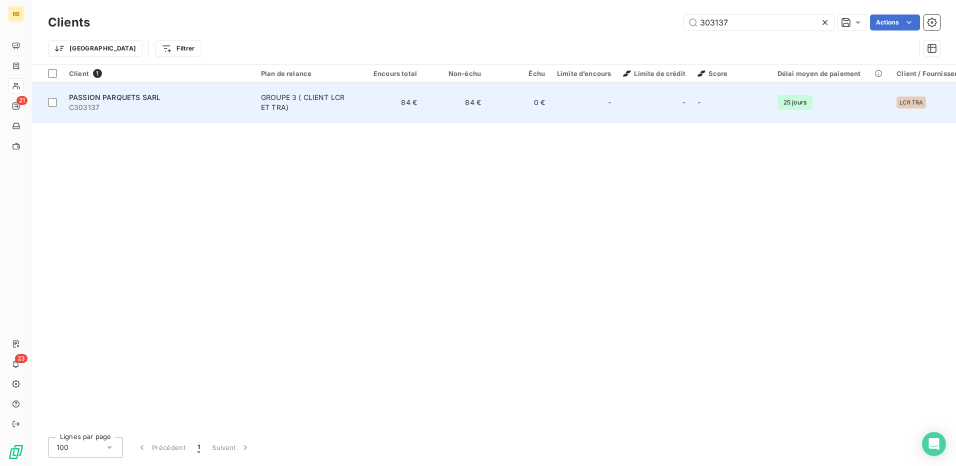
type input "303137"
click at [412, 92] on td "84 €" at bounding box center [391, 102] width 64 height 40
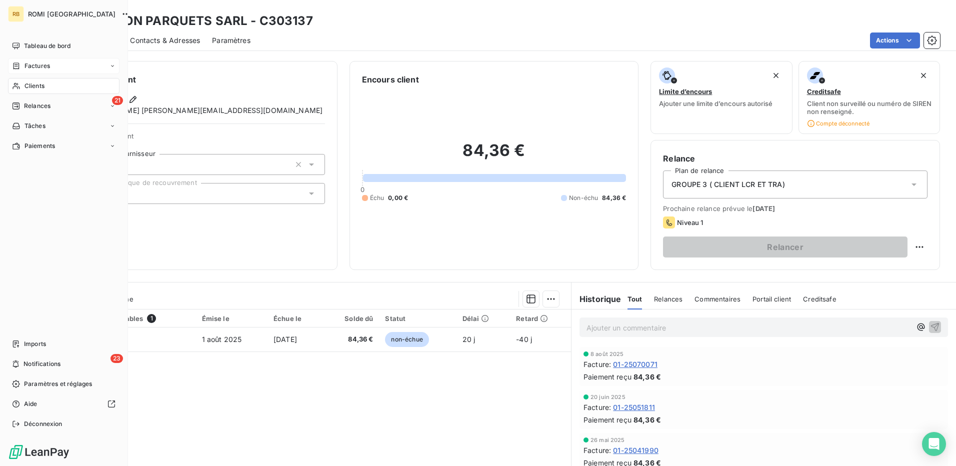
click at [39, 66] on span "Factures" at bounding box center [36, 65] width 25 height 9
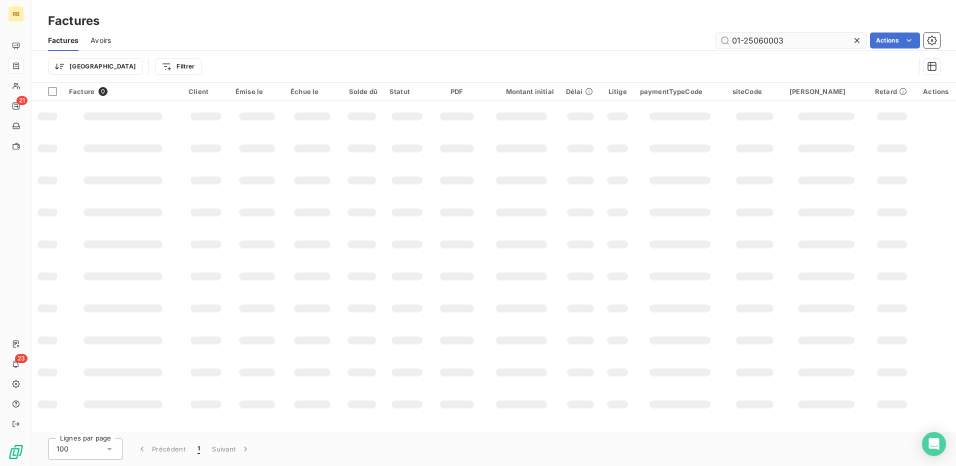
click at [750, 43] on input "01-25060003" at bounding box center [791, 40] width 150 height 16
type input "01-2506"
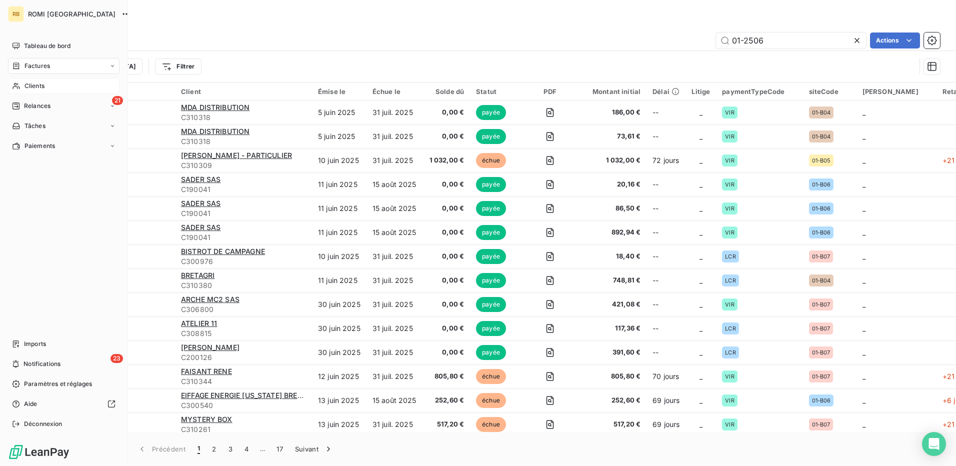
type input "01-2506"
click at [26, 87] on span "Clients" at bounding box center [34, 85] width 20 height 9
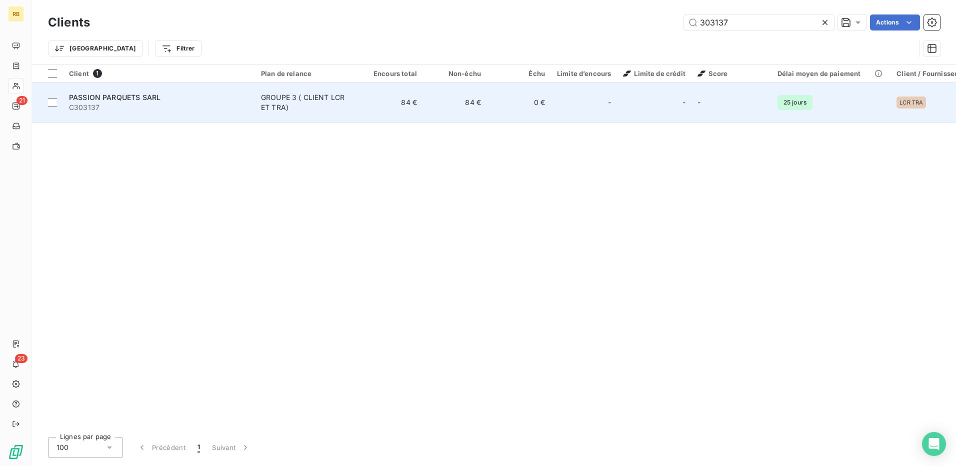
click at [148, 102] on span "C303137" at bounding box center [159, 107] width 180 height 10
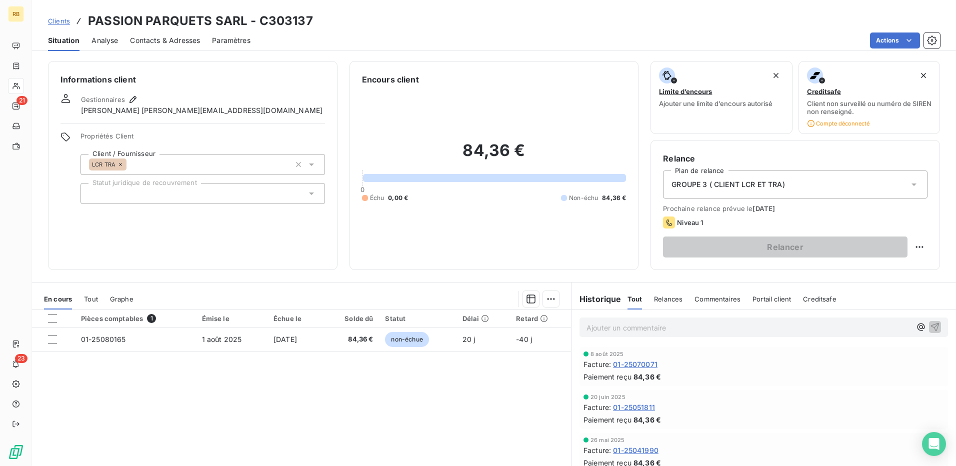
click at [302, 416] on div "Pièces comptables 1 Émise le Échue le Solde dû Statut Délai Retard 01-25080165 …" at bounding box center [301, 405] width 539 height 192
click at [516, 38] on div "Actions" at bounding box center [600, 40] width 677 height 16
